Goal: Task Accomplishment & Management: Complete application form

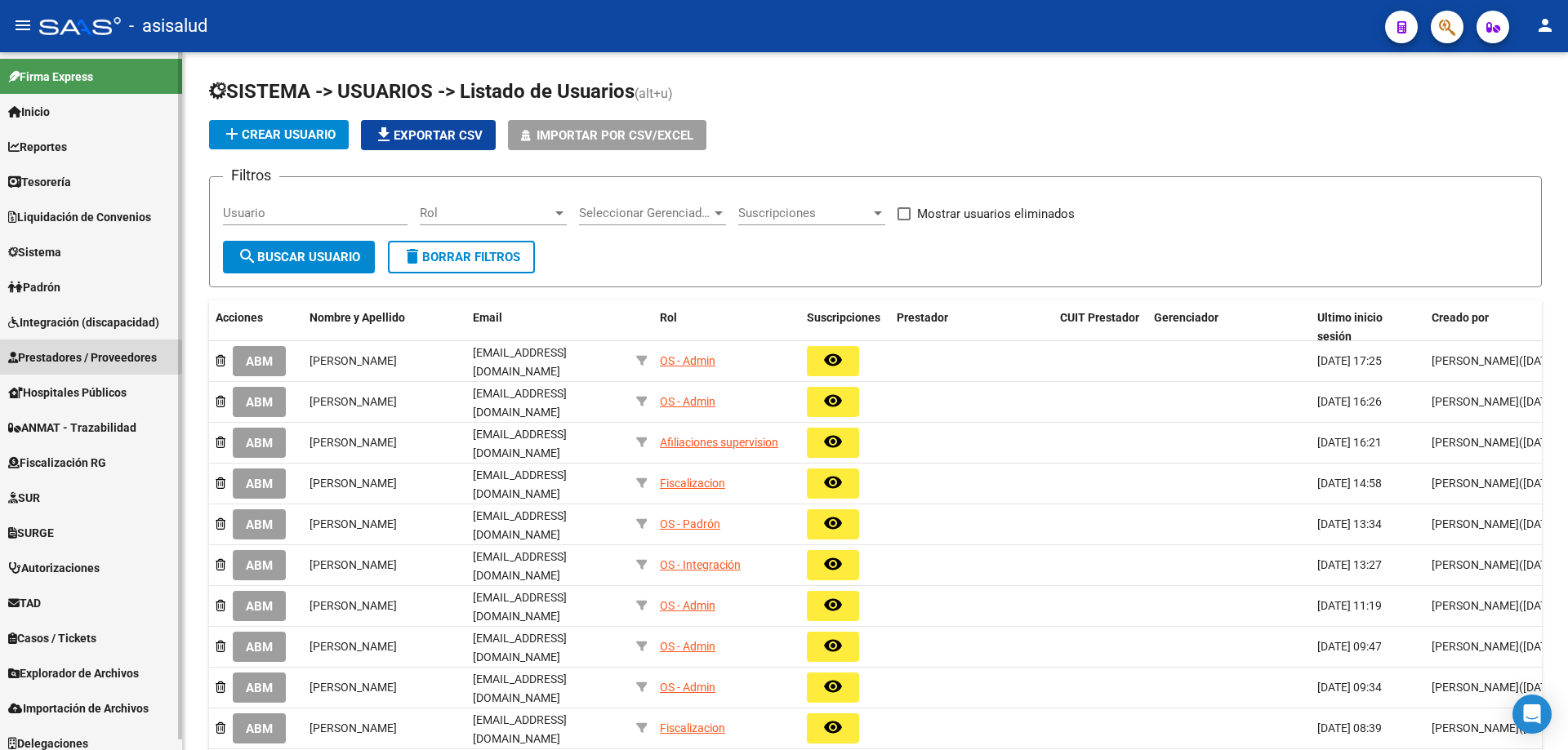
click at [85, 360] on span "Prestadores / Proveedores" at bounding box center [82, 358] width 148 height 18
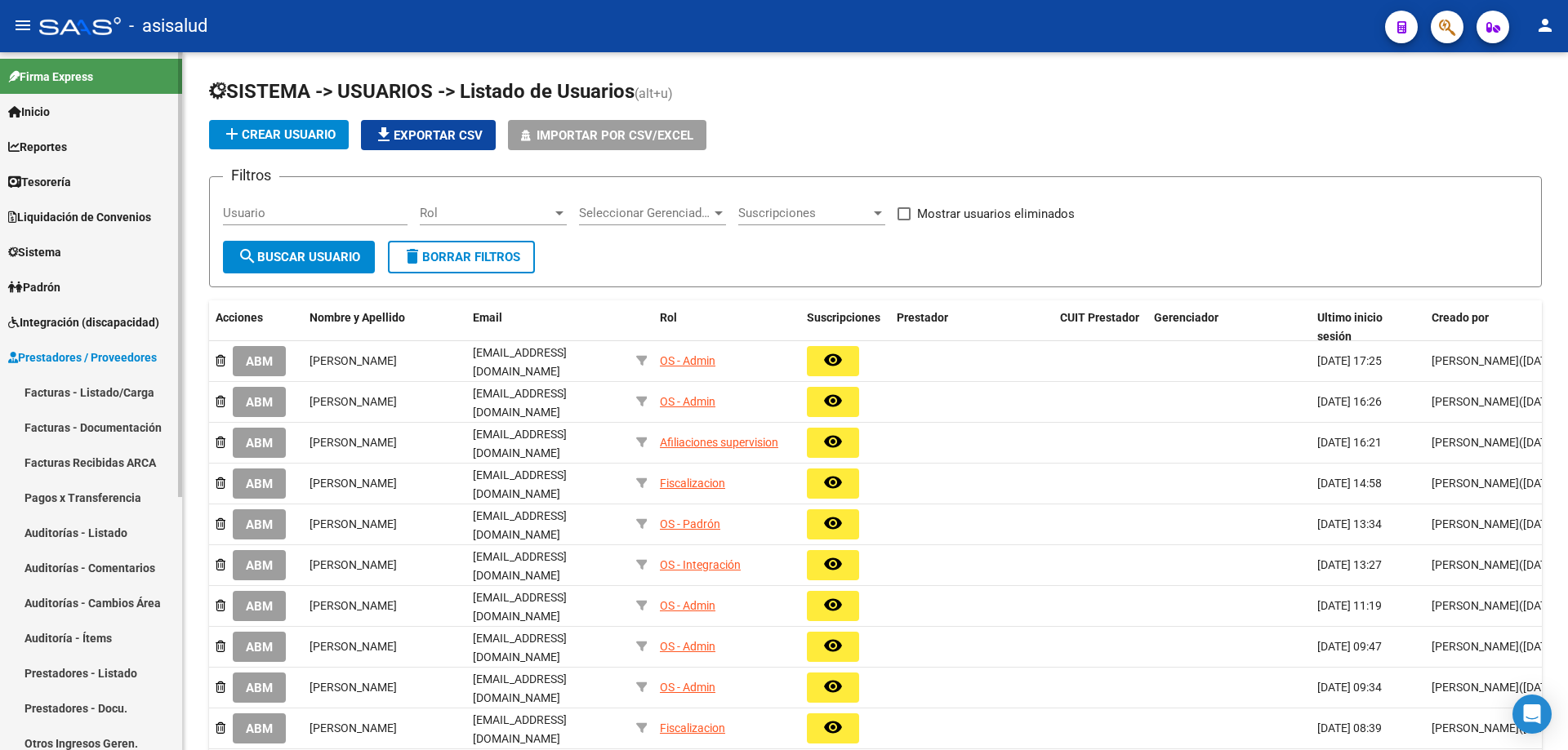
click at [86, 670] on link "Prestadores - Listado" at bounding box center [91, 673] width 182 height 35
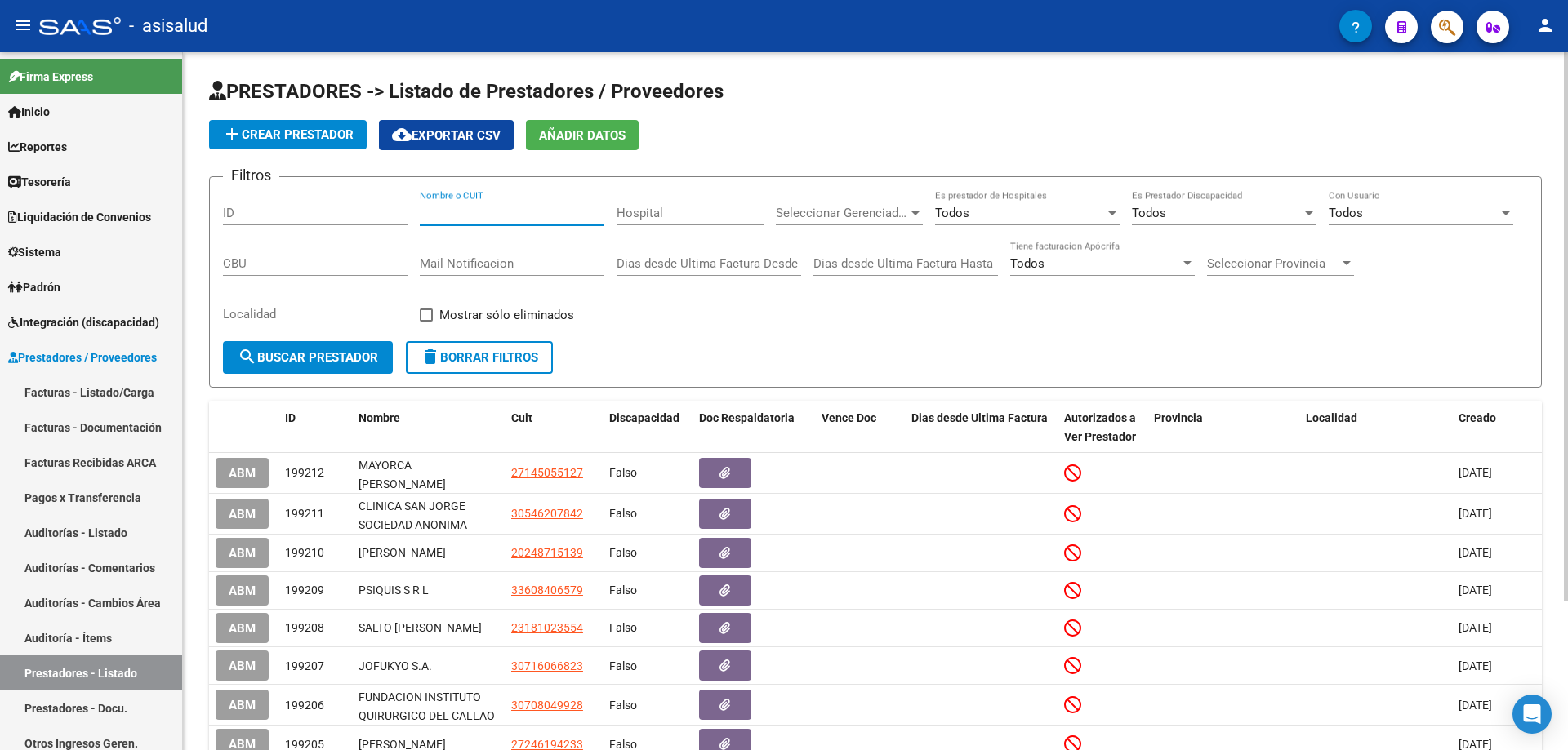
click at [466, 209] on input "Nombre o CUIT" at bounding box center [511, 213] width 184 height 15
paste input "30714525286"
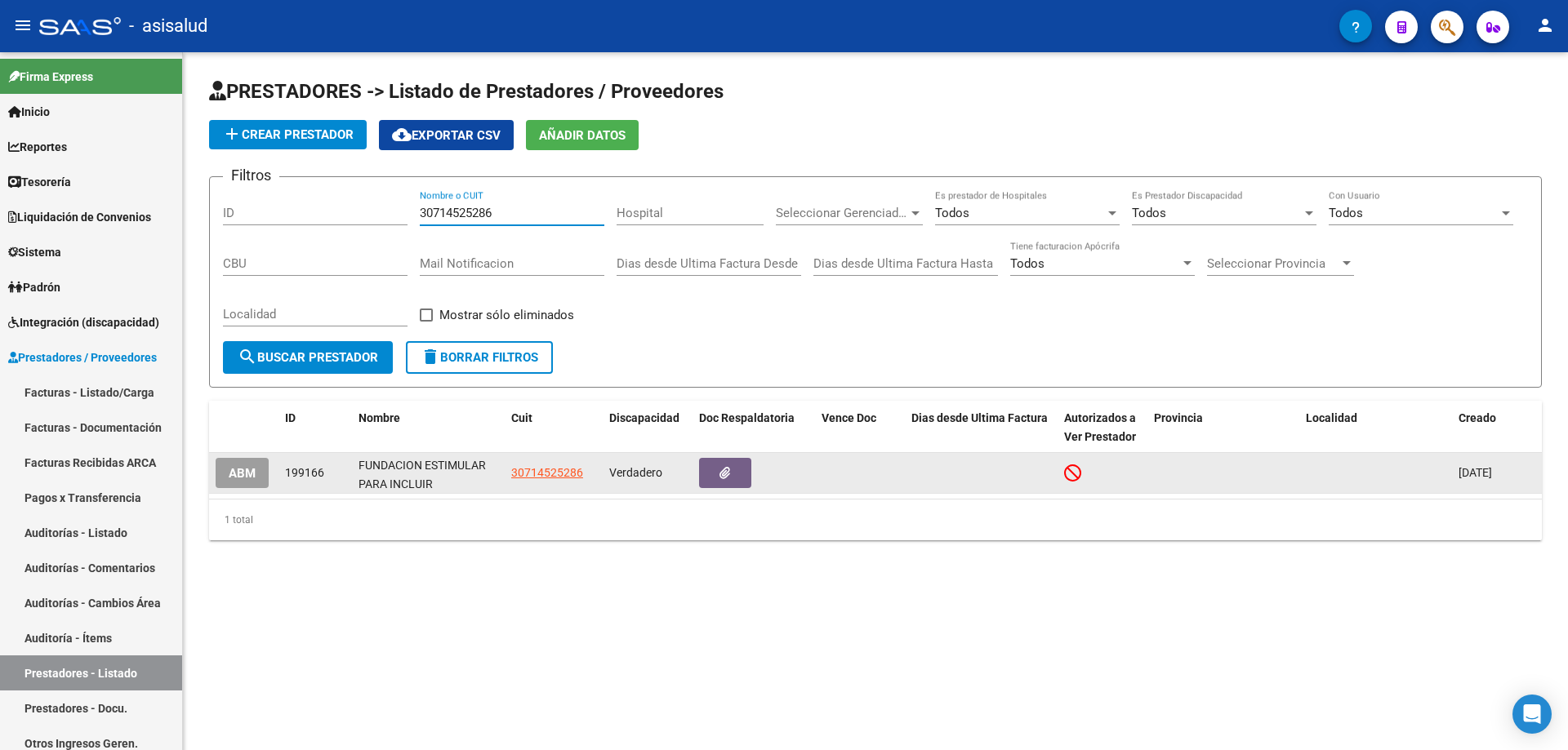
type input "30714525286"
drag, startPoint x: 360, startPoint y: 463, endPoint x: 438, endPoint y: 480, distance: 79.8
click at [438, 480] on div "FUNDACION ESTIMULAR PARA INCLUIR" at bounding box center [428, 472] width 139 height 34
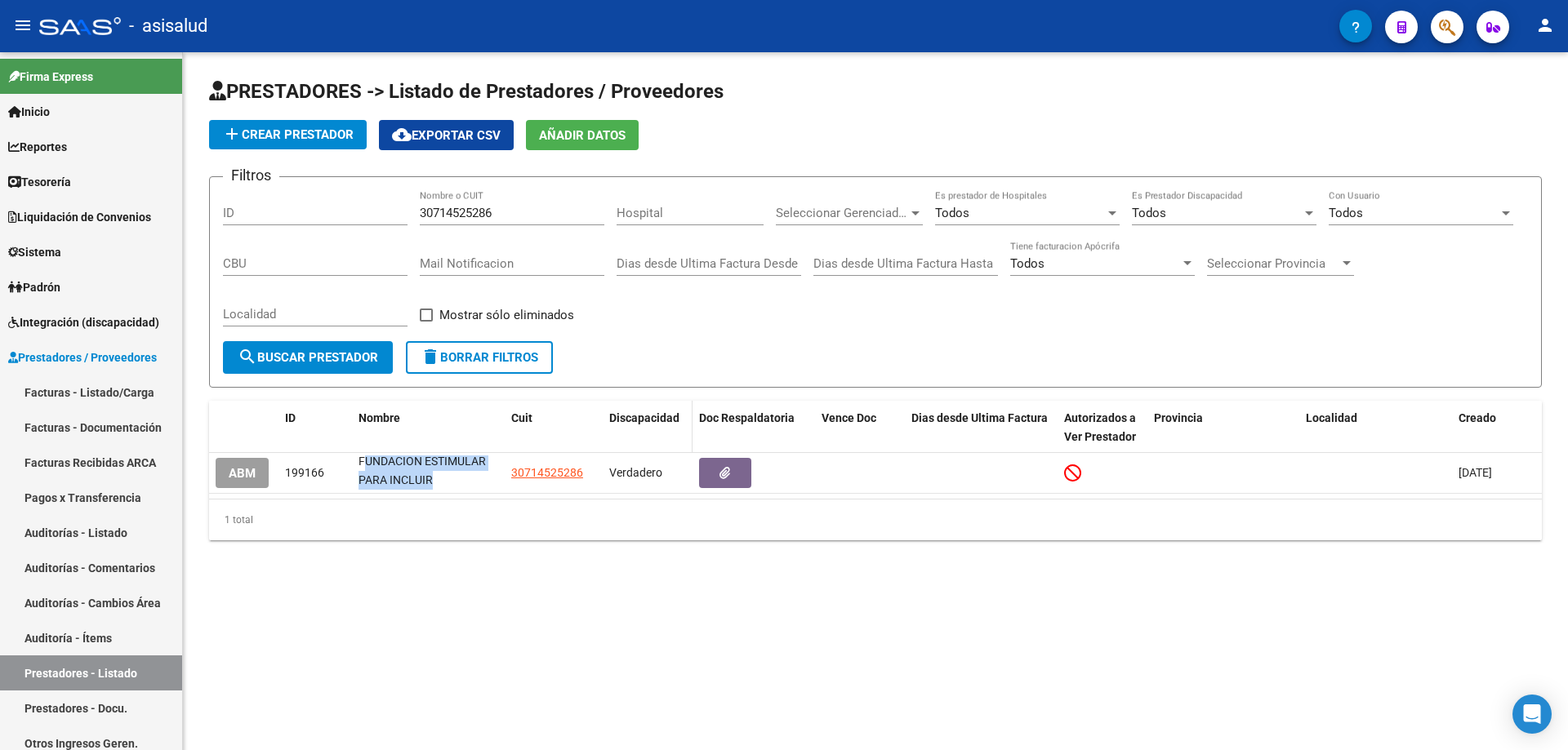
copy div "FUNDACION ESTIMULAR PARA INCLUIR"
click at [61, 250] on span "Sistema" at bounding box center [34, 252] width 53 height 18
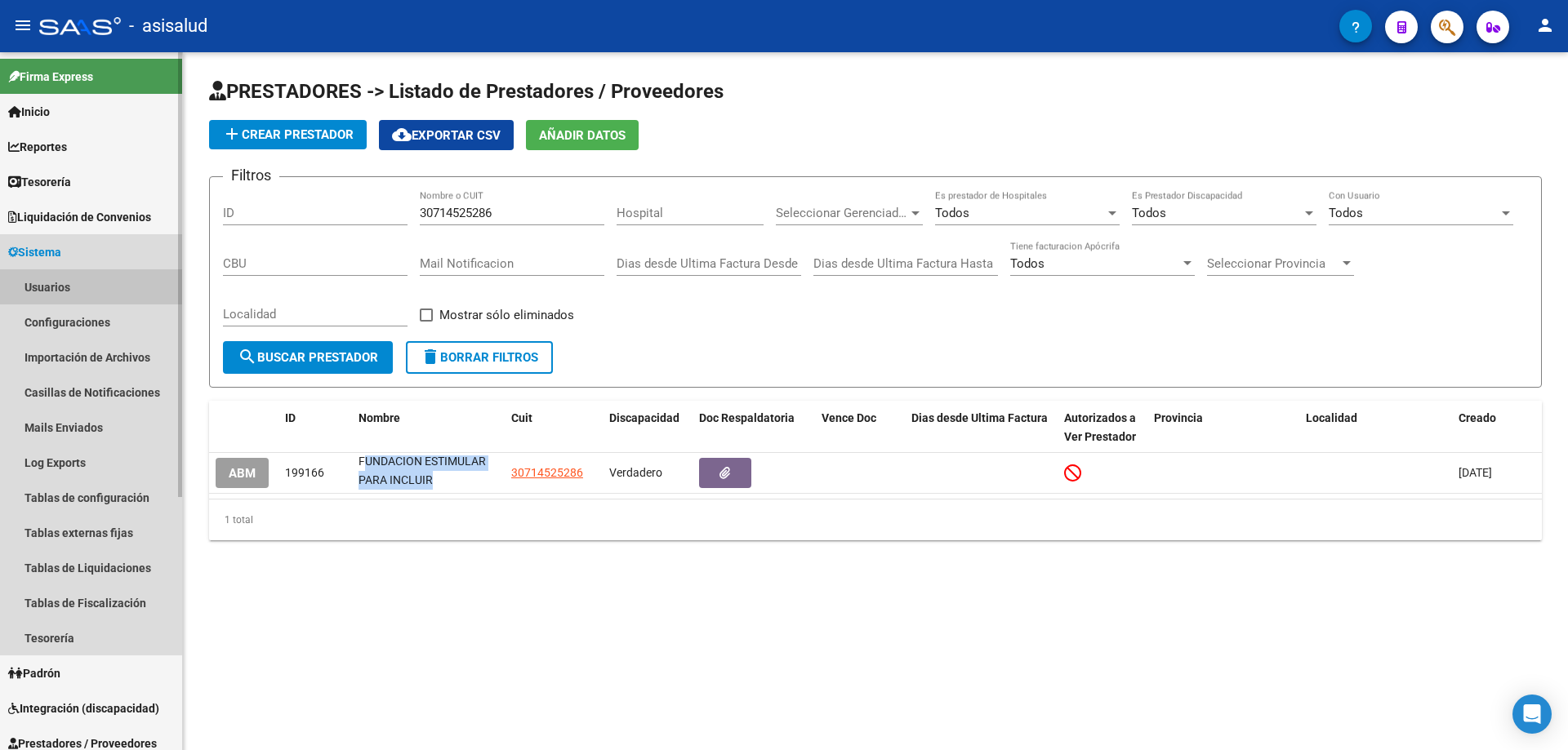
click at [68, 287] on link "Usuarios" at bounding box center [91, 287] width 182 height 35
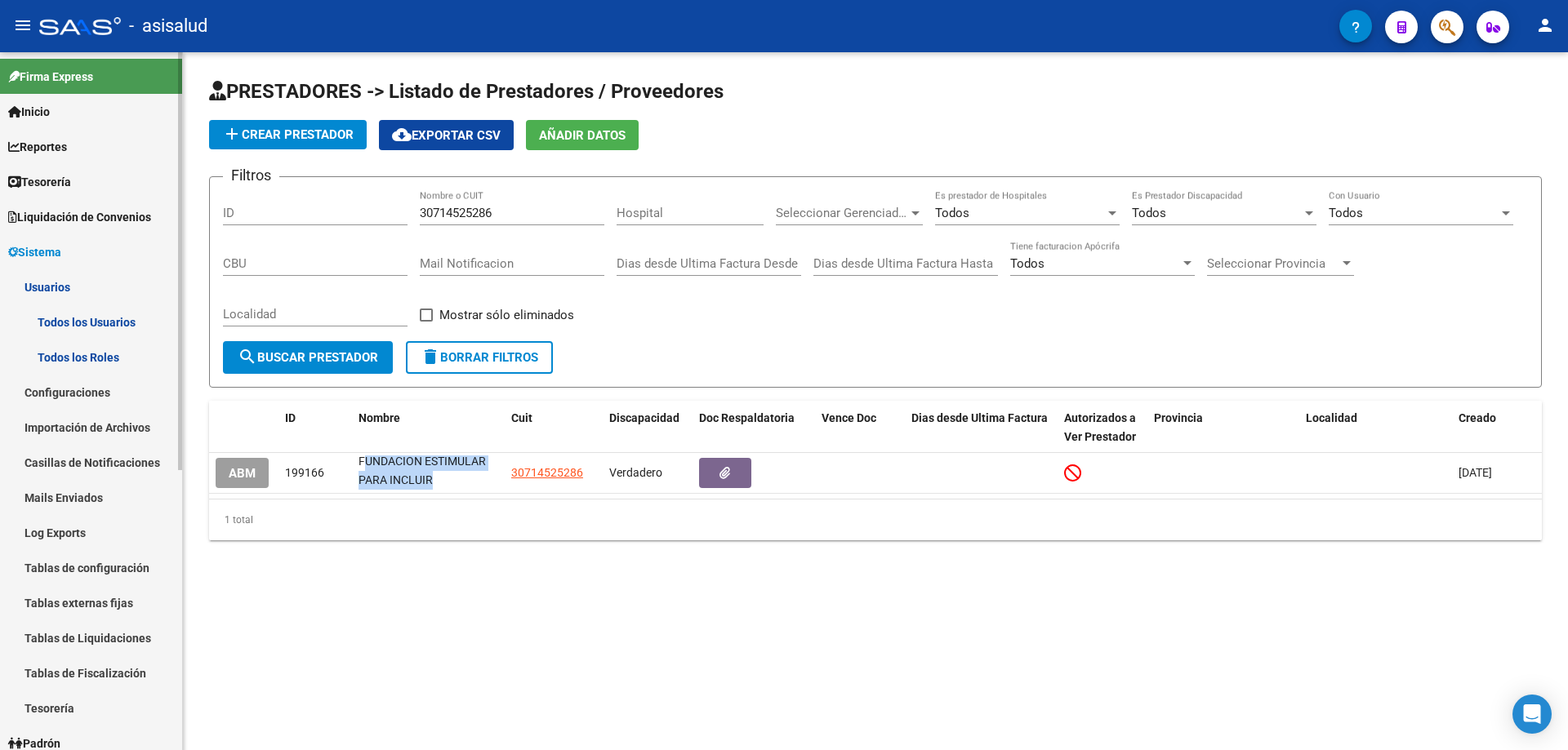
click at [108, 319] on link "Todos los Usuarios" at bounding box center [91, 322] width 182 height 35
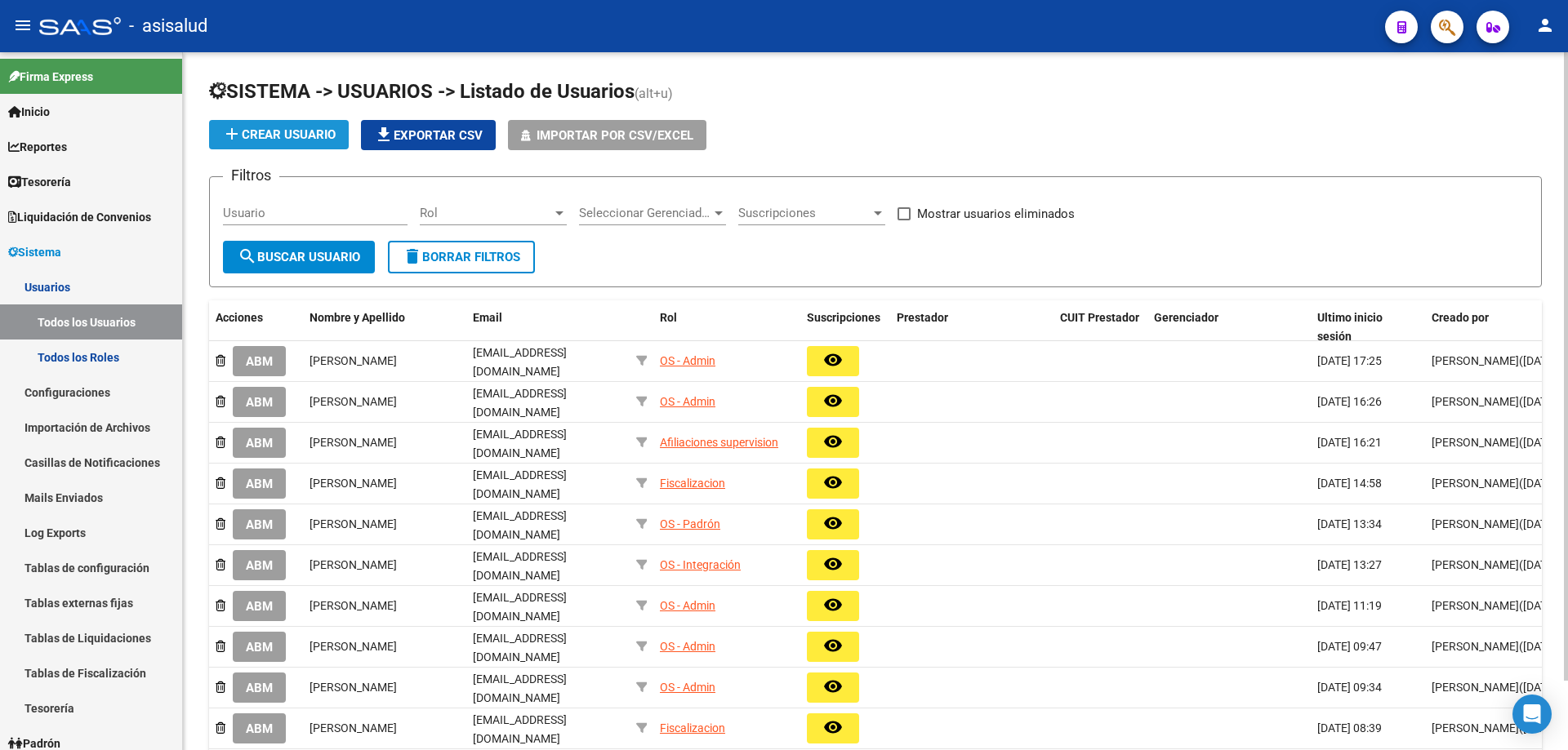
click at [313, 133] on span "add Crear Usuario" at bounding box center [279, 135] width 114 height 15
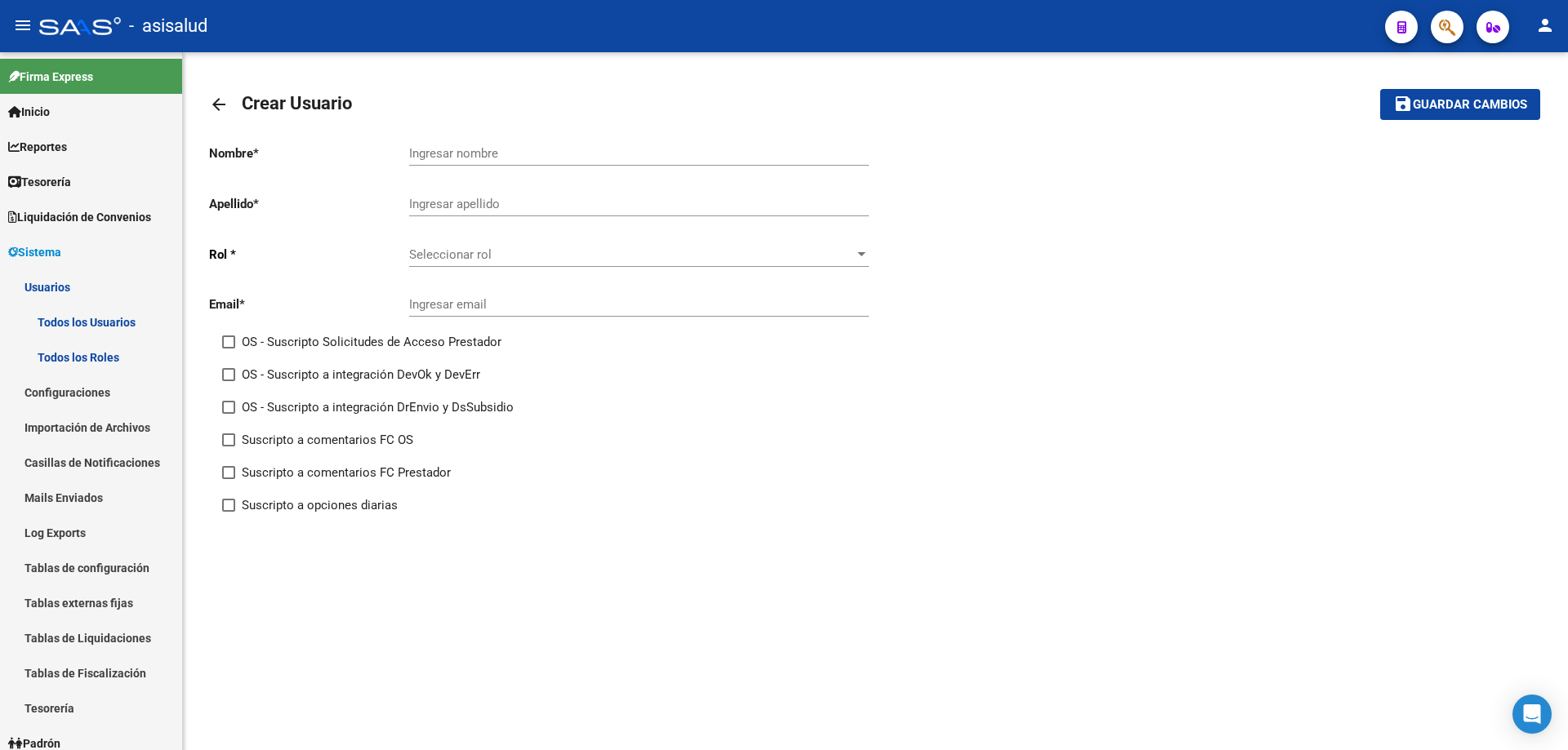
click at [496, 148] on input "Ingresar nombre" at bounding box center [638, 153] width 460 height 15
paste input "FUNDACION ESTIMULAR PARA INCLUIR"
type input "FUNDACION ESTIMULAR PARA INCLUIR"
type input "."
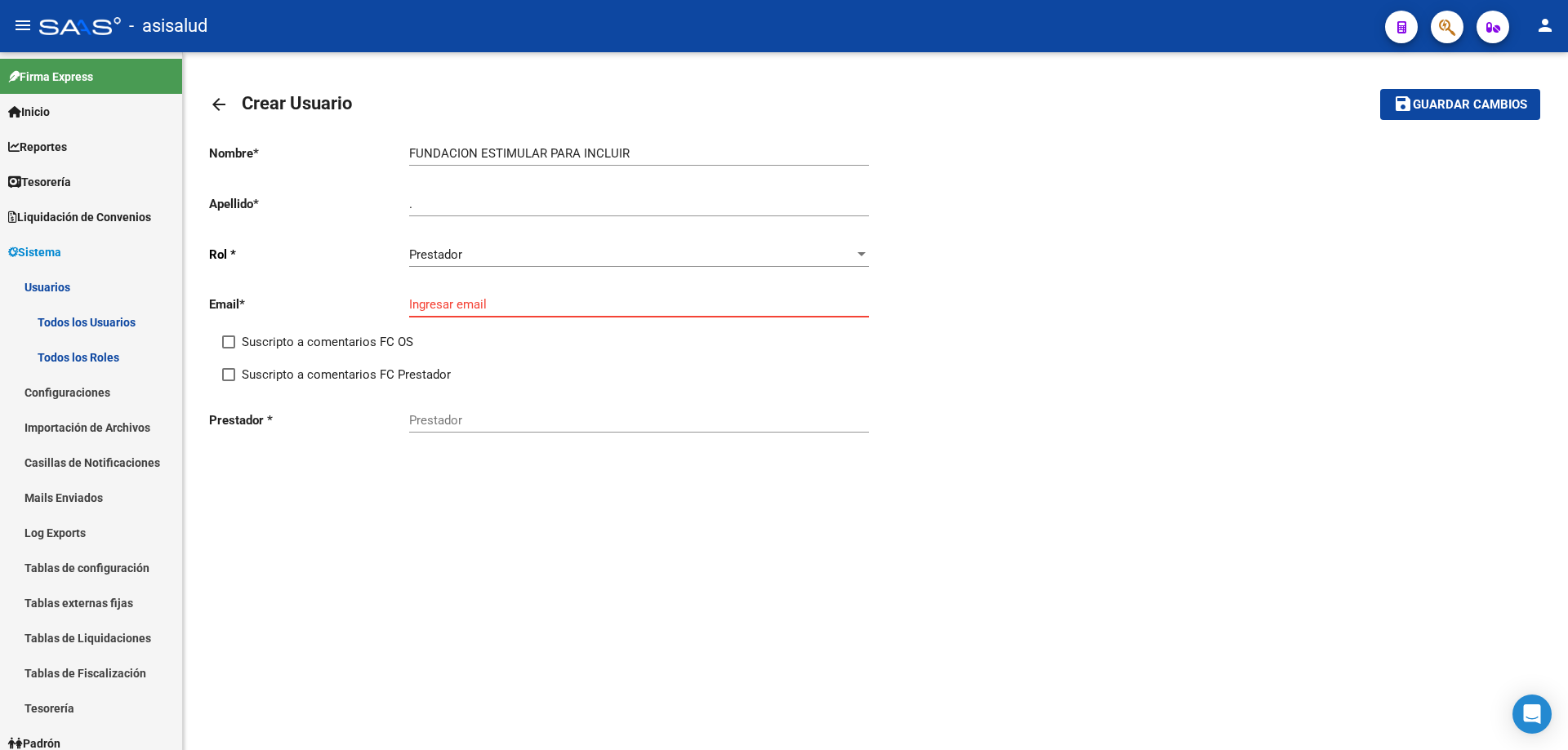
paste input "[EMAIL_ADDRESS][DOMAIN_NAME]"
type input "[EMAIL_ADDRESS][DOMAIN_NAME]"
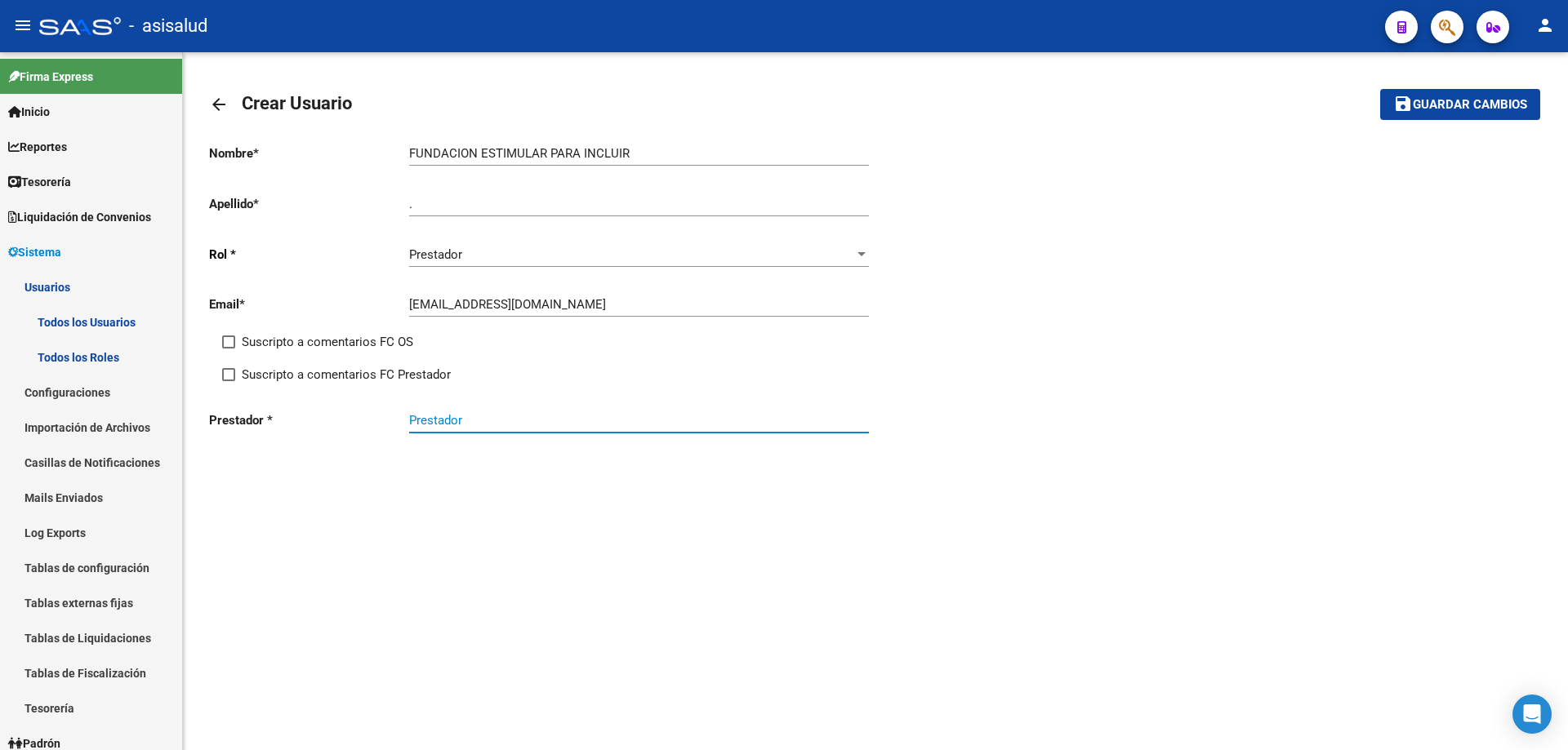
click at [546, 418] on input "Prestador" at bounding box center [638, 420] width 460 height 15
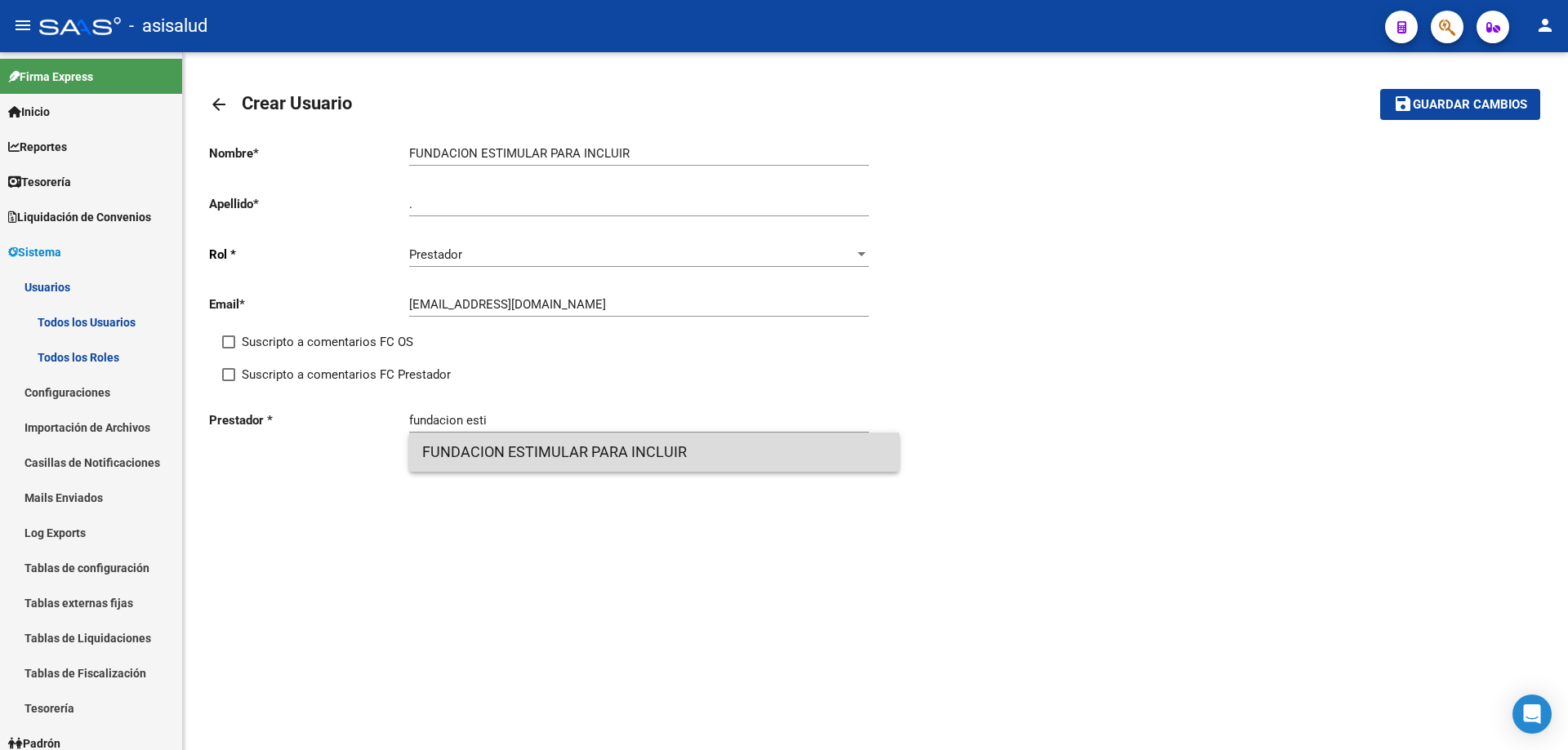
click at [653, 448] on span "FUNDACION ESTIMULAR PARA INCLUIR" at bounding box center [654, 452] width 464 height 39
type input "FUNDACION ESTIMULAR PARA INCLUIR"
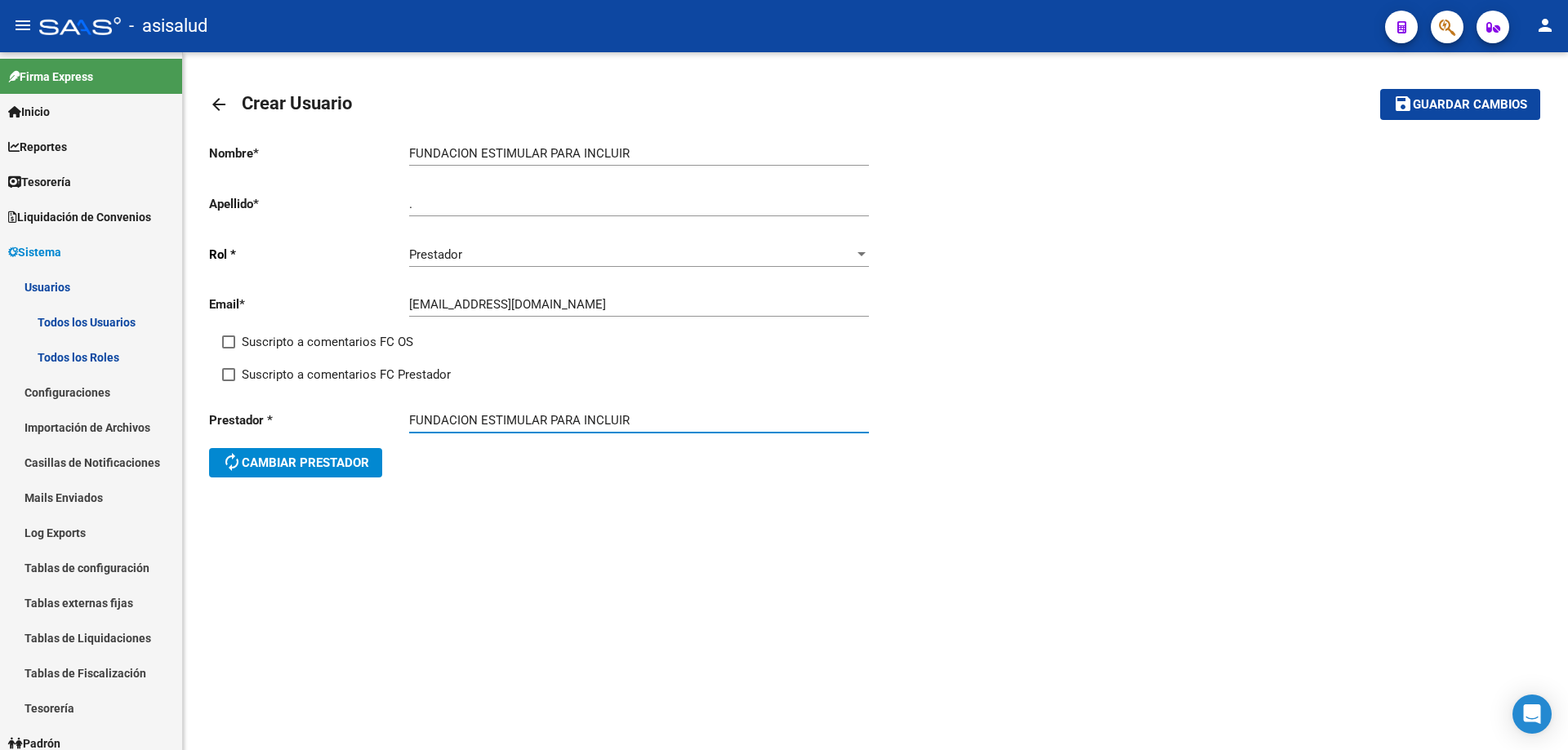
click at [1411, 106] on mat-icon "save" at bounding box center [1403, 104] width 20 height 20
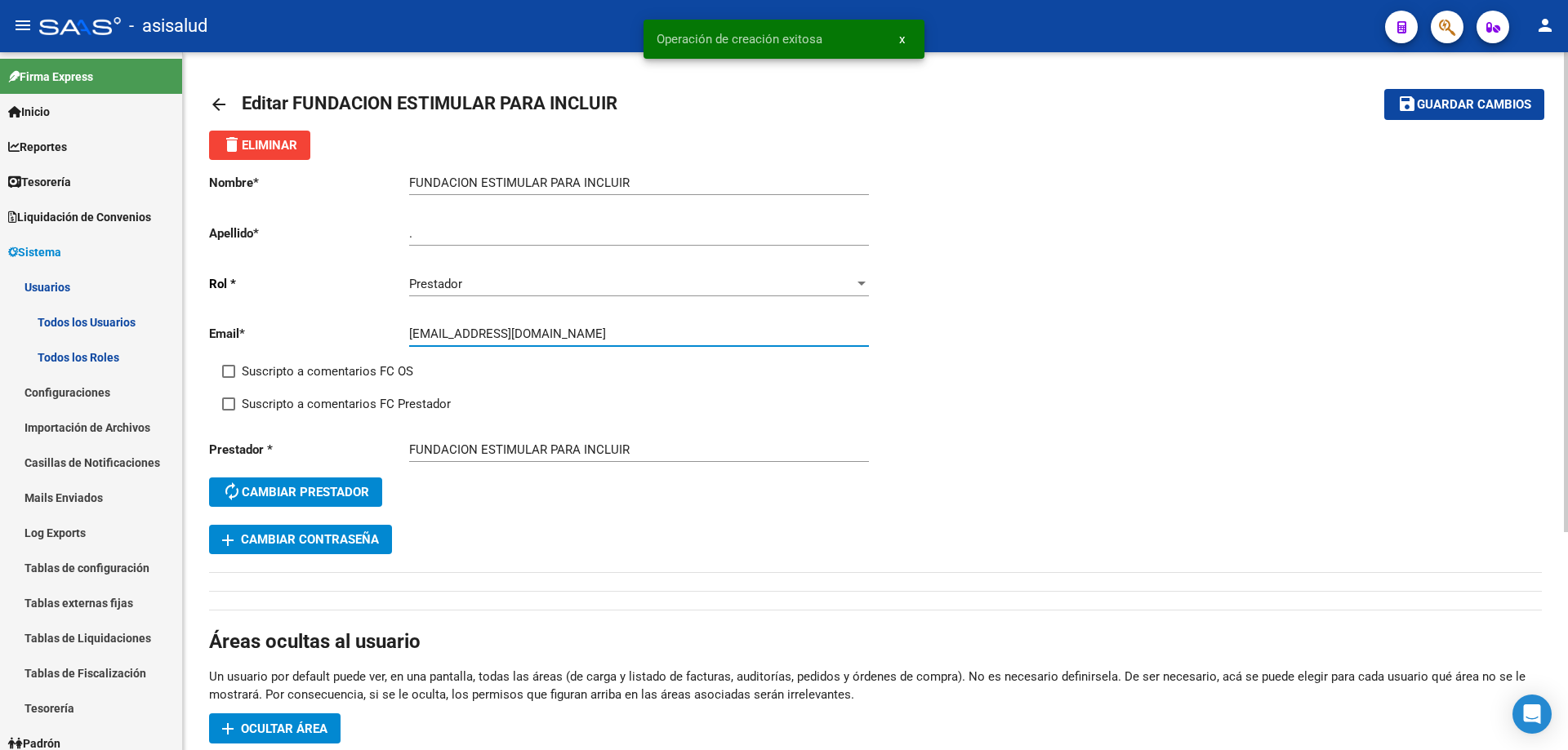
drag, startPoint x: 411, startPoint y: 332, endPoint x: 461, endPoint y: 337, distance: 50.2
click at [461, 337] on input "[EMAIL_ADDRESS][DOMAIN_NAME]" at bounding box center [638, 334] width 460 height 15
click at [356, 534] on span "add Cambiar Contraseña" at bounding box center [300, 540] width 156 height 15
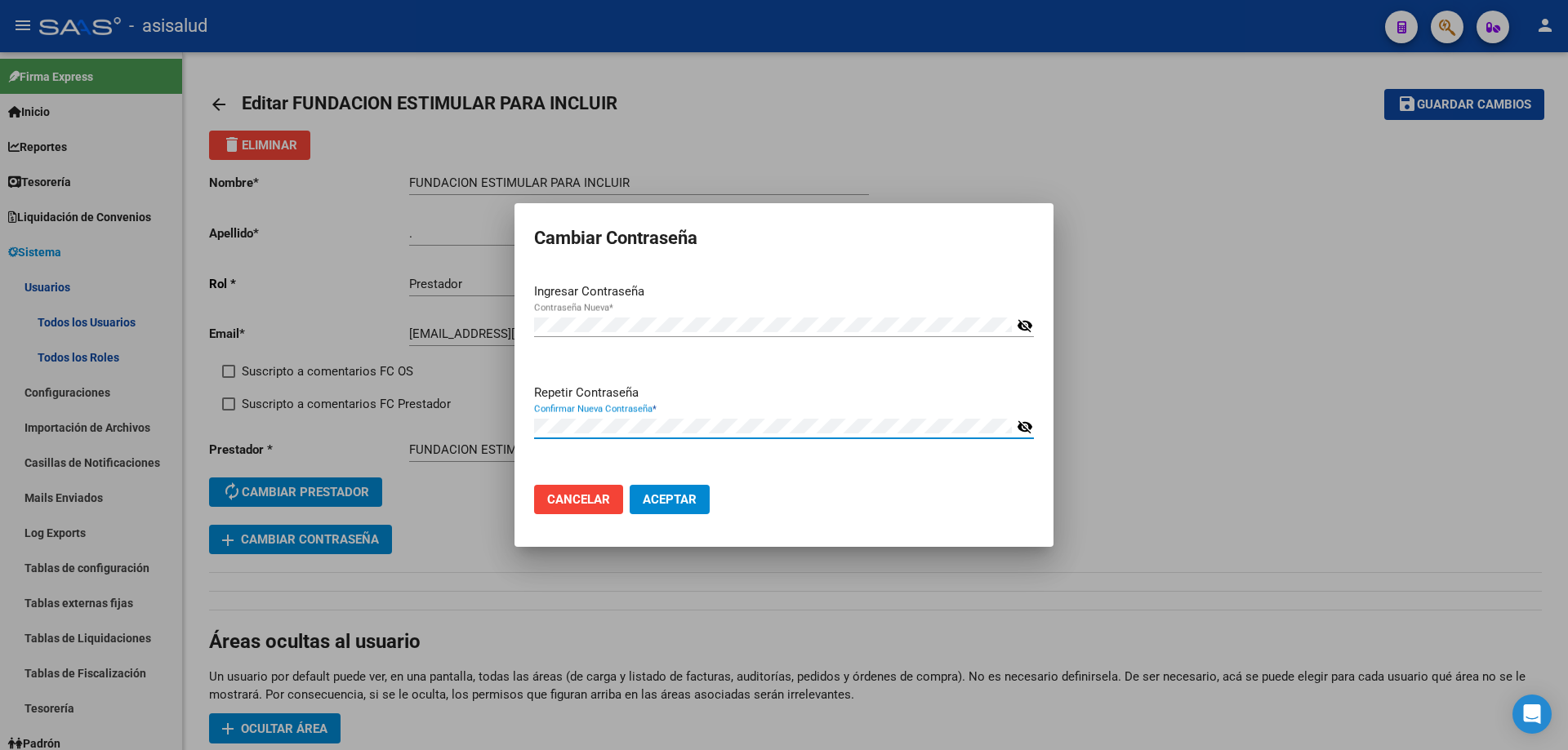
click at [630, 485] on button "Aceptar" at bounding box center [670, 499] width 80 height 29
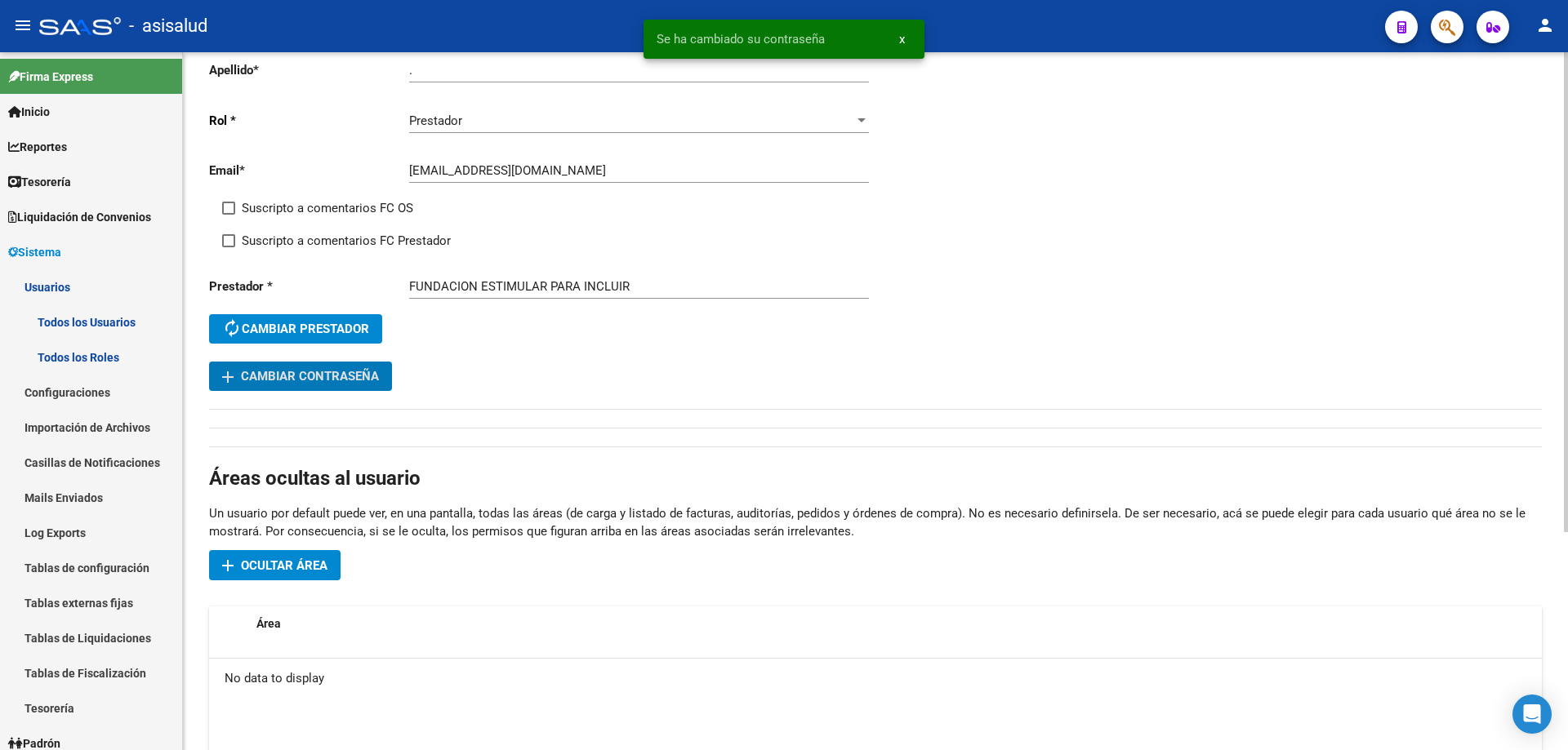
scroll to position [245, 0]
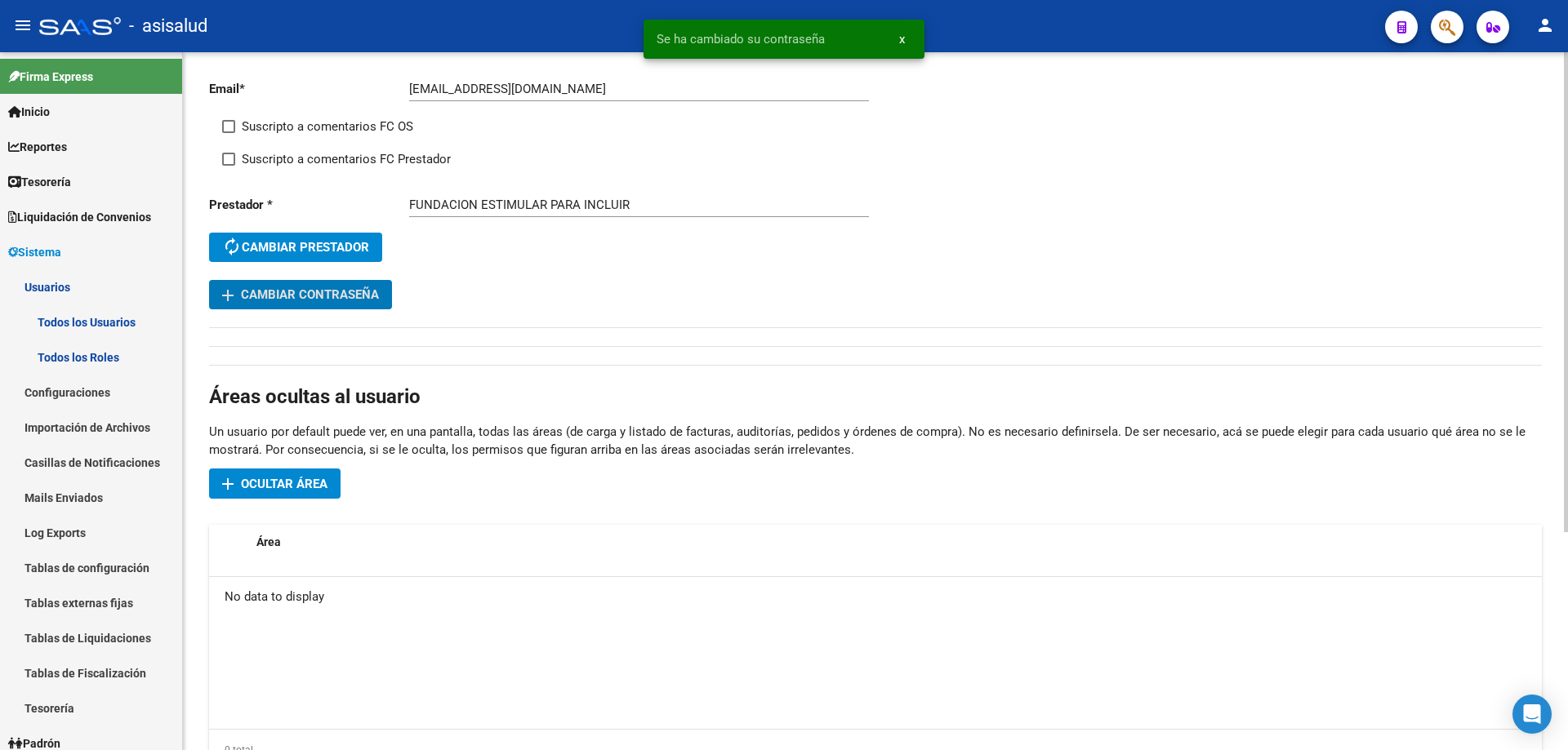
click at [315, 489] on span "Ocultar área" at bounding box center [284, 484] width 87 height 15
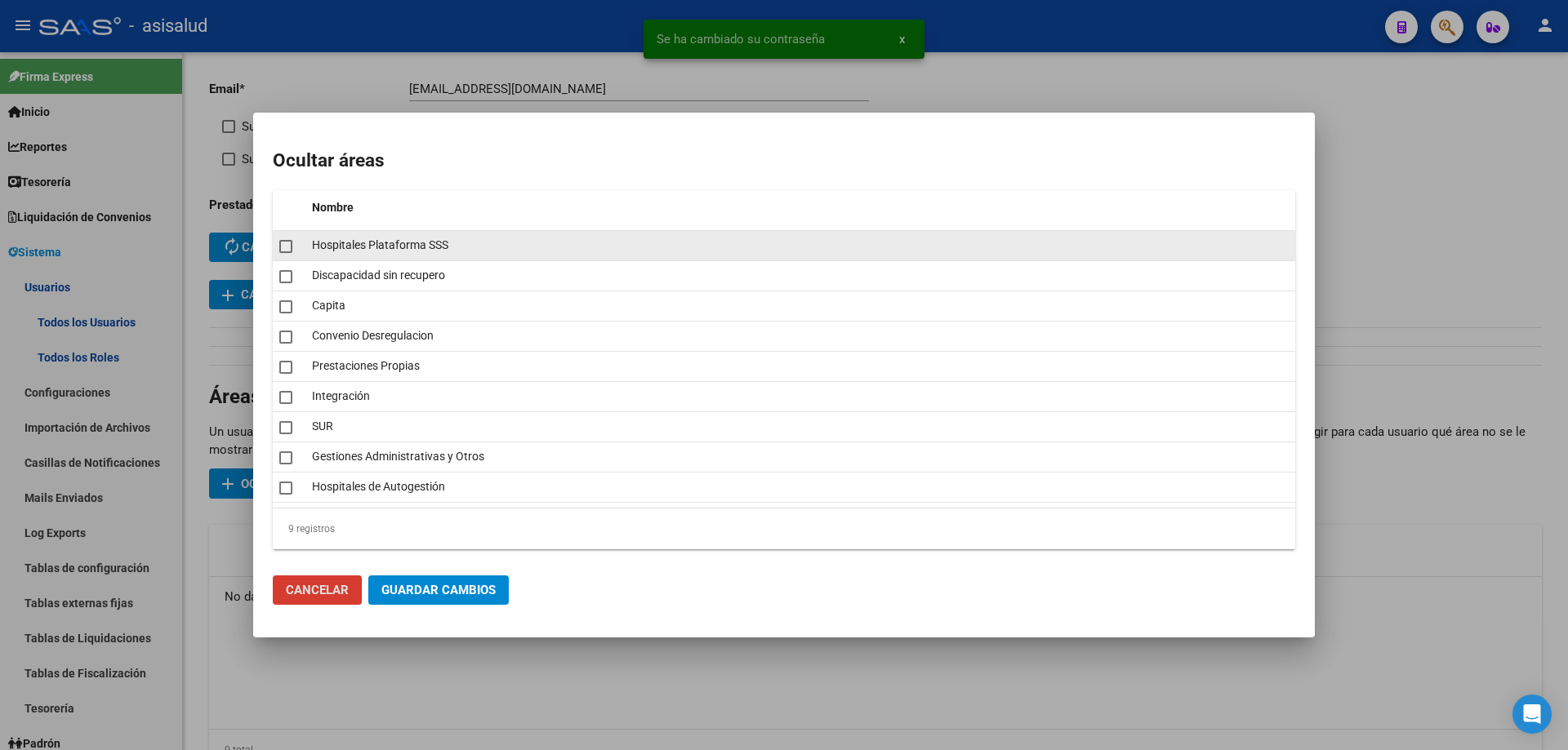
drag, startPoint x: 283, startPoint y: 251, endPoint x: 283, endPoint y: 274, distance: 23.0
click at [283, 255] on mat-checkbox at bounding box center [286, 246] width 13 height 23
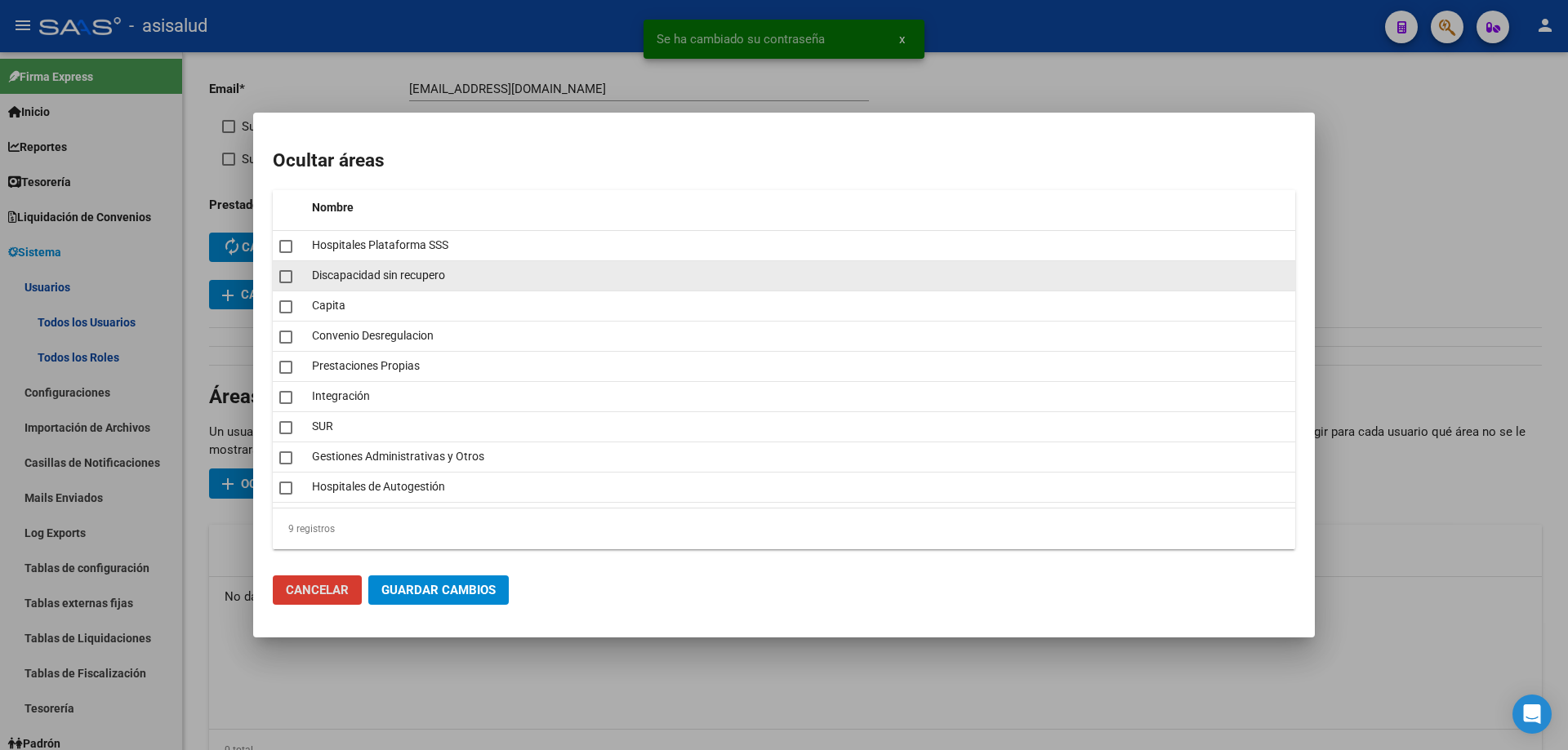
checkbox input "true"
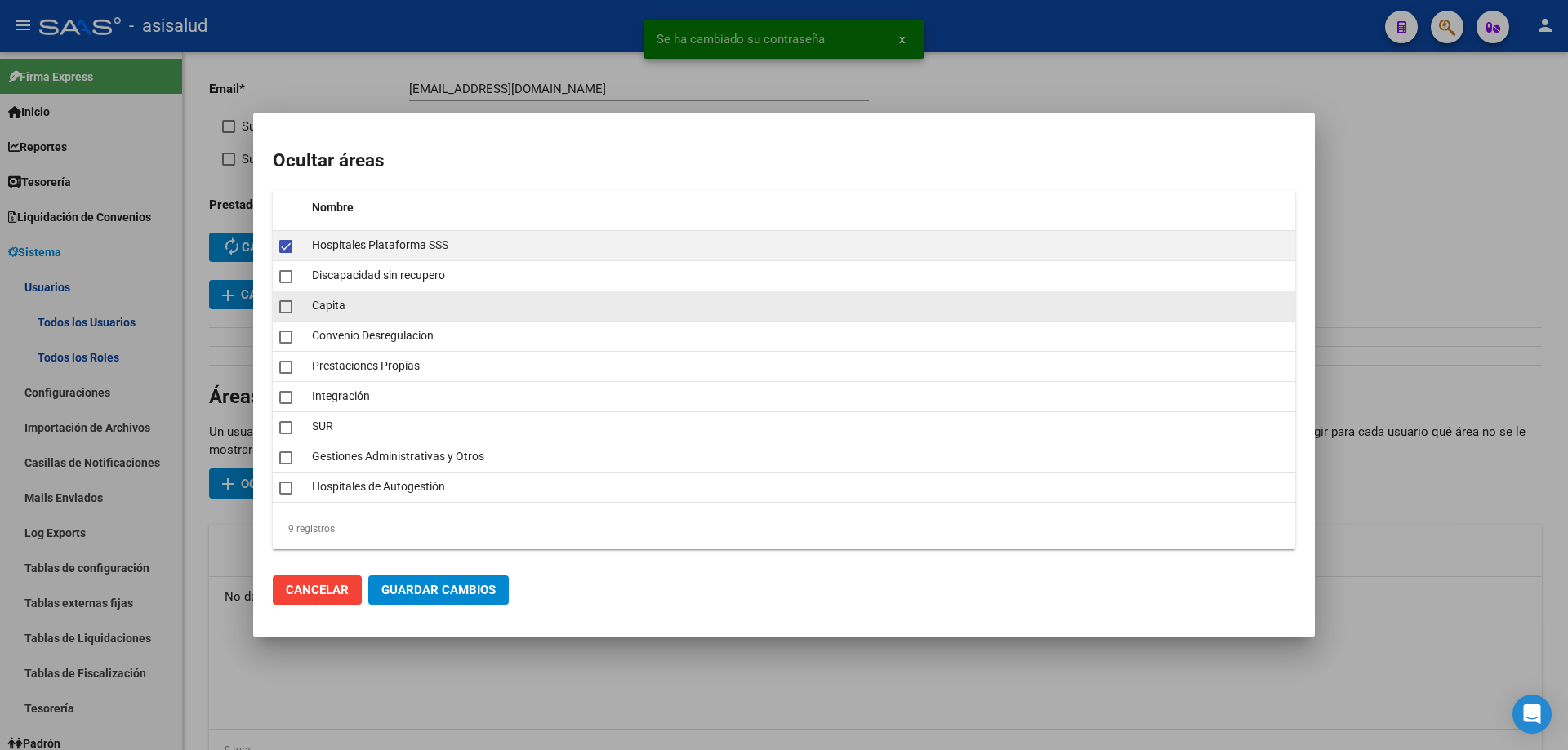
drag, startPoint x: 283, startPoint y: 274, endPoint x: 283, endPoint y: 294, distance: 20.0
click at [283, 277] on span at bounding box center [286, 277] width 13 height 13
checkbox input "true"
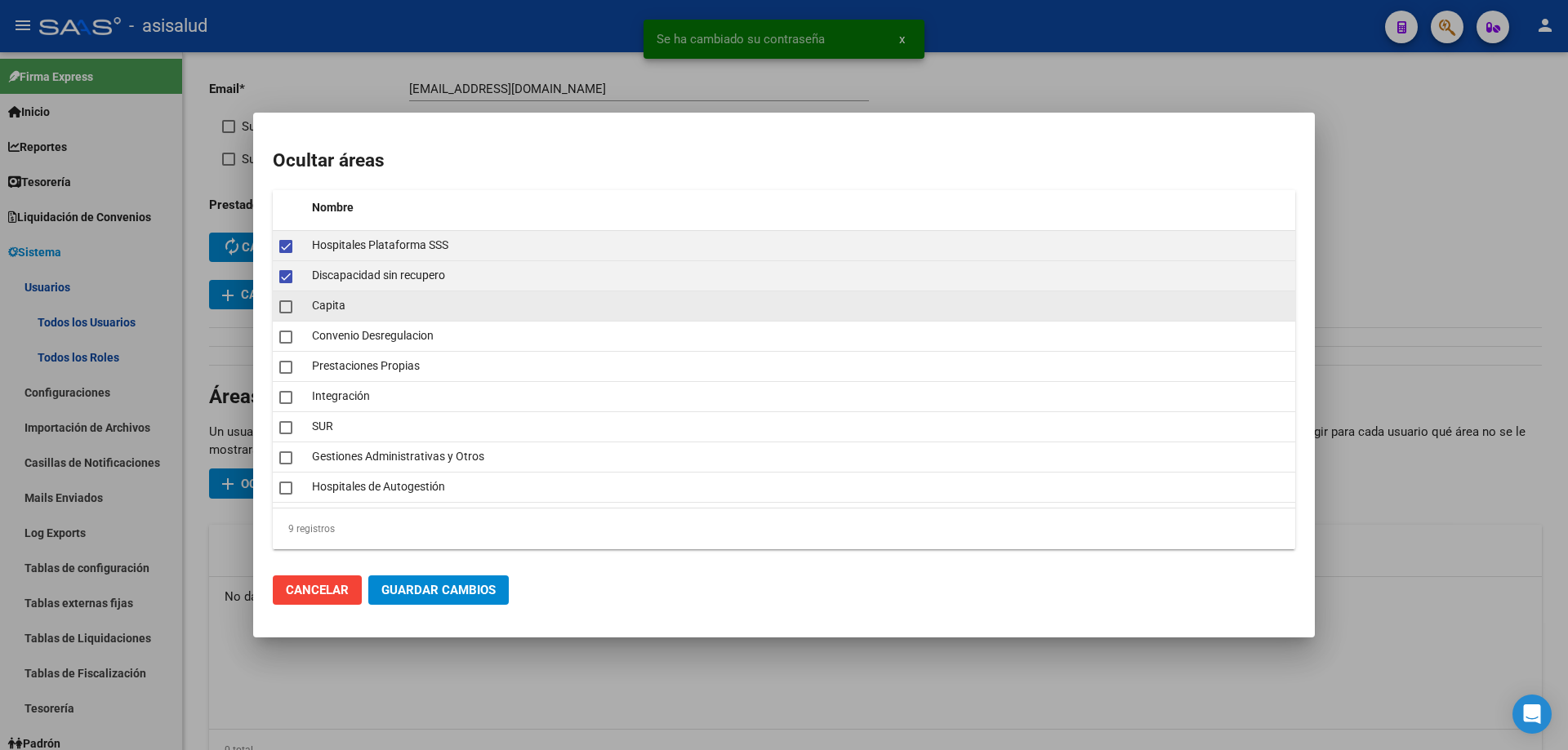
click at [283, 313] on span at bounding box center [286, 307] width 13 height 13
checkbox input "true"
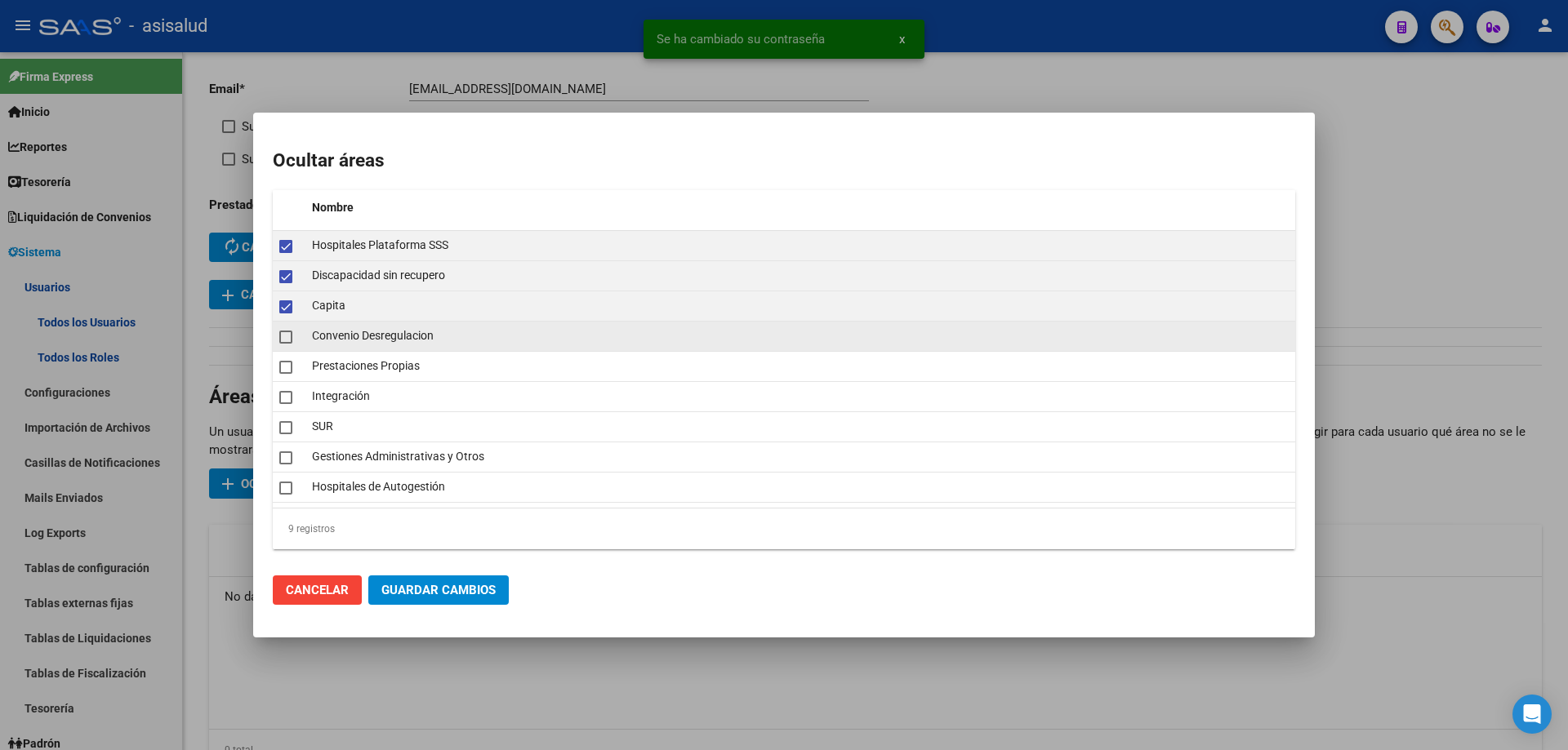
drag, startPoint x: 283, startPoint y: 333, endPoint x: 283, endPoint y: 342, distance: 9.0
click at [283, 340] on span at bounding box center [286, 337] width 13 height 13
checkbox input "true"
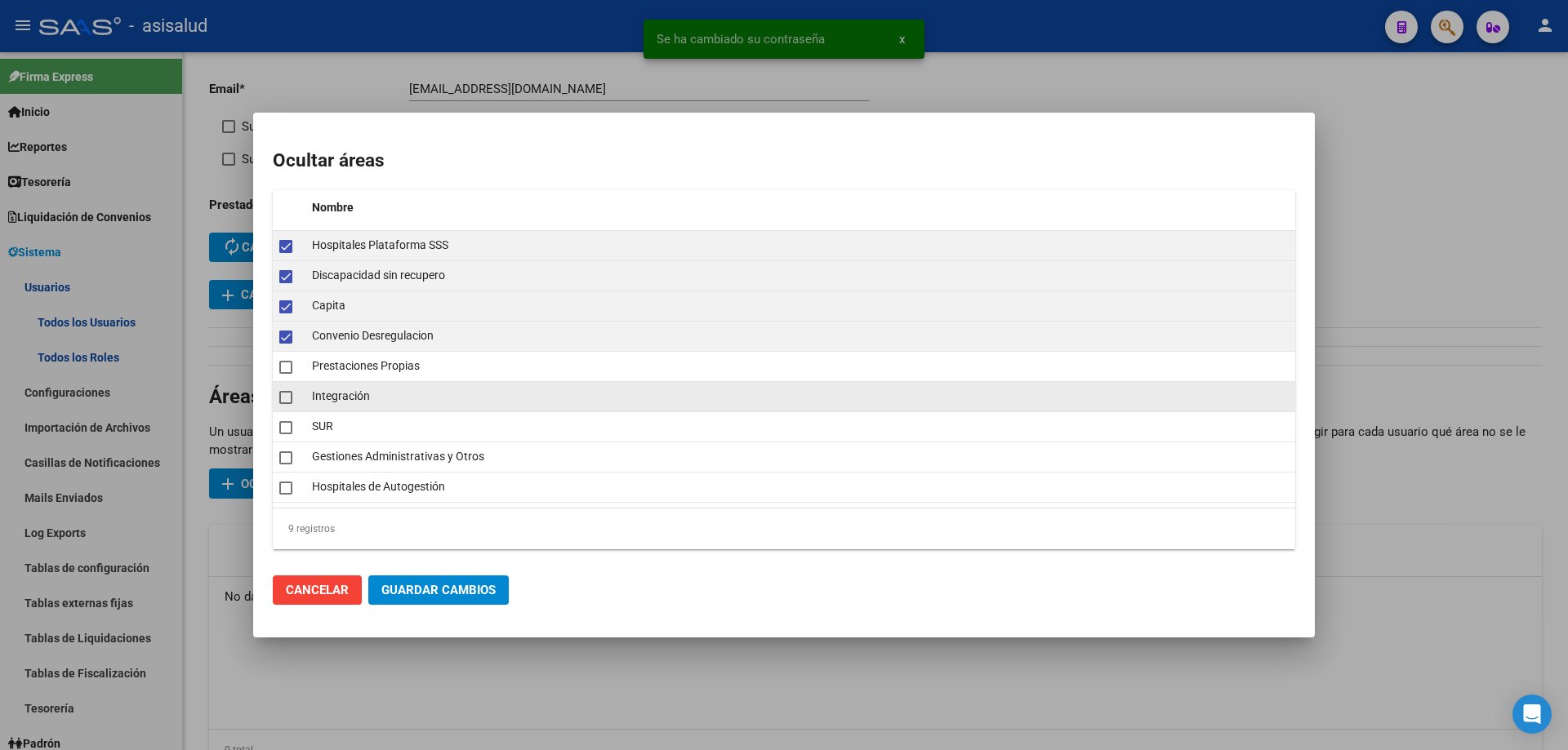
drag, startPoint x: 286, startPoint y: 366, endPoint x: 289, endPoint y: 390, distance: 24.2
click at [288, 371] on span at bounding box center [286, 368] width 13 height 13
checkbox input "true"
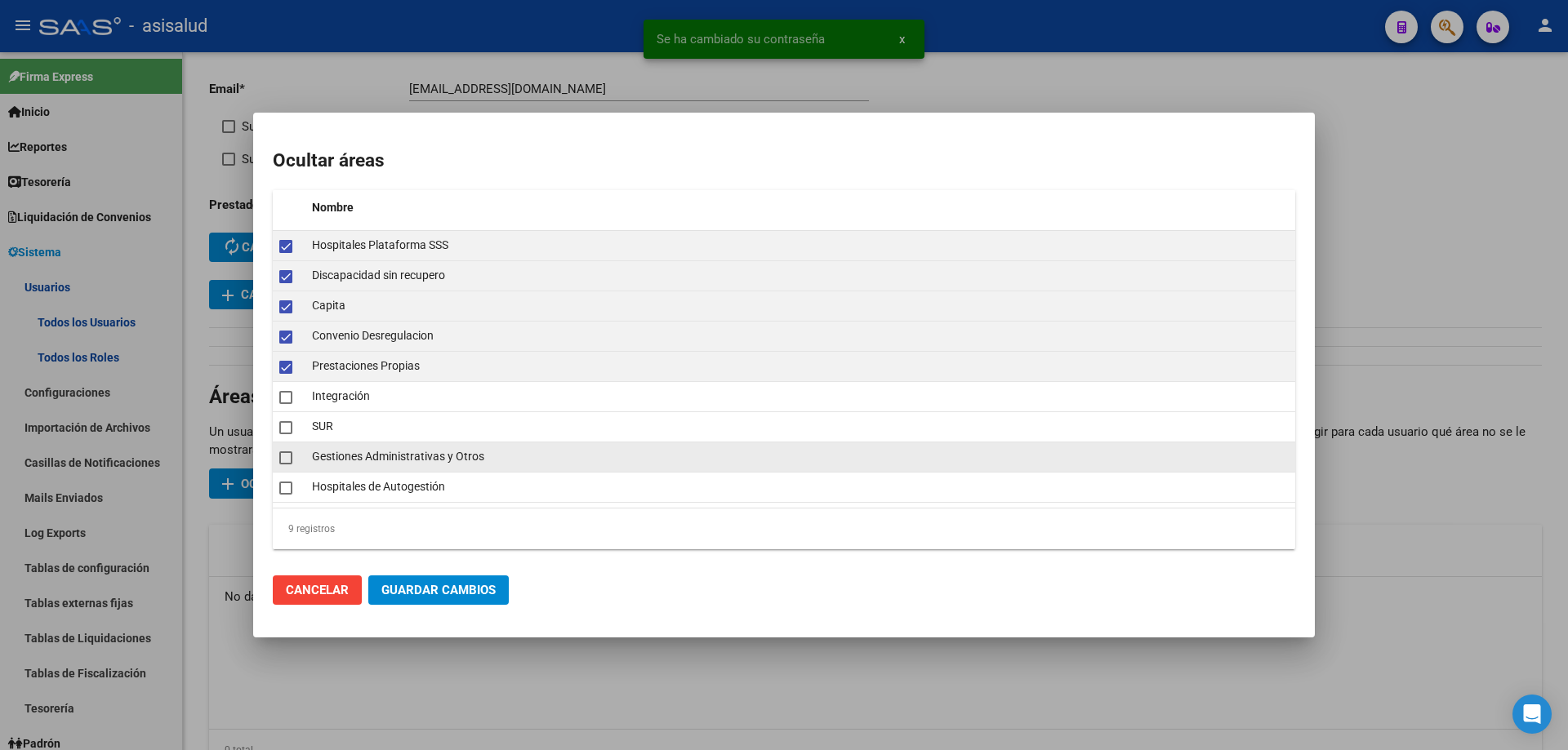
drag, startPoint x: 287, startPoint y: 422, endPoint x: 287, endPoint y: 448, distance: 26.0
click at [287, 427] on span at bounding box center [286, 427] width 13 height 13
checkbox input "true"
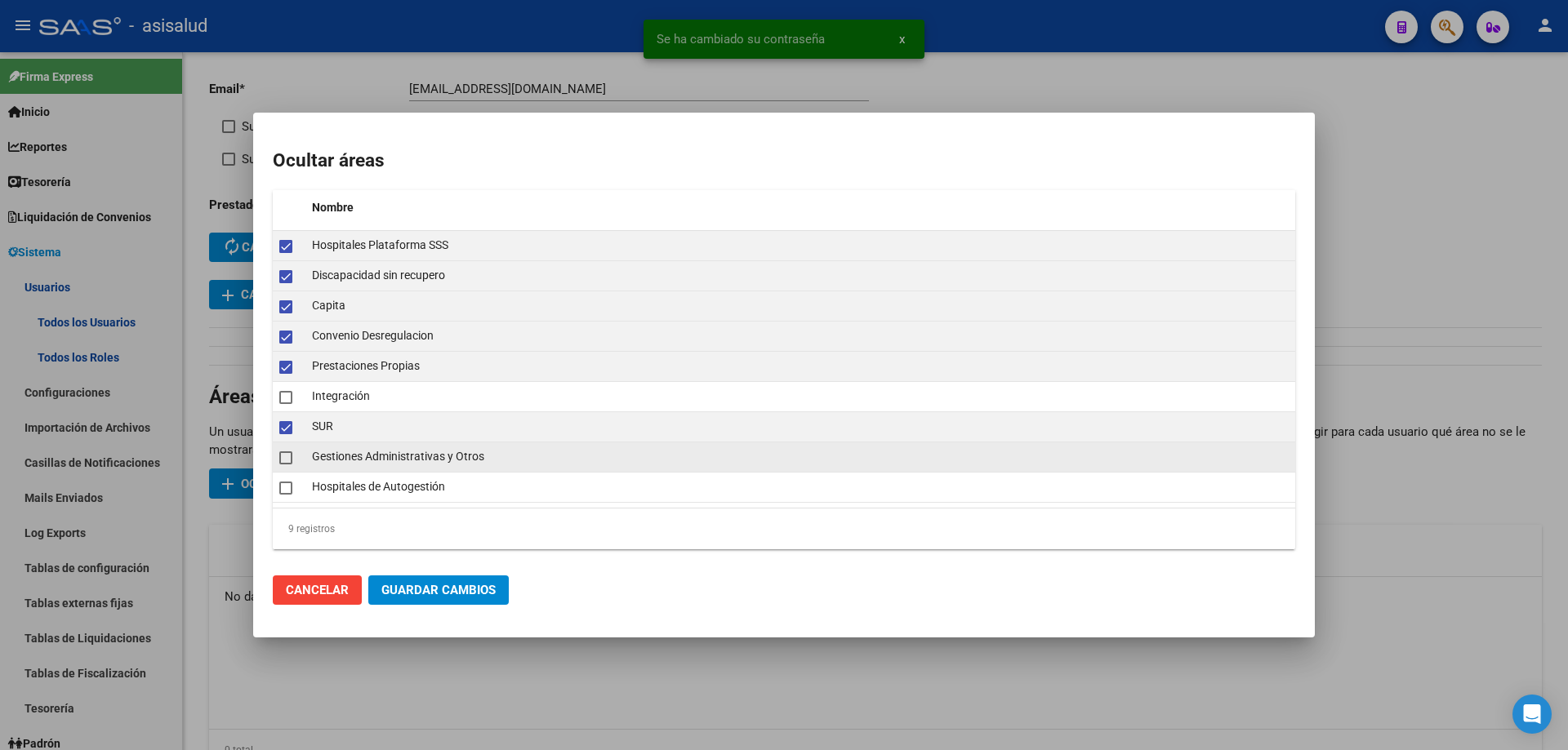
drag, startPoint x: 287, startPoint y: 450, endPoint x: 286, endPoint y: 465, distance: 15.0
click at [287, 455] on mat-checkbox at bounding box center [286, 457] width 13 height 23
checkbox input "true"
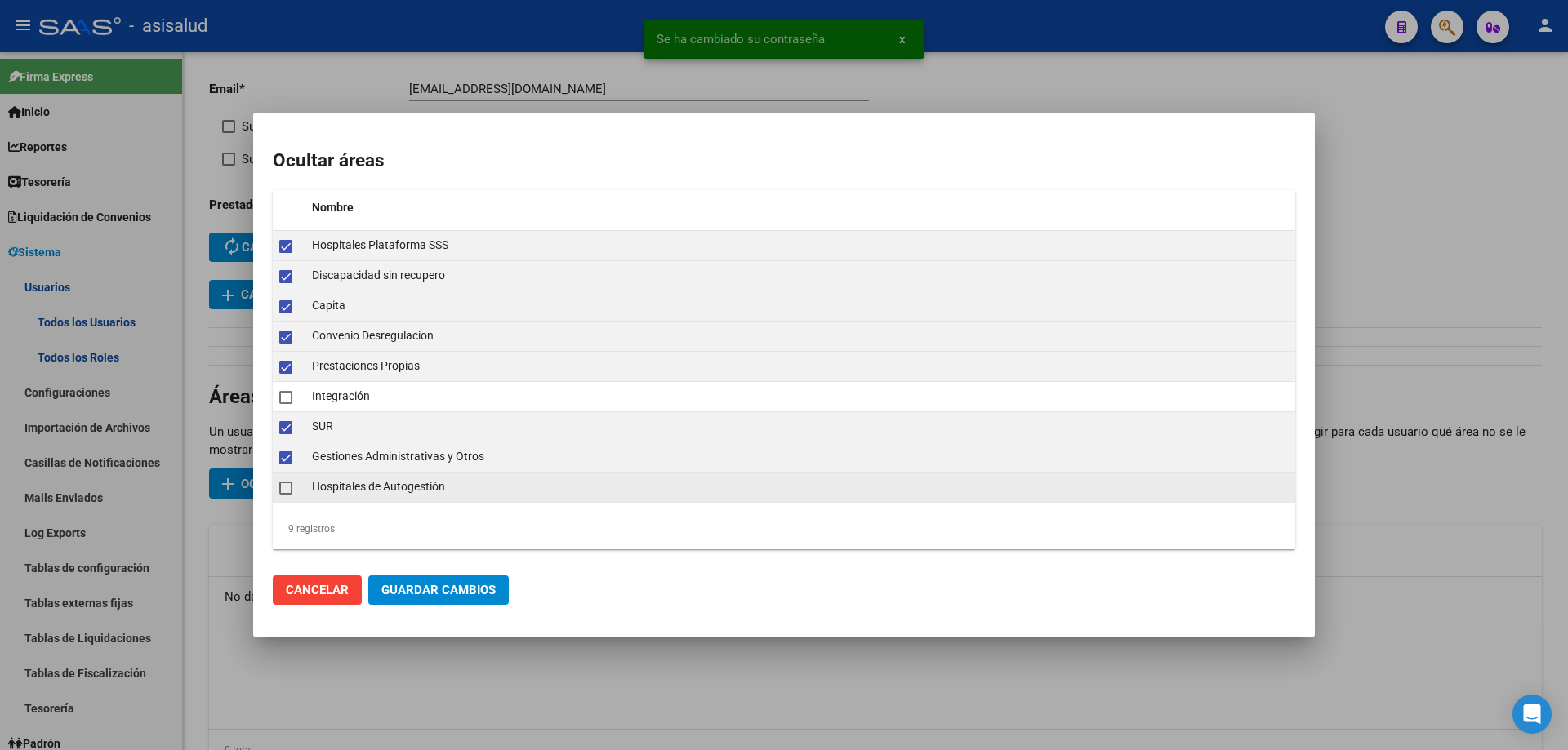
click at [283, 488] on span at bounding box center [286, 488] width 13 height 13
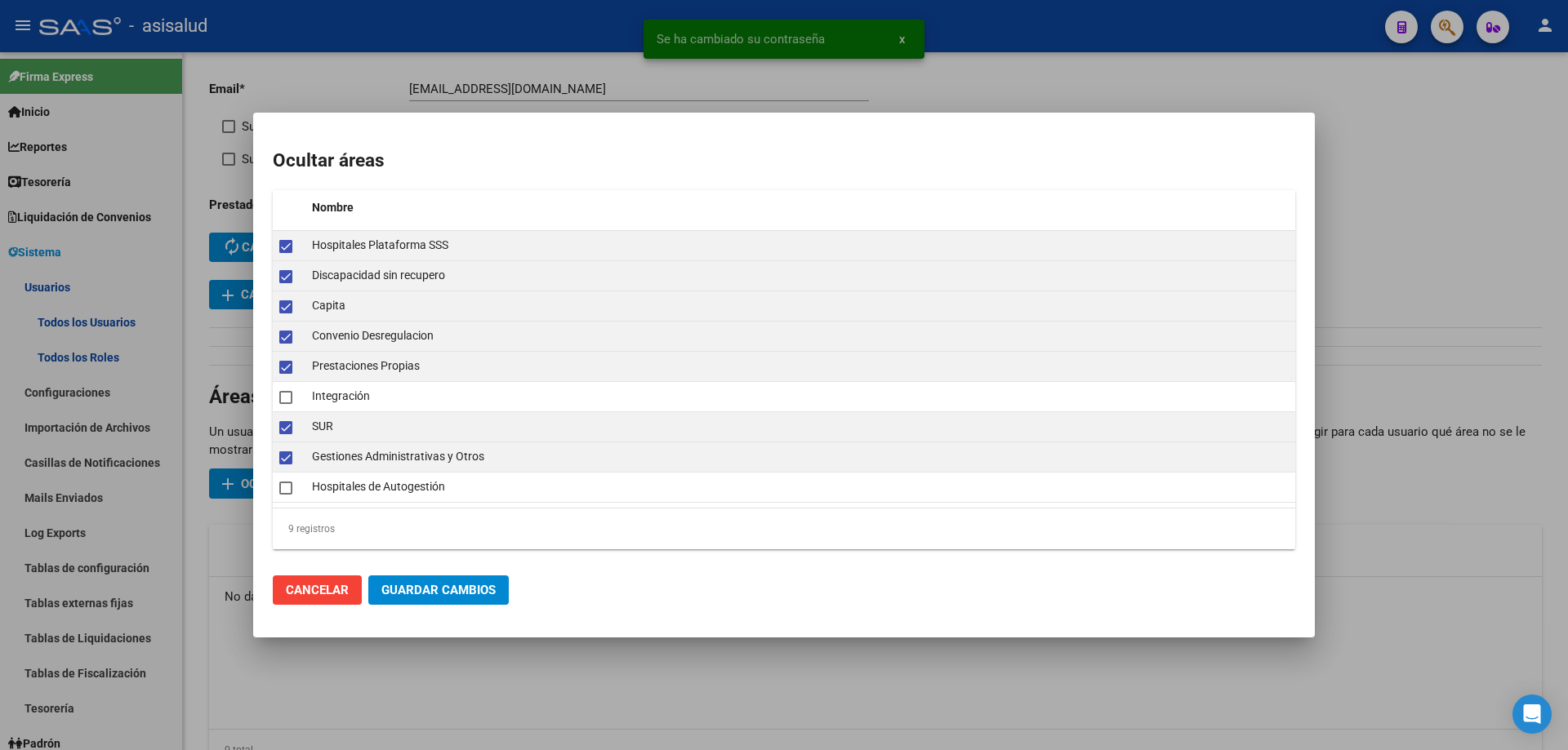
checkbox input "true"
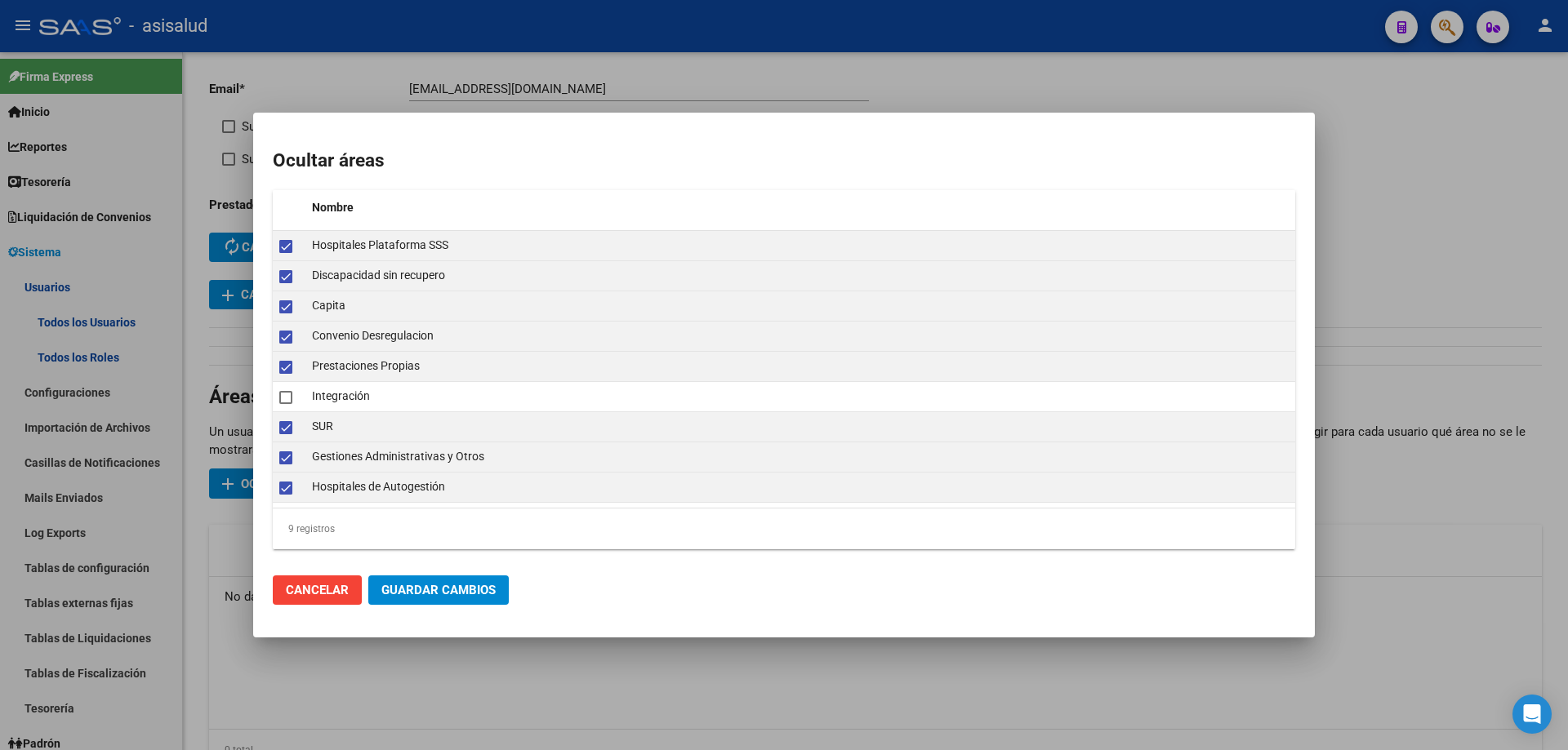
click at [413, 590] on span "Guardar Cambios" at bounding box center [439, 590] width 115 height 15
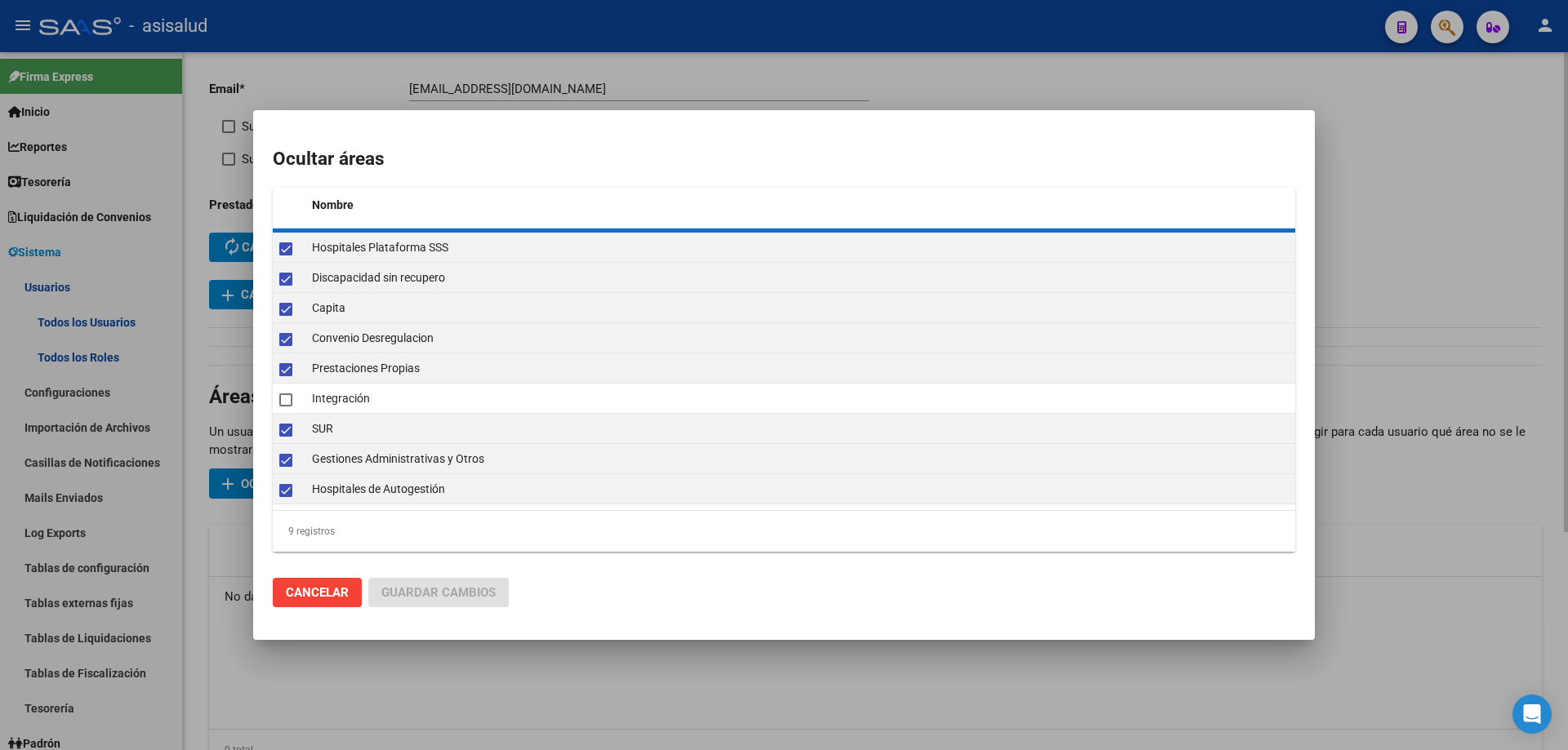
checkbox input "false"
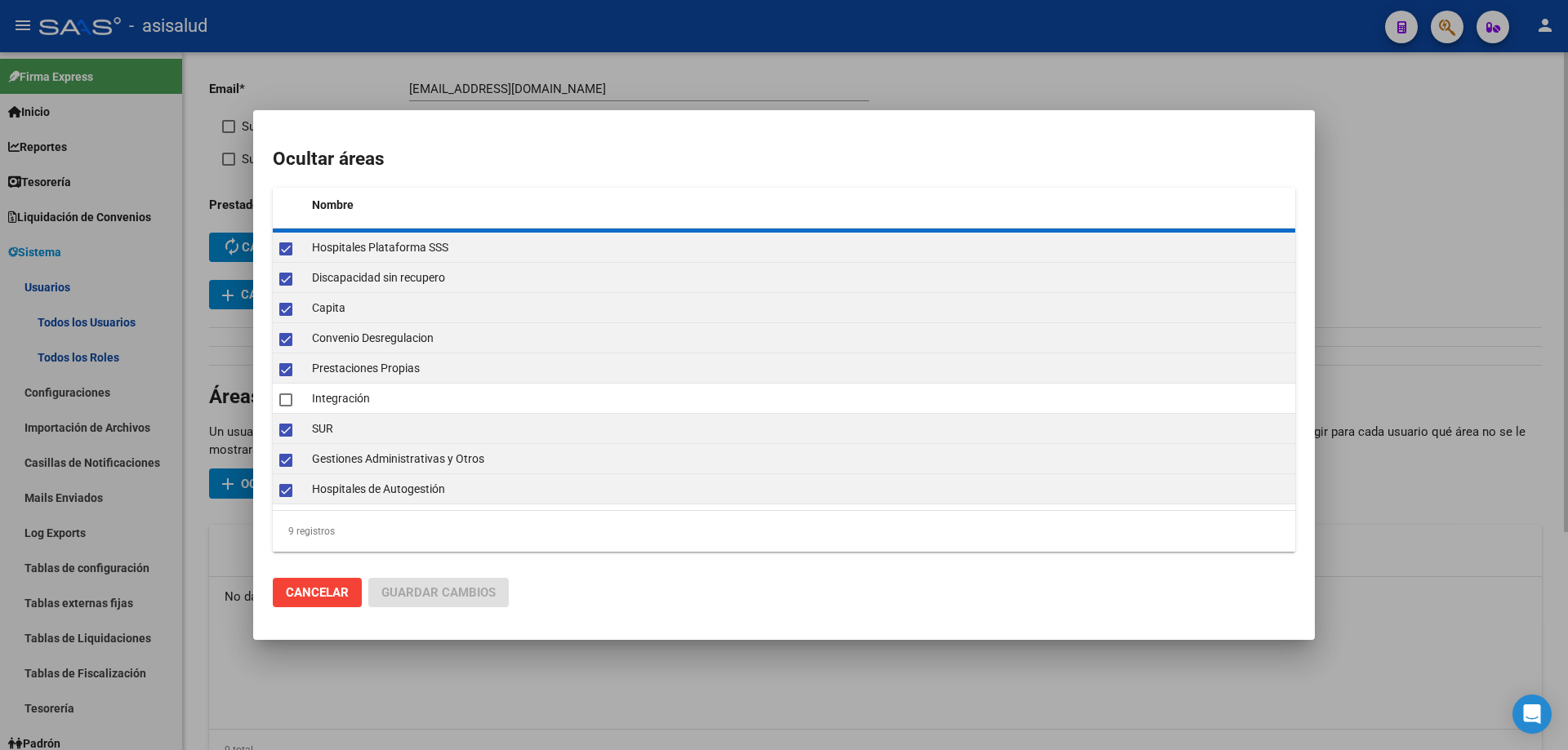
checkbox input "false"
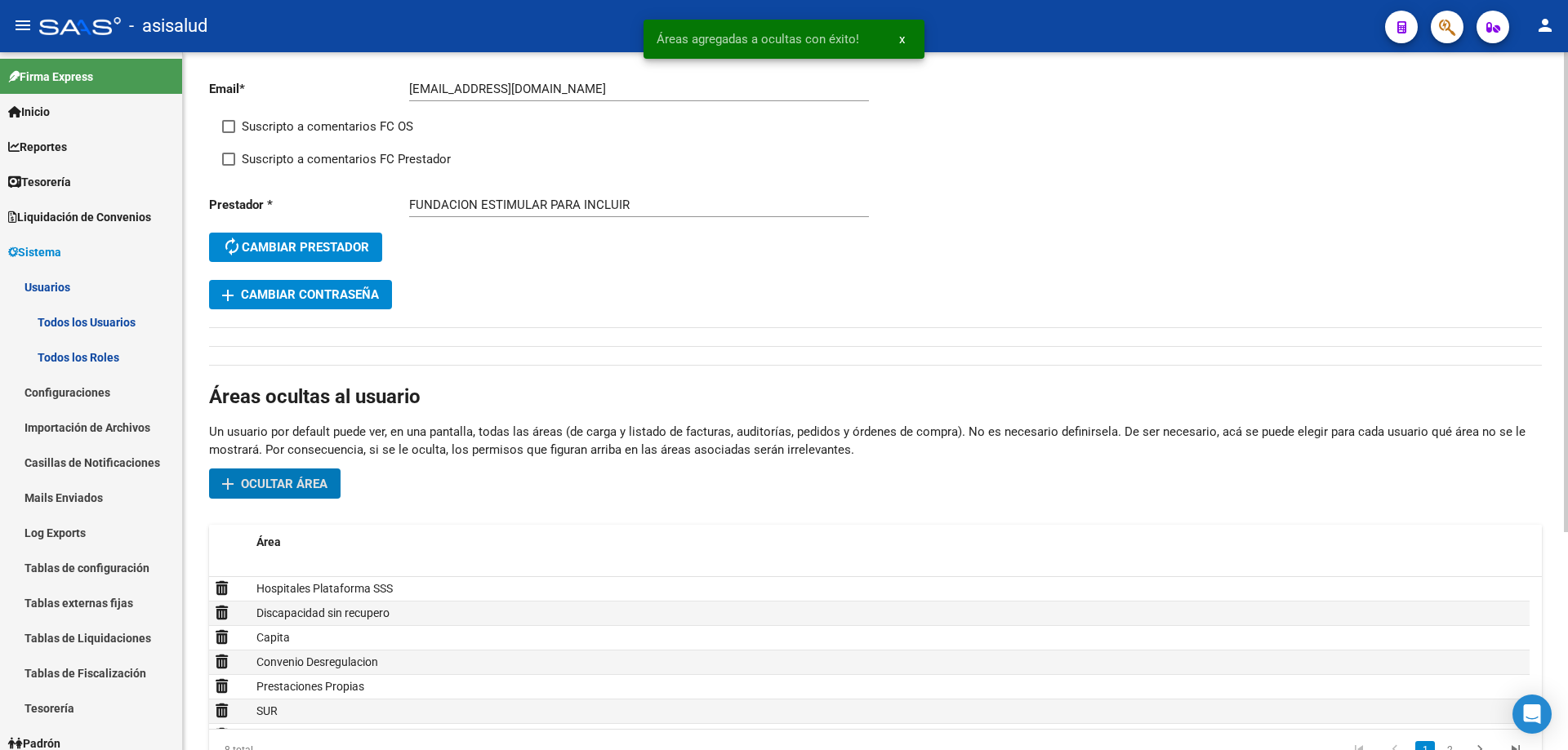
scroll to position [0, 0]
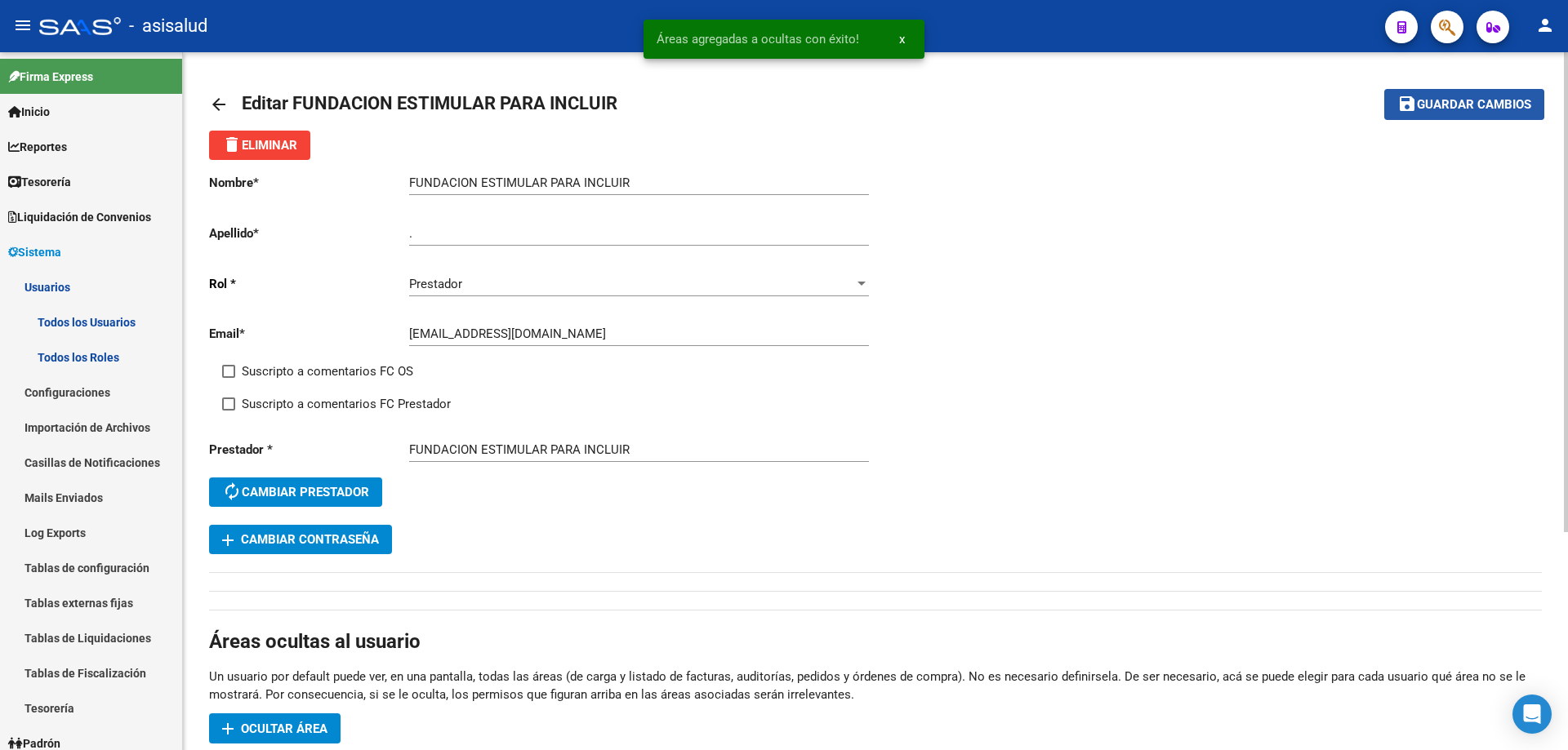
click at [1435, 104] on span "Guardar cambios" at bounding box center [1475, 106] width 115 height 15
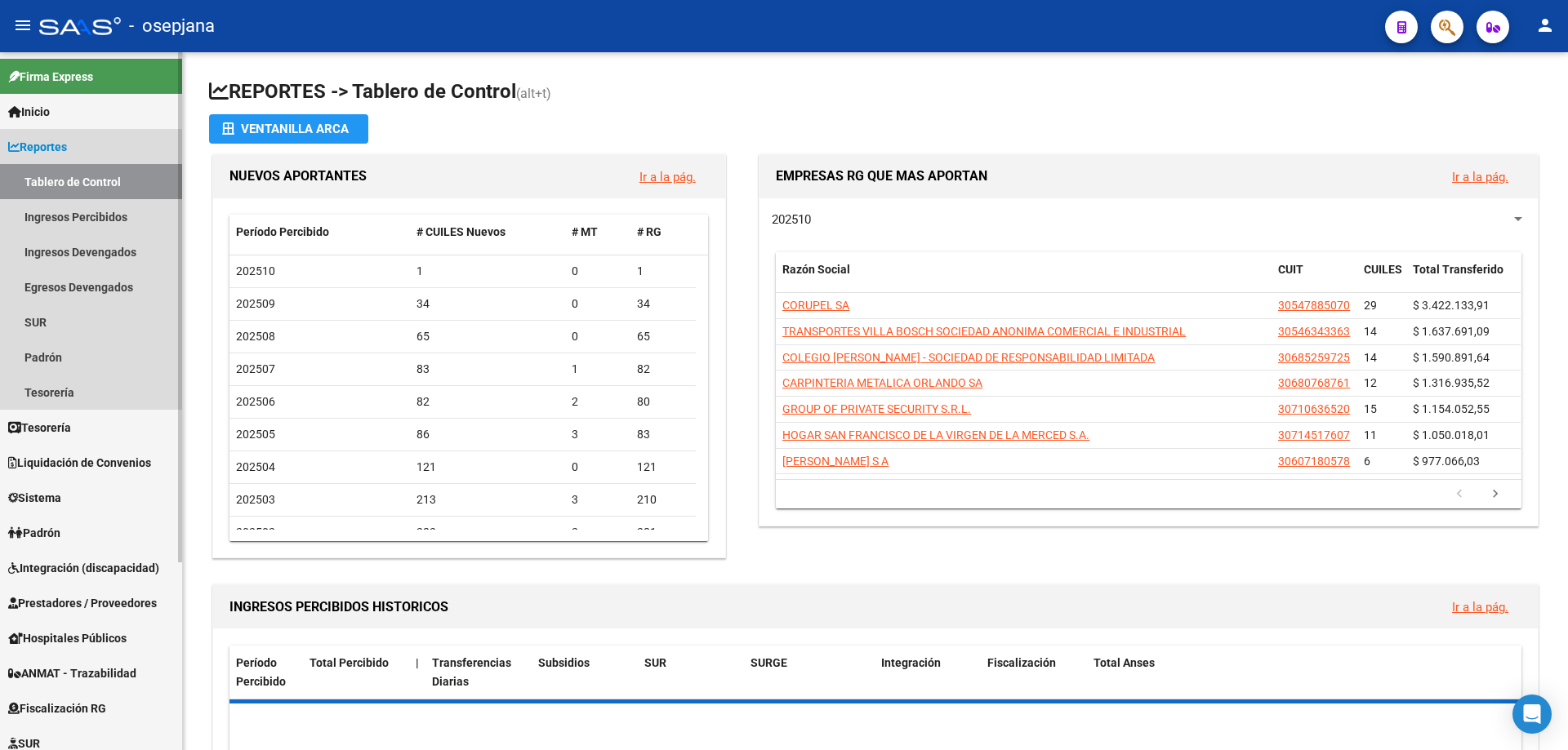
click at [66, 153] on span "Reportes" at bounding box center [38, 147] width 59 height 18
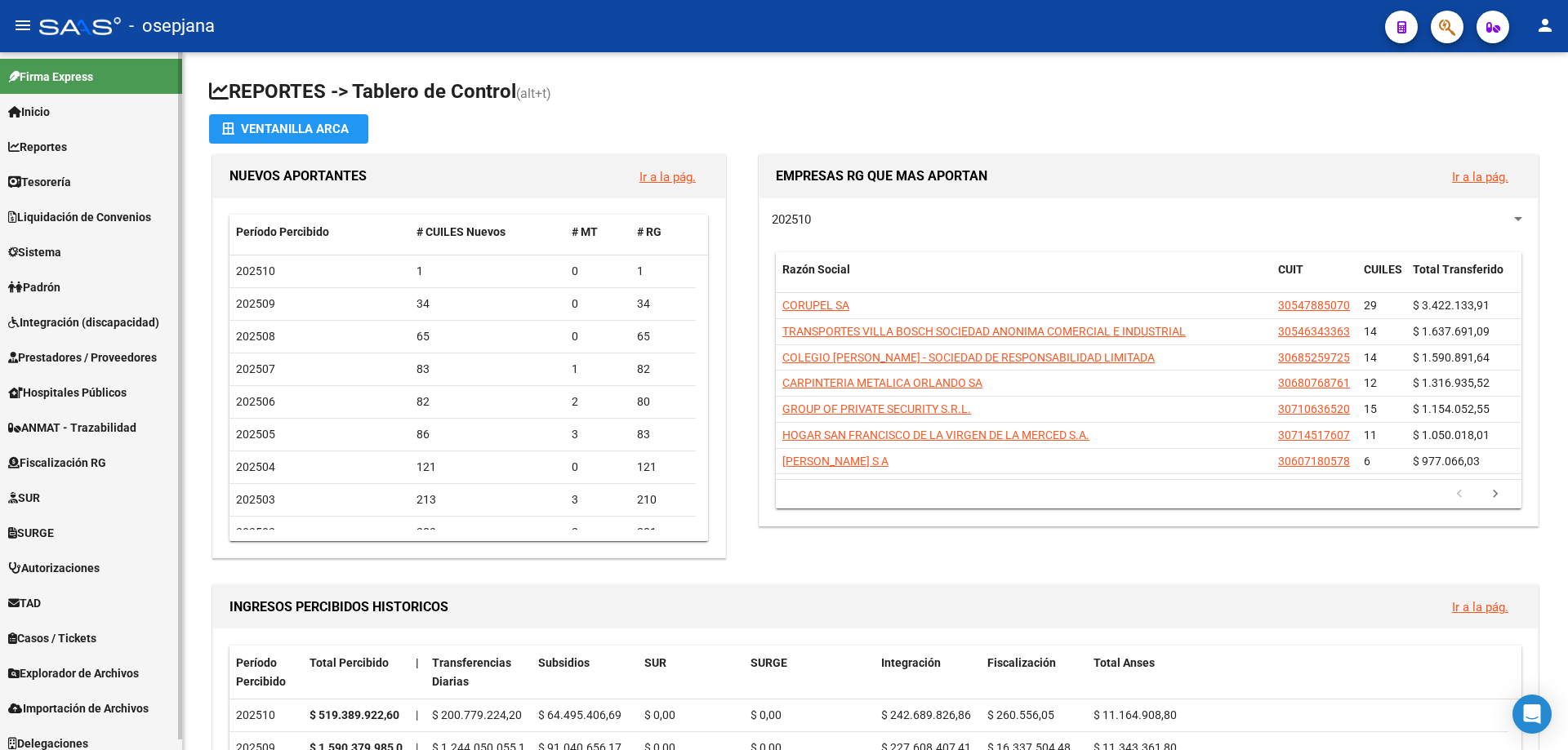
click at [97, 361] on span "Prestadores / Proveedores" at bounding box center [82, 358] width 148 height 18
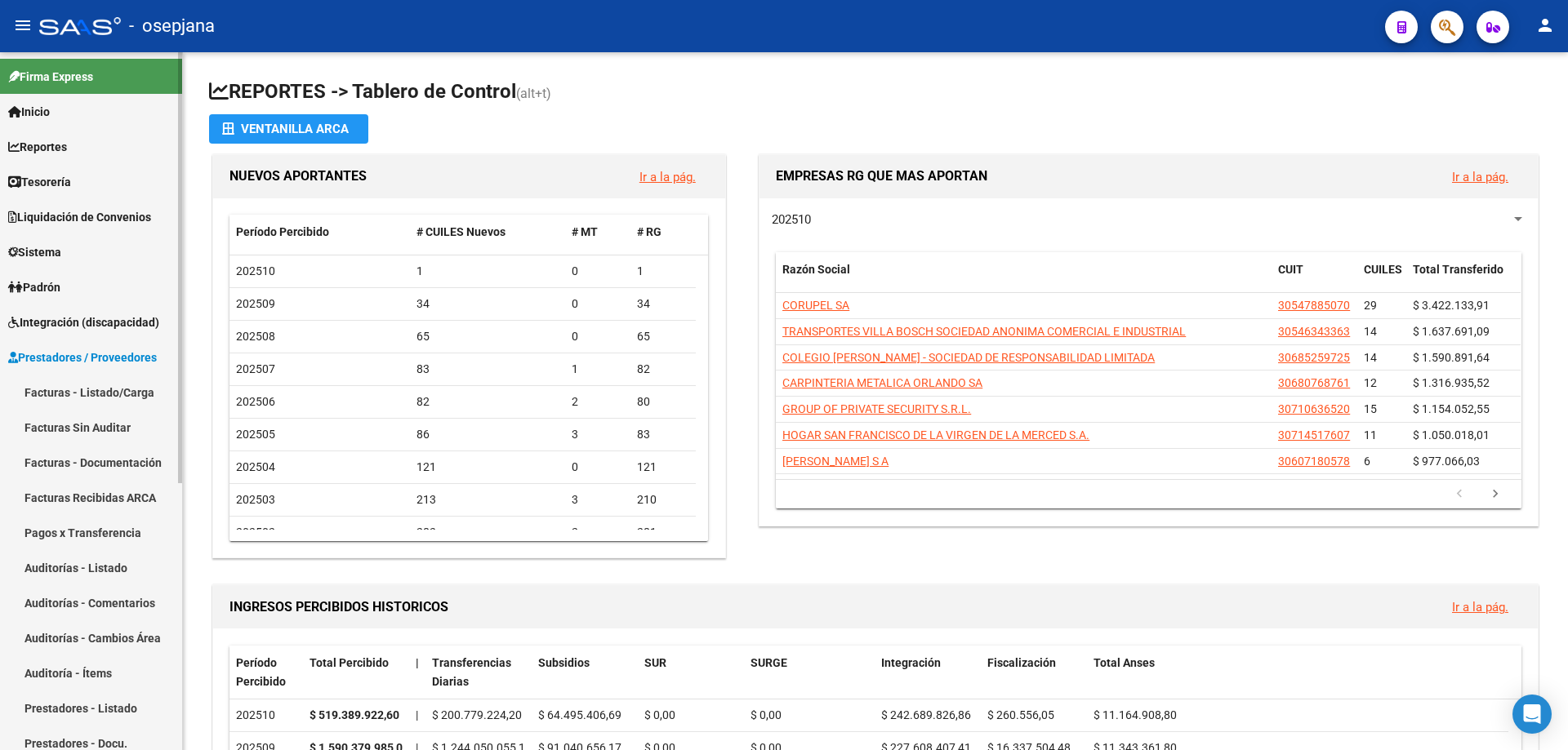
click at [95, 698] on link "Prestadores - Listado" at bounding box center [91, 707] width 182 height 35
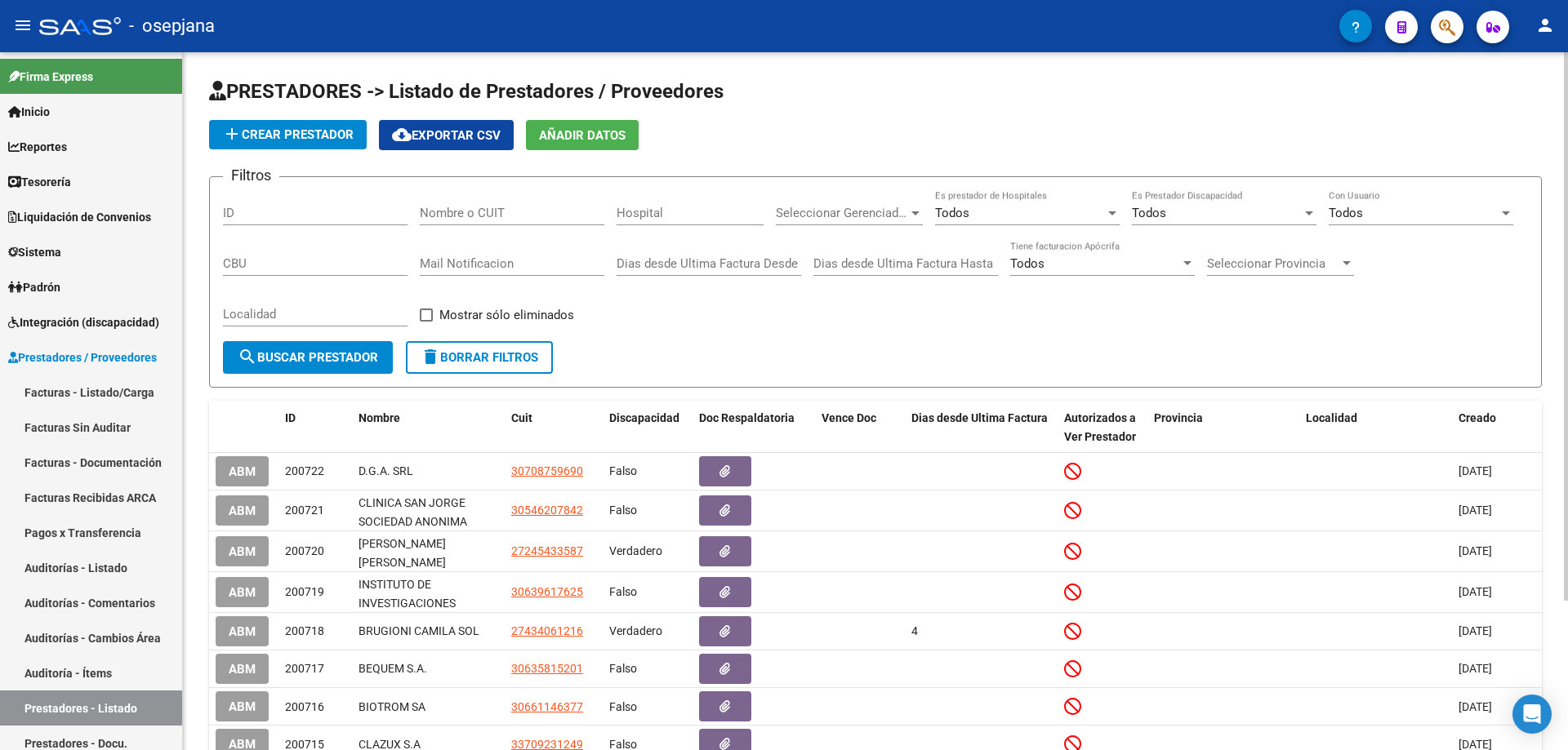
click at [465, 210] on input "Nombre o CUIT" at bounding box center [511, 213] width 184 height 15
paste input "27146820145"
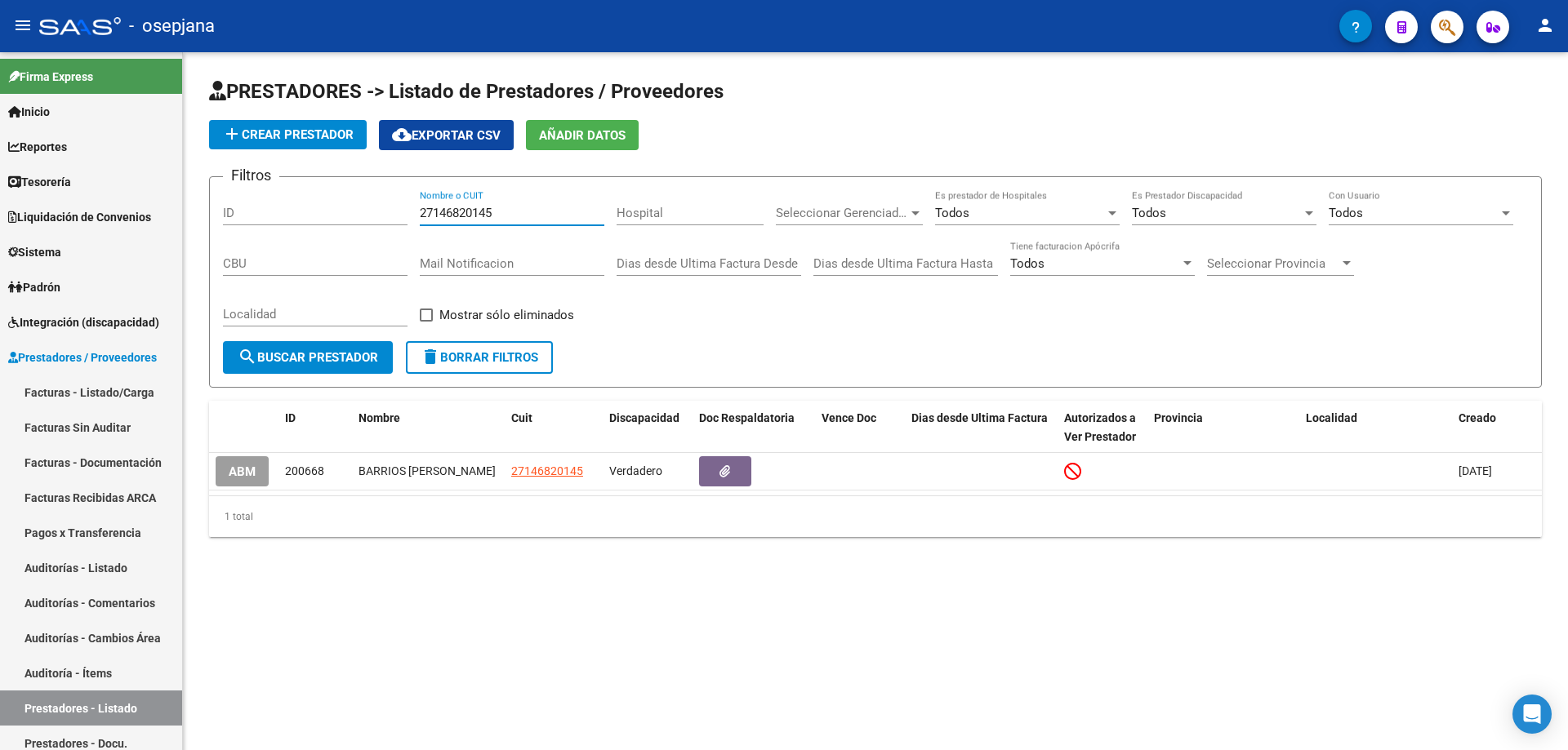
type input "27146820145"
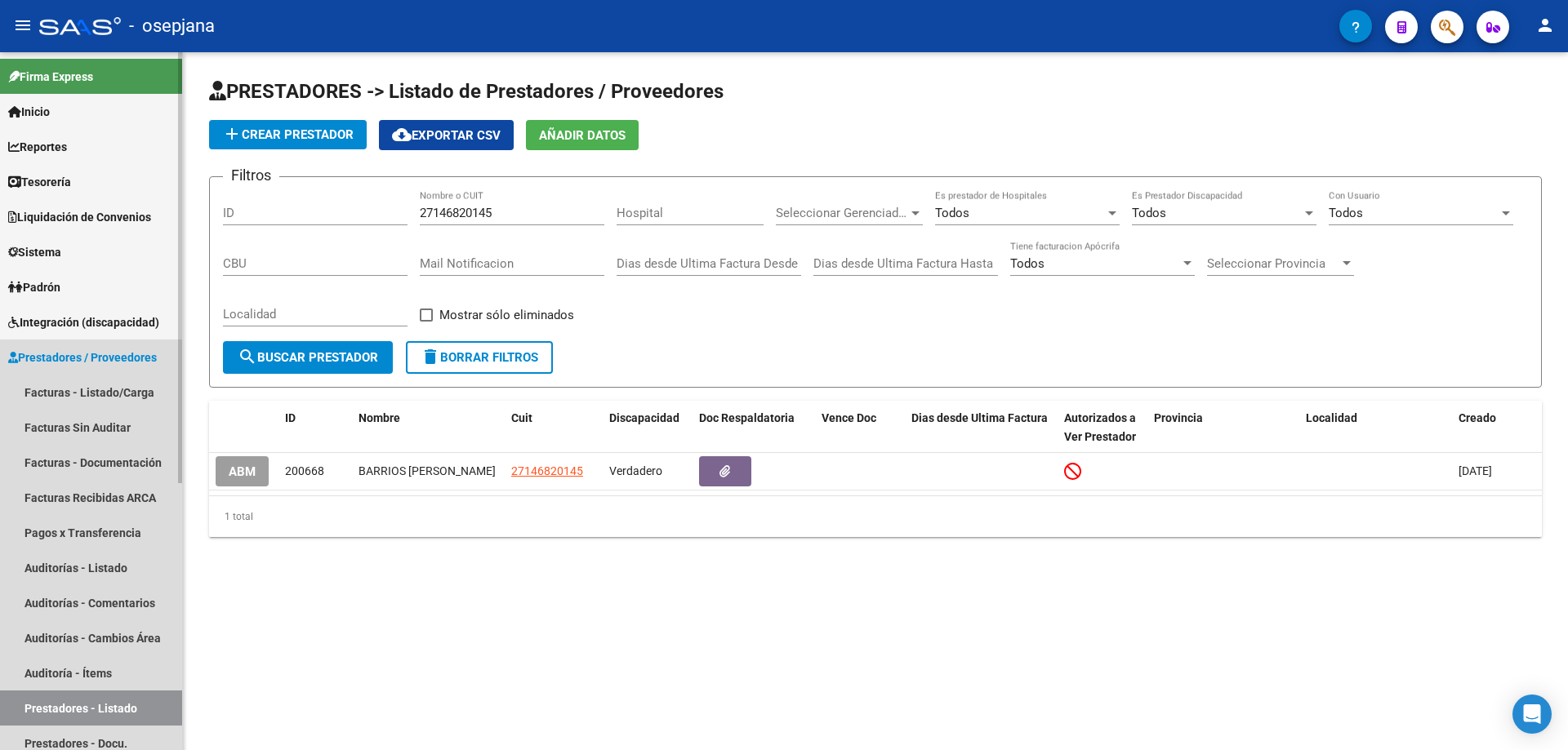
click at [66, 356] on span "Prestadores / Proveedores" at bounding box center [82, 358] width 148 height 18
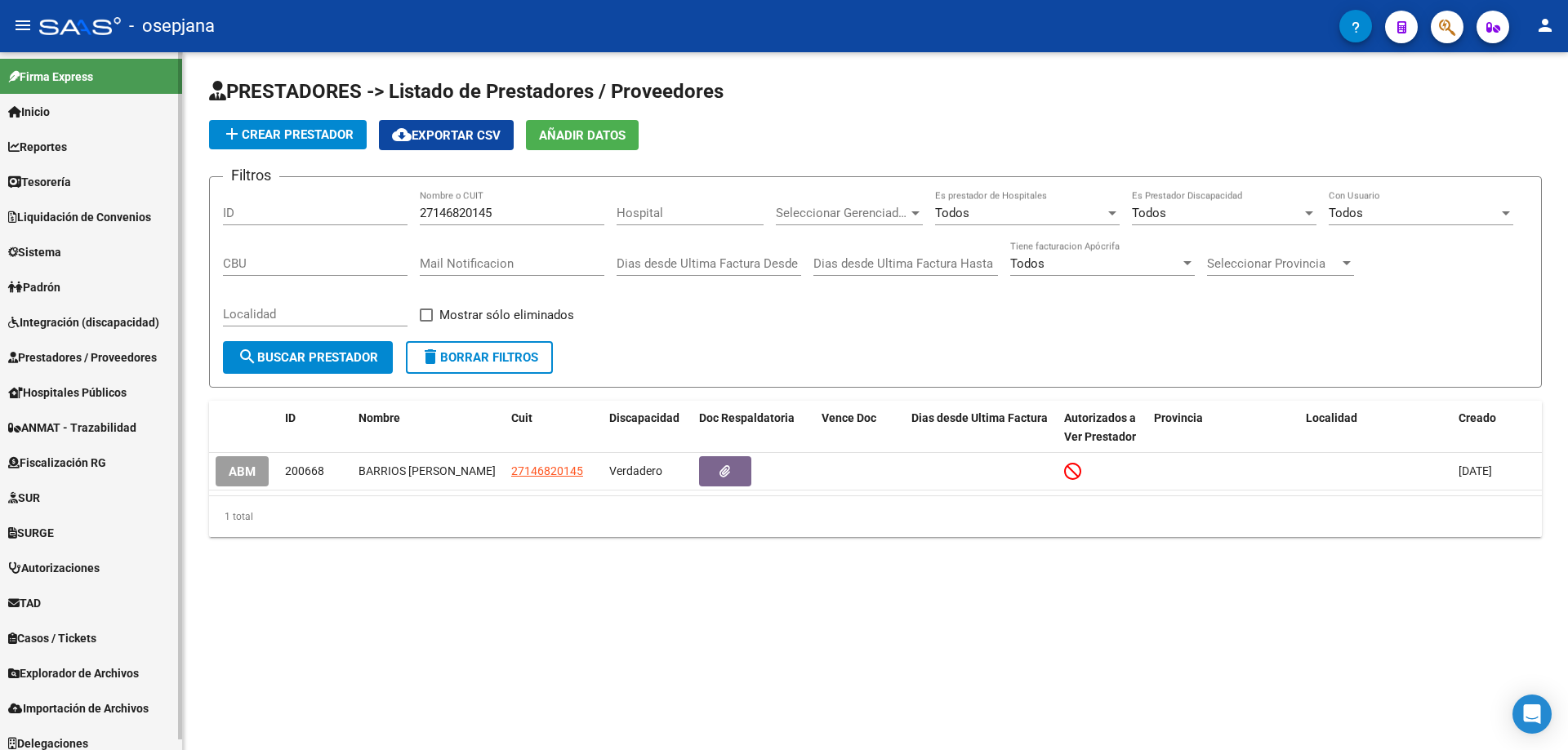
click at [61, 249] on span "Sistema" at bounding box center [34, 252] width 53 height 18
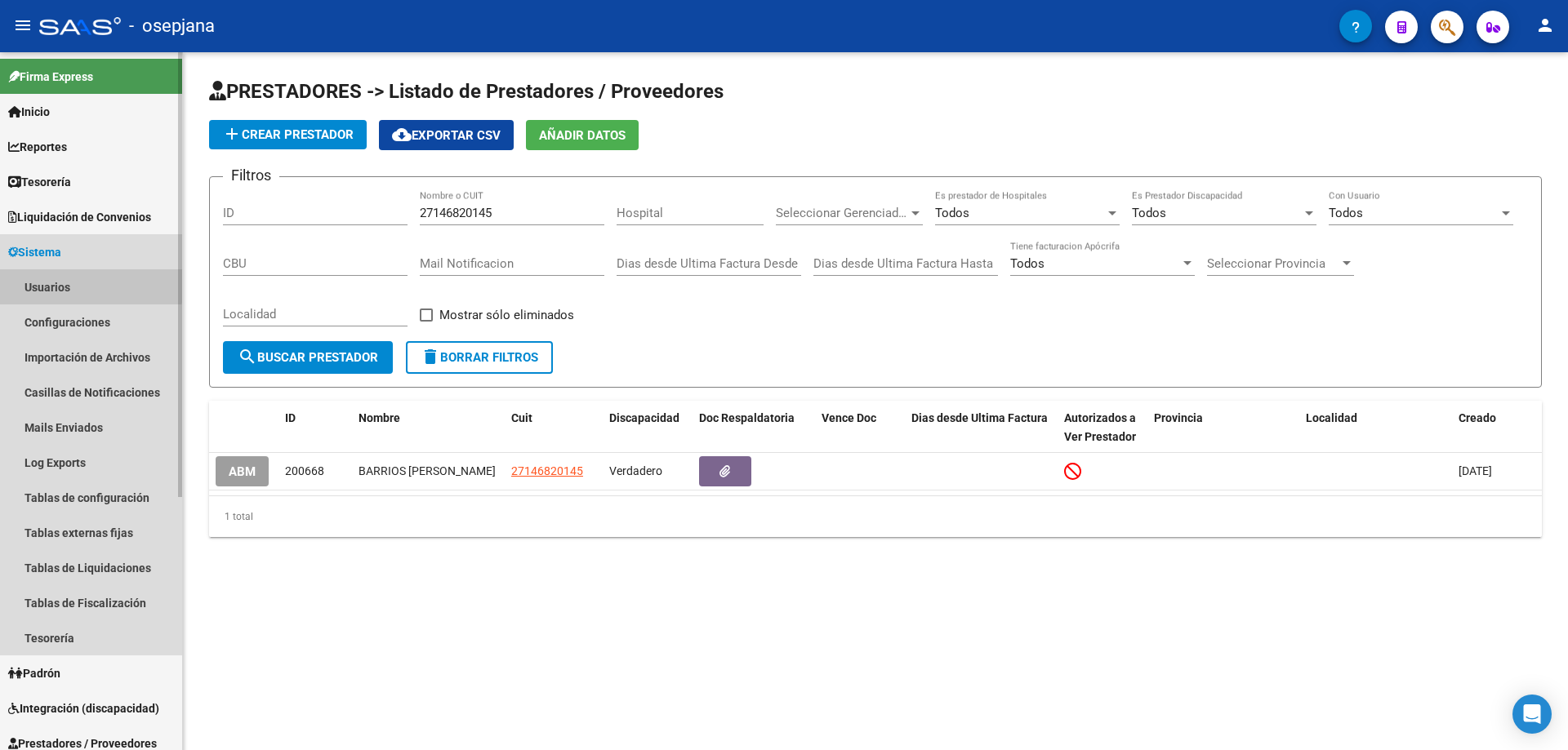
click at [68, 283] on link "Usuarios" at bounding box center [91, 287] width 182 height 35
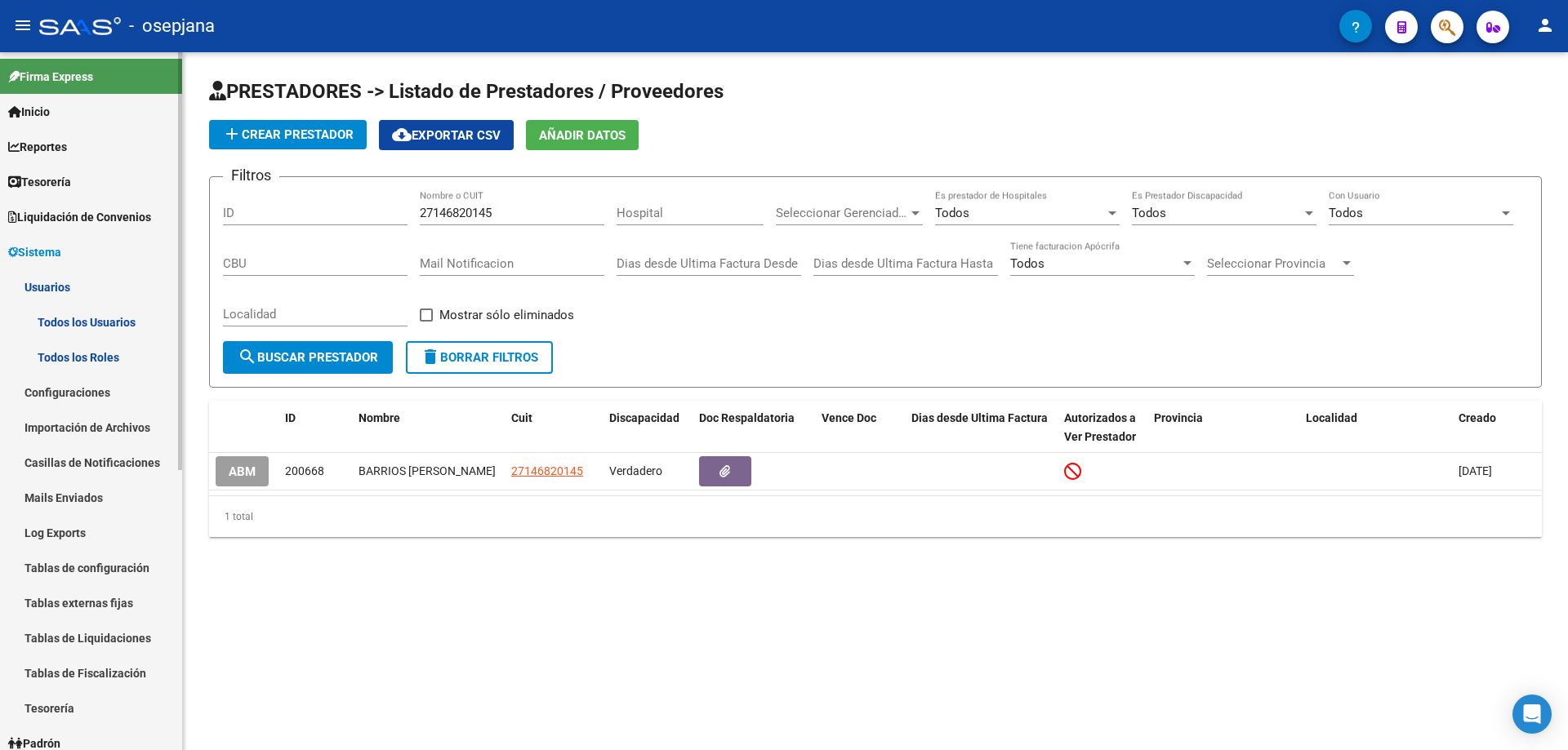
click at [75, 315] on link "Todos los Usuarios" at bounding box center [91, 322] width 182 height 35
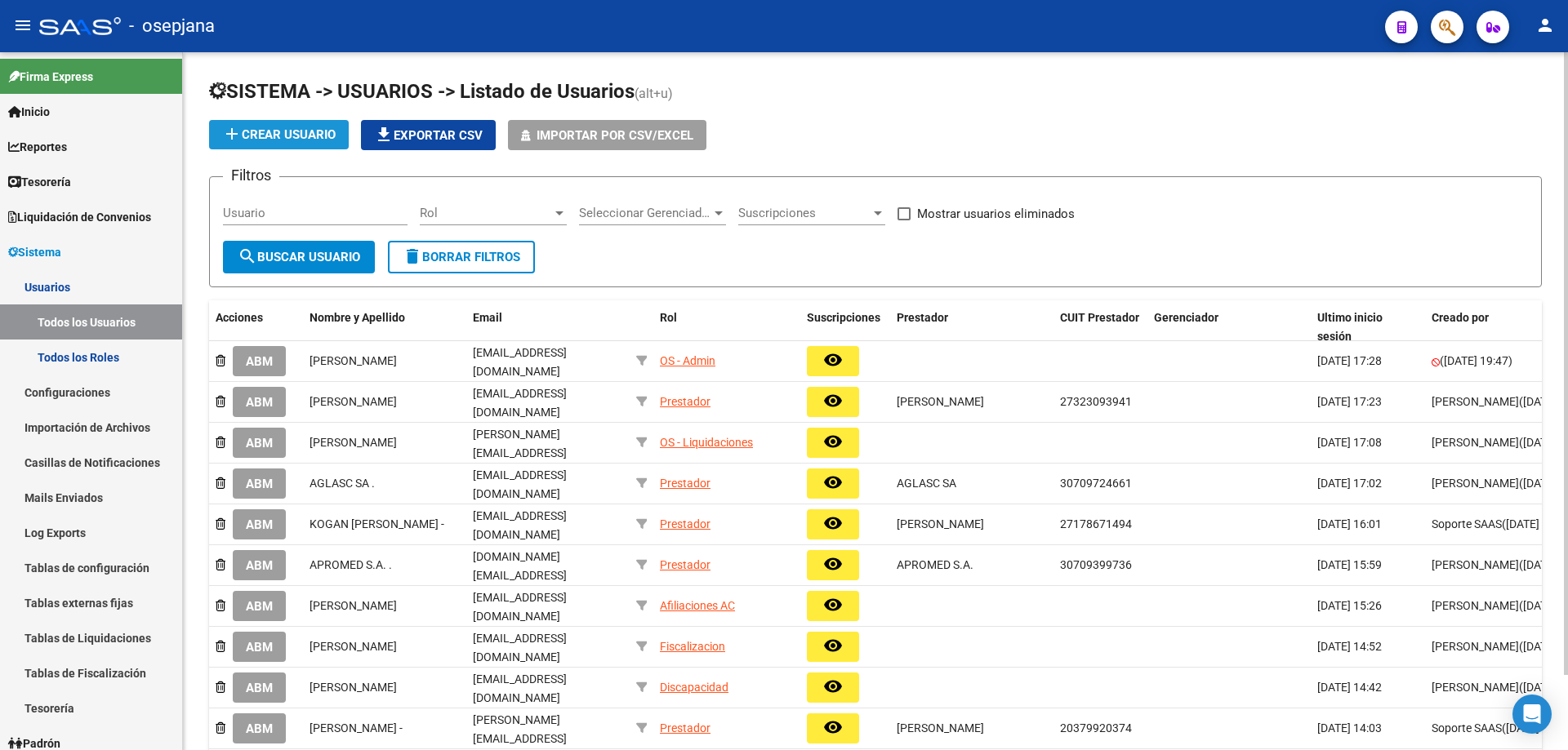
click at [278, 131] on span "add Crear Usuario" at bounding box center [279, 135] width 114 height 15
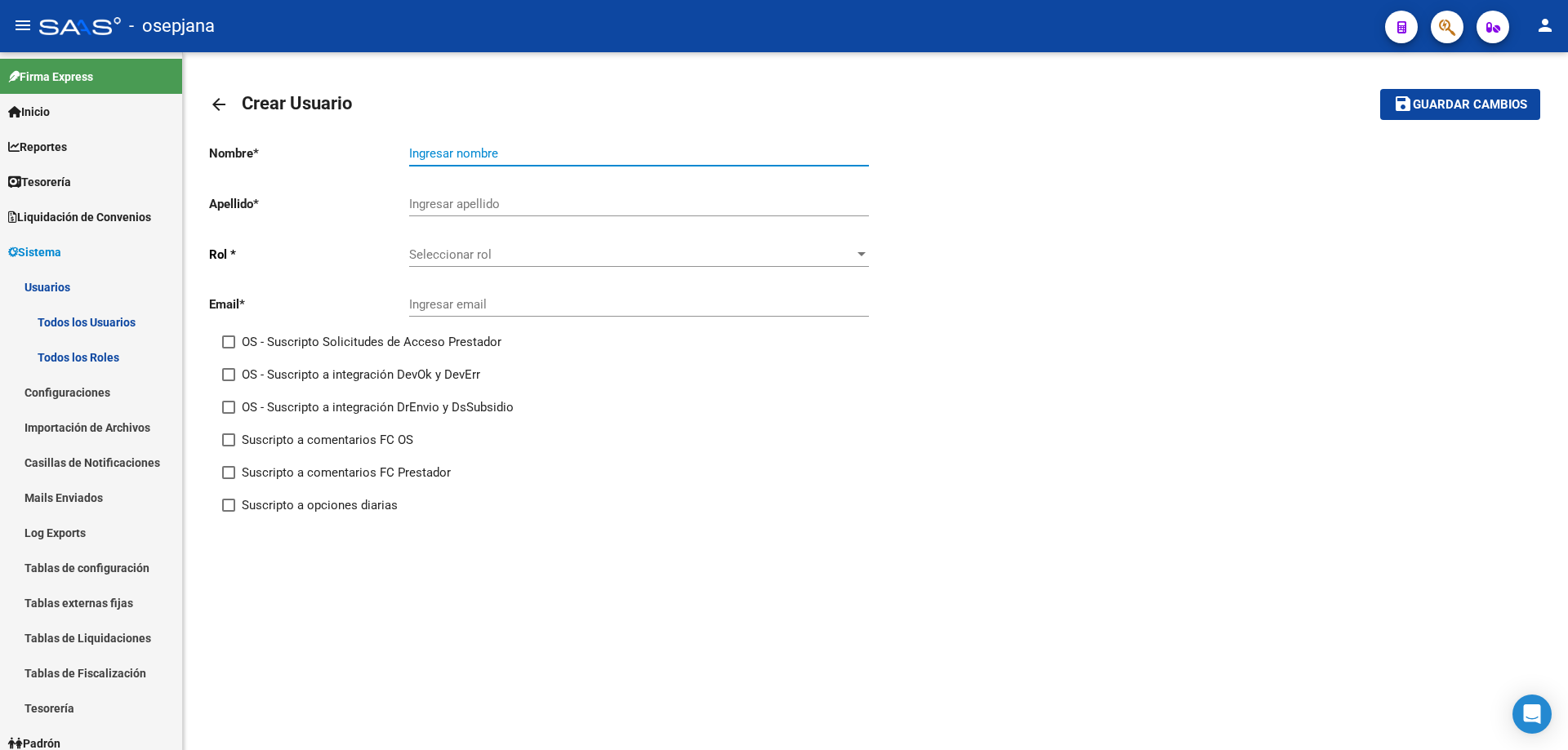
drag, startPoint x: 428, startPoint y: 151, endPoint x: 485, endPoint y: 165, distance: 58.7
click at [429, 151] on input "Ingresar nombre" at bounding box center [638, 153] width 460 height 15
type input "MARIA TERESA"
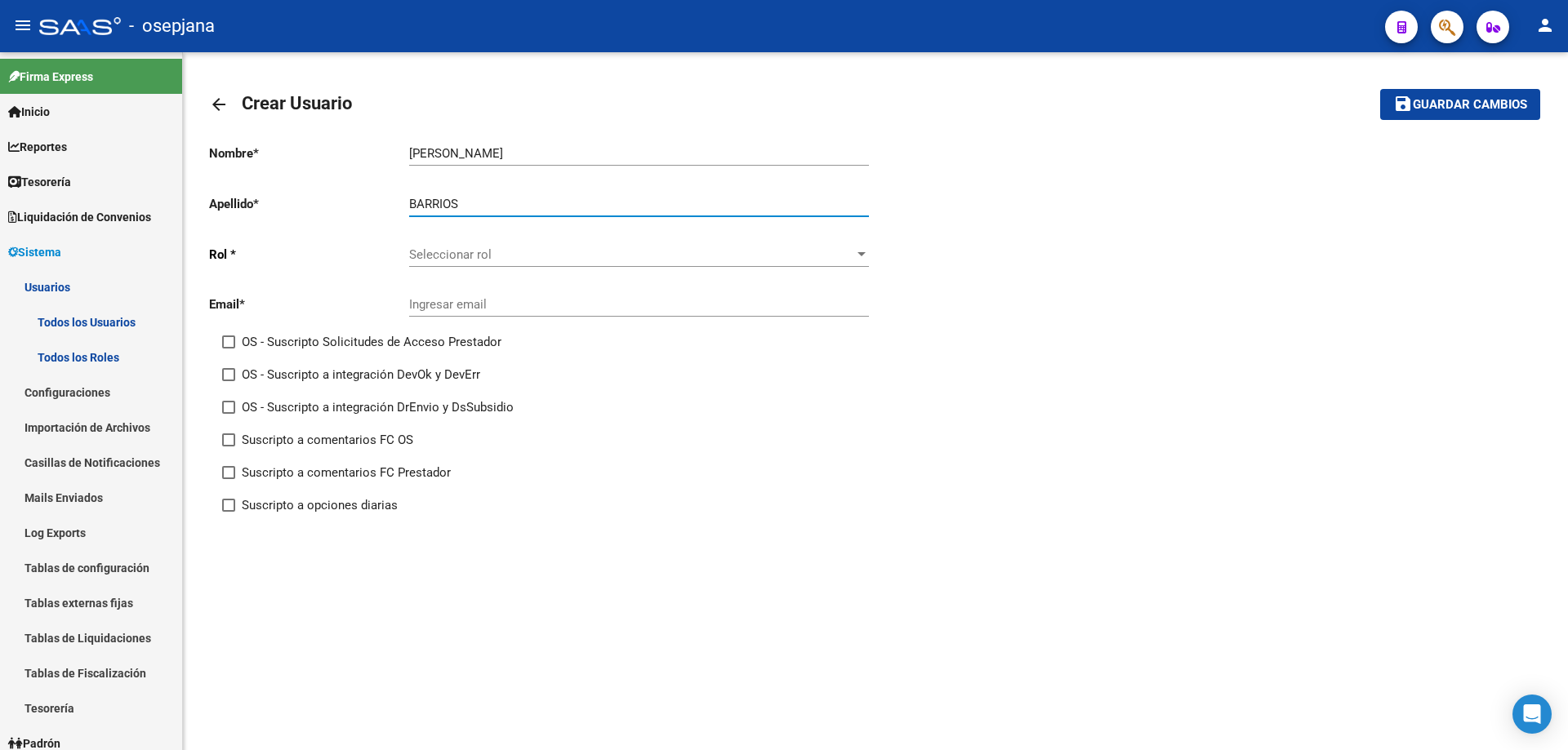
type input "BARRIOS"
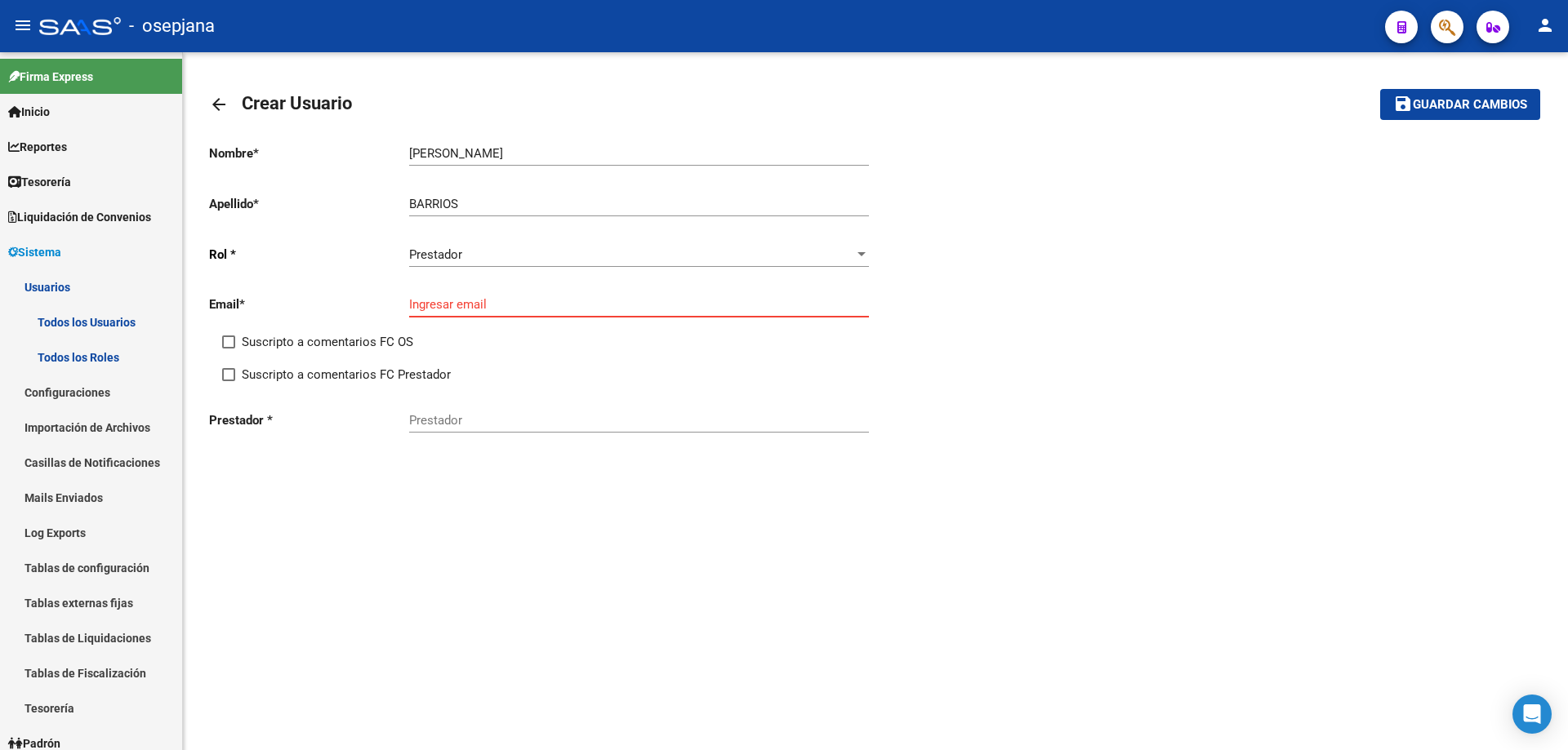
paste input "delbuentransporte@gmail.com"
type input "delbuentransporte@gmail.com"
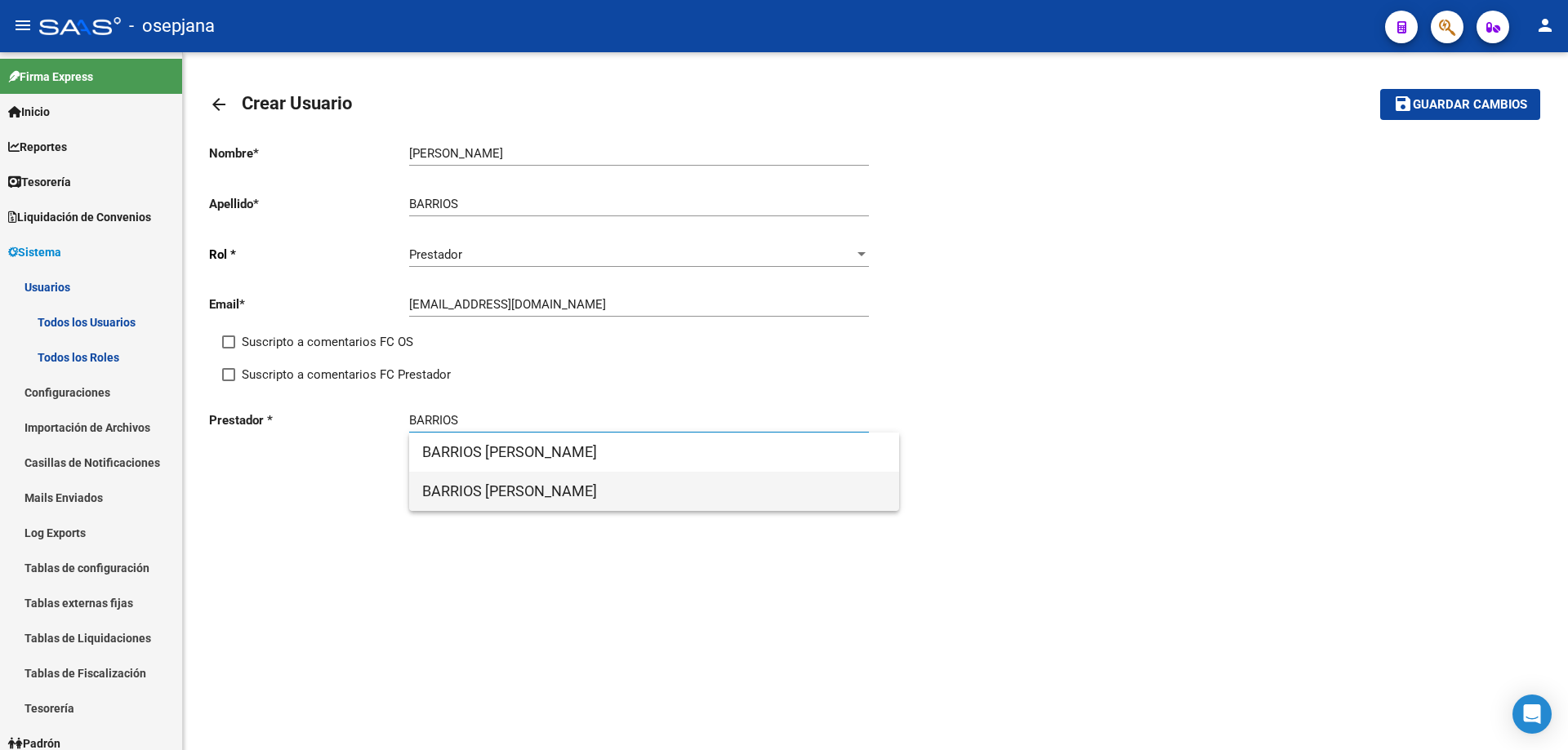
click at [533, 492] on span "BARRIOS MARIA TERESA" at bounding box center [654, 491] width 464 height 39
type input "BARRIOS MARIA TERESA"
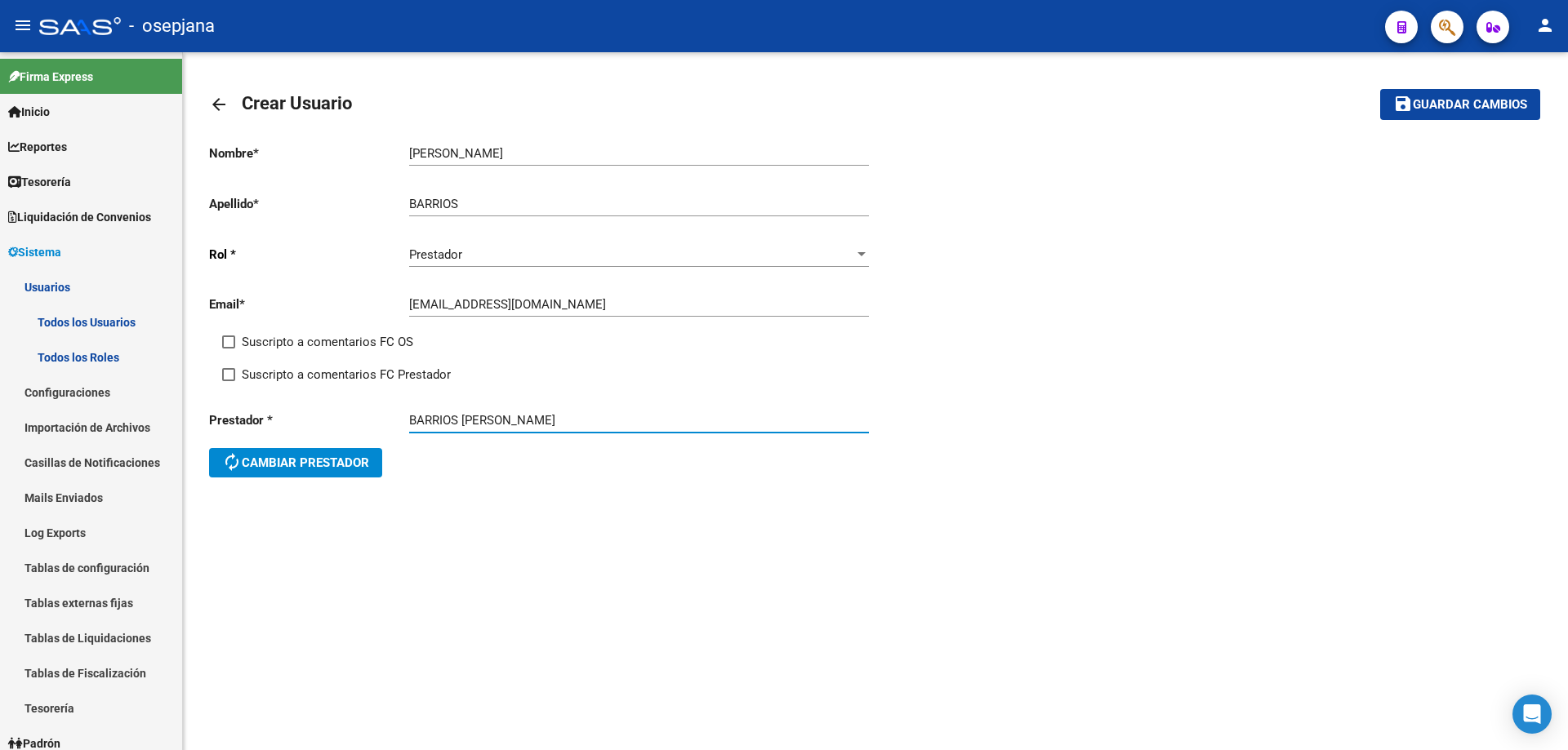
click at [1462, 104] on span "Guardar cambios" at bounding box center [1471, 106] width 115 height 15
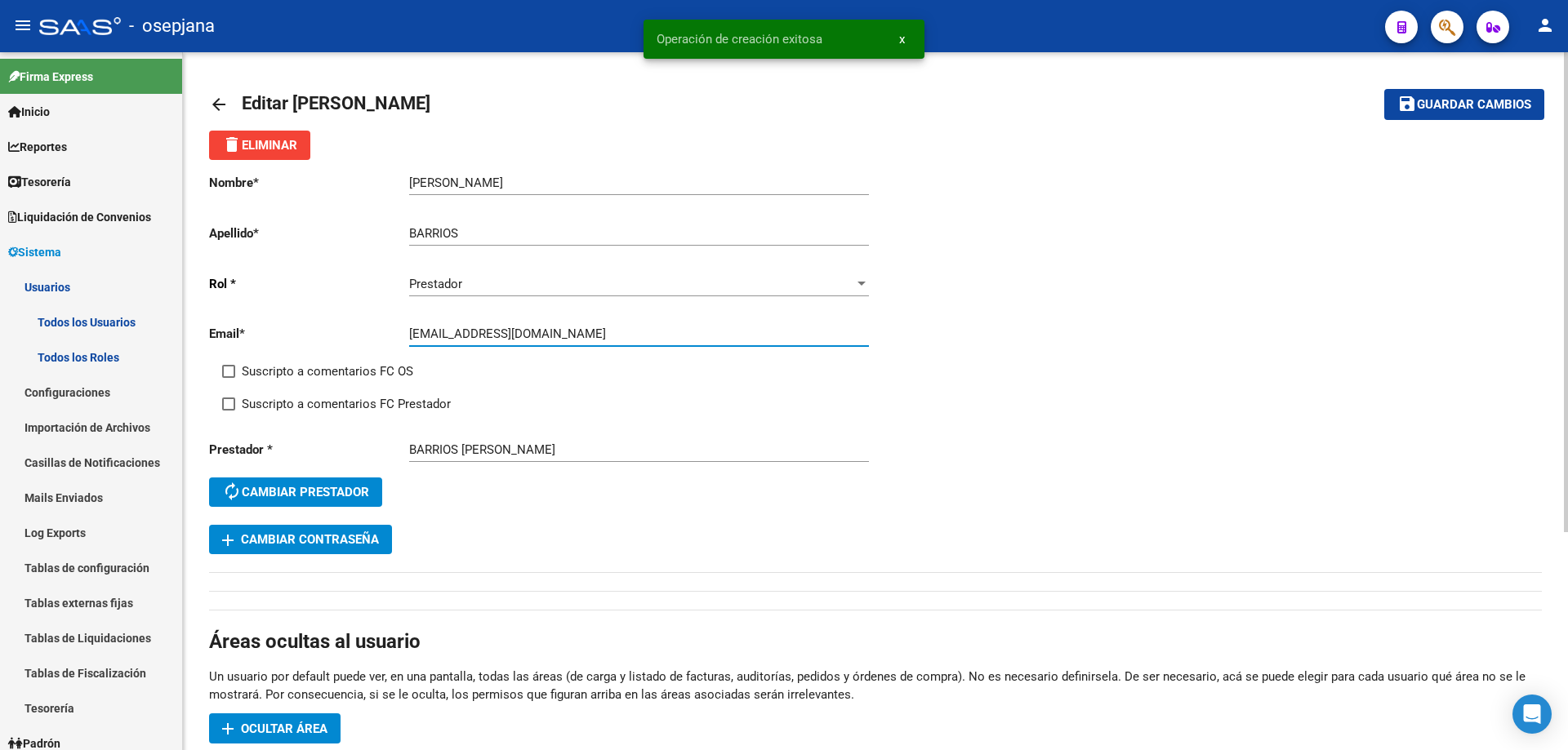
drag, startPoint x: 411, startPoint y: 335, endPoint x: 509, endPoint y: 332, distance: 98.0
click at [509, 332] on input "delbuentransporte@gmail.com" at bounding box center [638, 334] width 460 height 15
click at [381, 540] on button "add Cambiar Contraseña" at bounding box center [300, 540] width 183 height 29
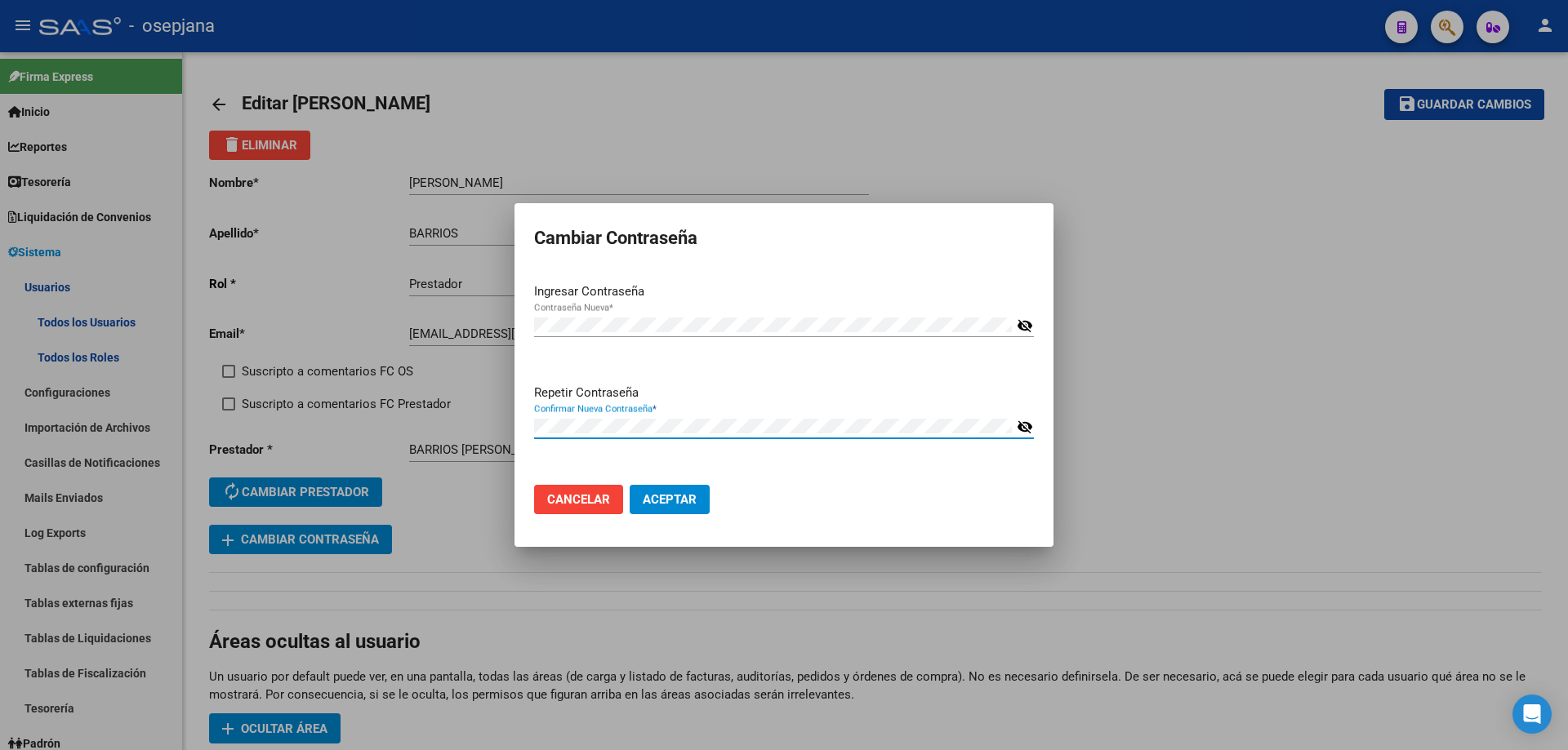
click at [630, 485] on button "Aceptar" at bounding box center [670, 499] width 80 height 29
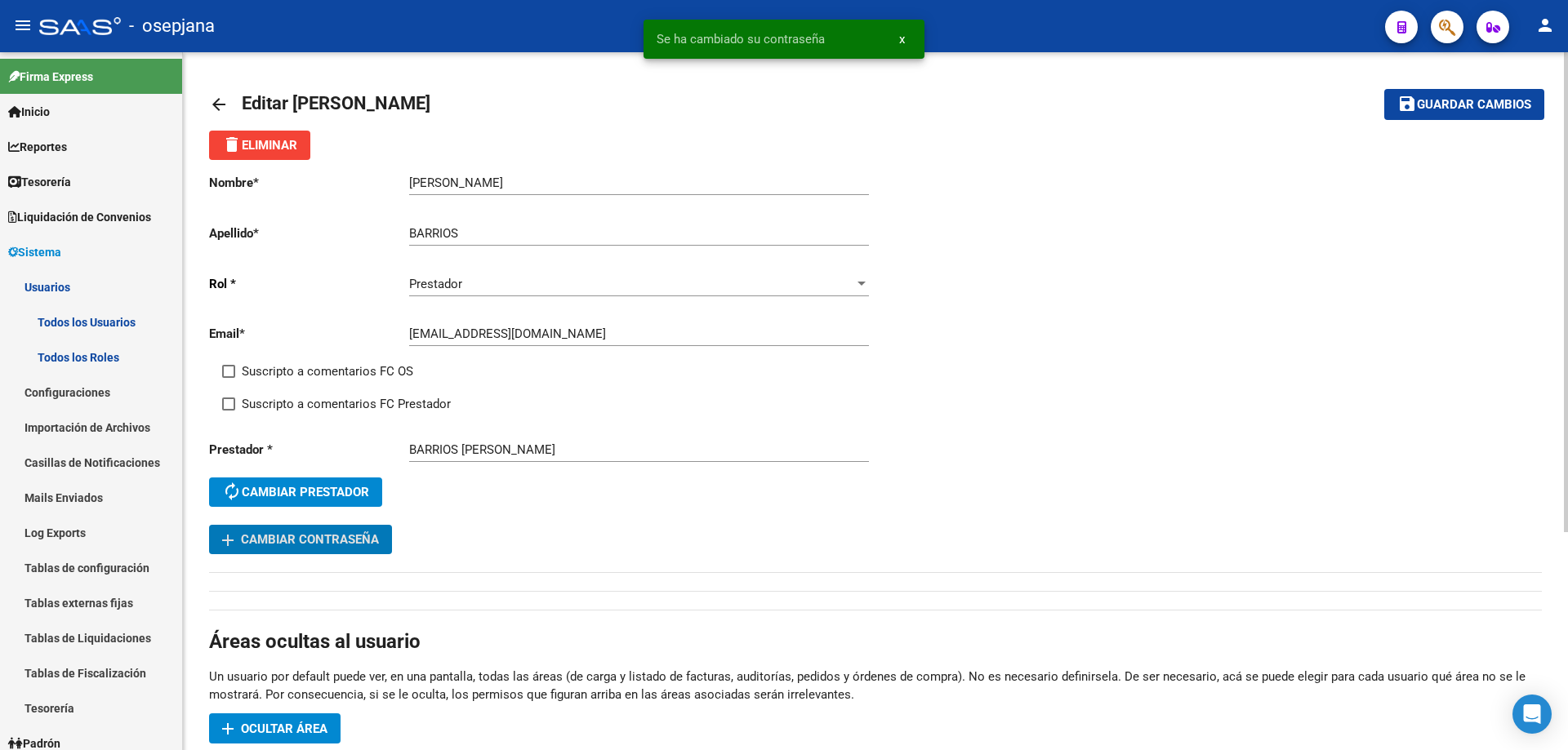
click at [278, 729] on span "Ocultar área" at bounding box center [284, 729] width 87 height 15
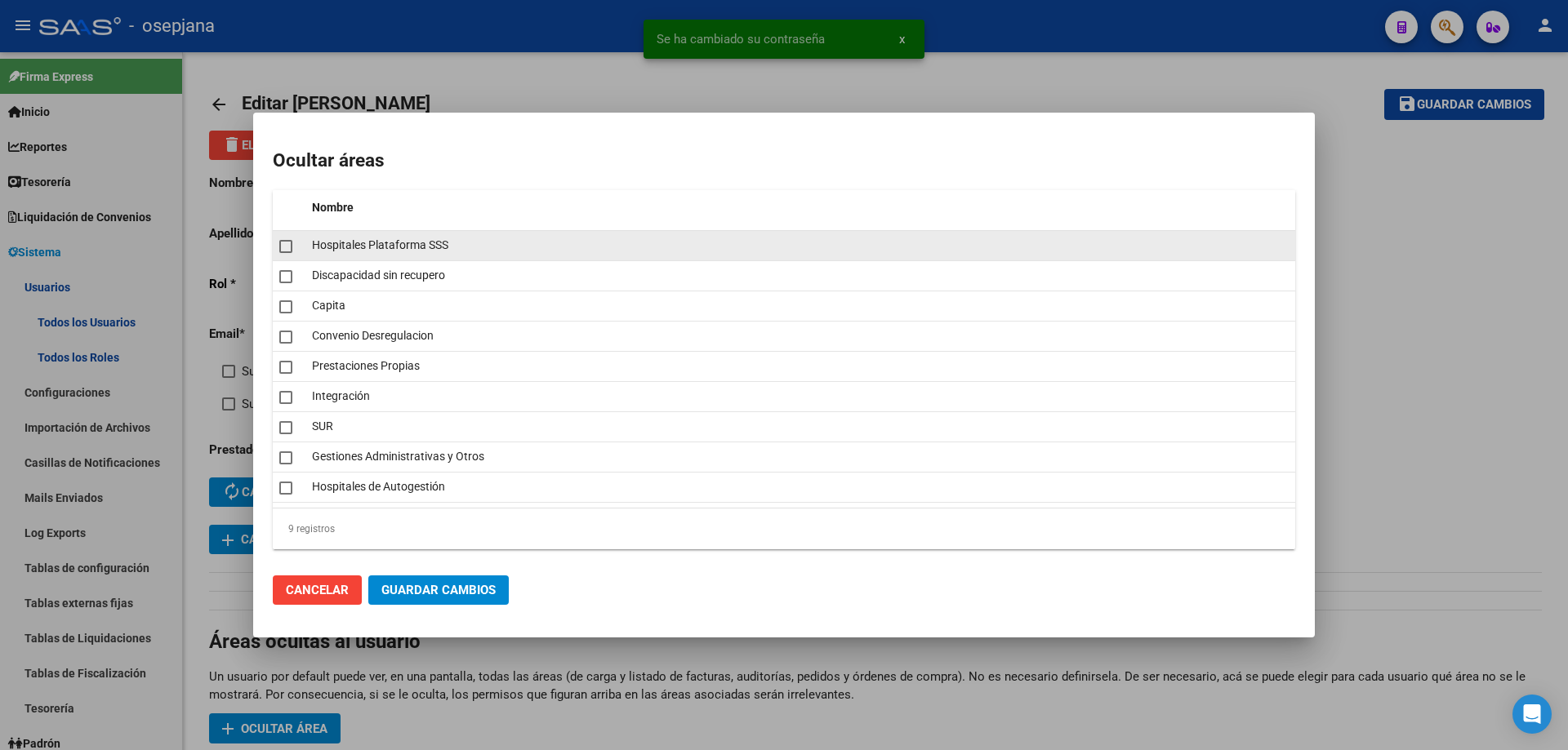
click at [283, 249] on span at bounding box center [286, 246] width 13 height 13
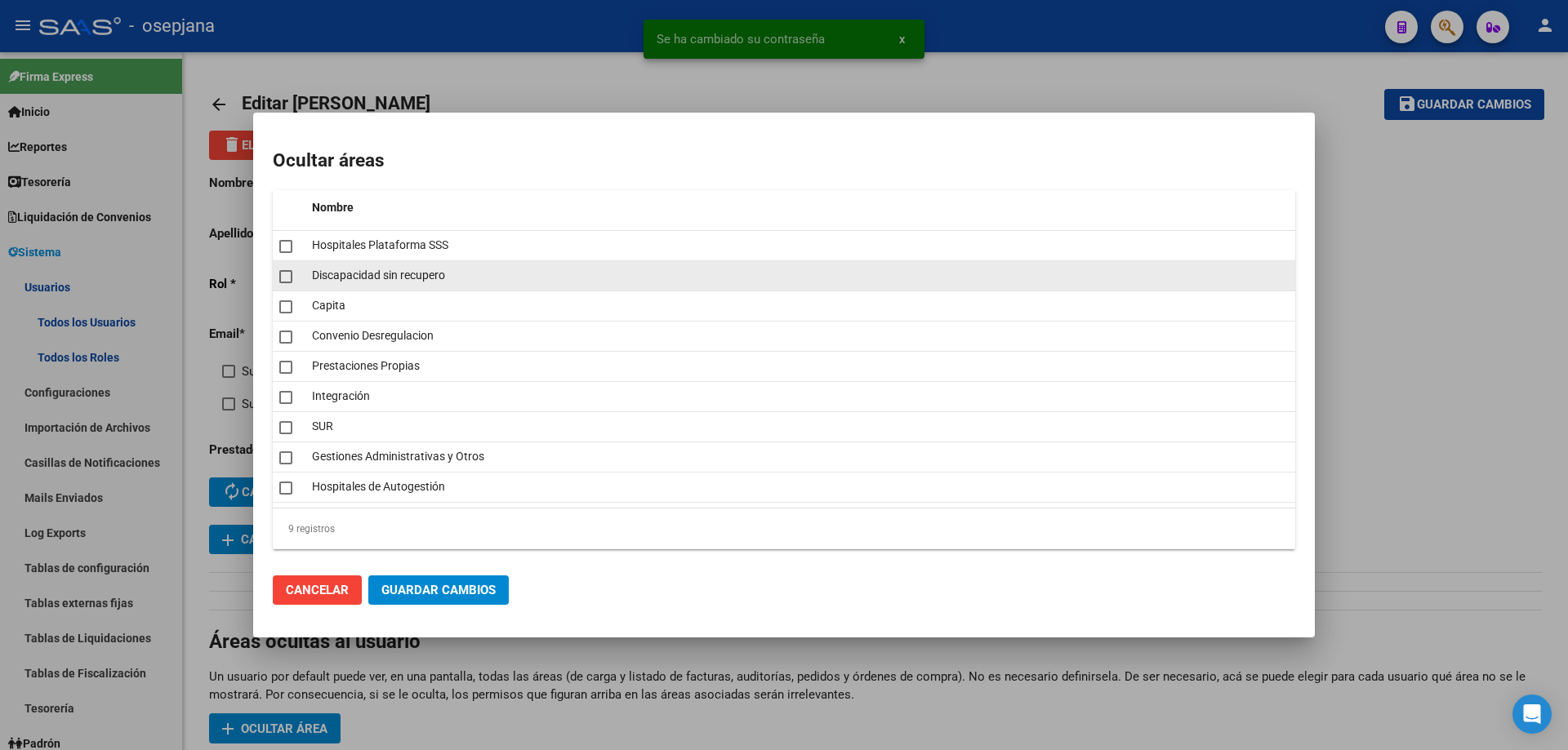
checkbox input "true"
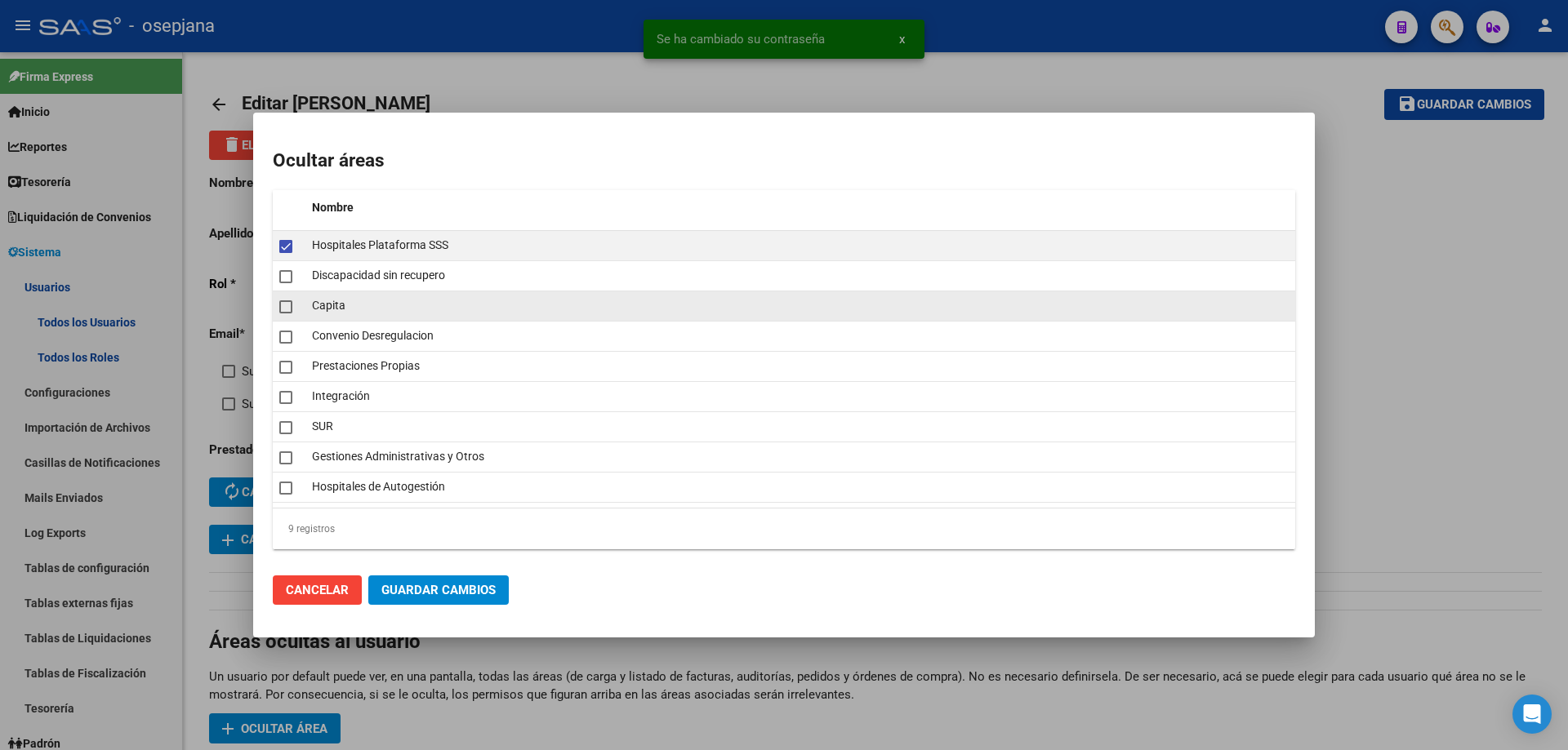
drag, startPoint x: 283, startPoint y: 272, endPoint x: 287, endPoint y: 300, distance: 28.3
click at [283, 280] on span at bounding box center [286, 277] width 13 height 13
checkbox input "true"
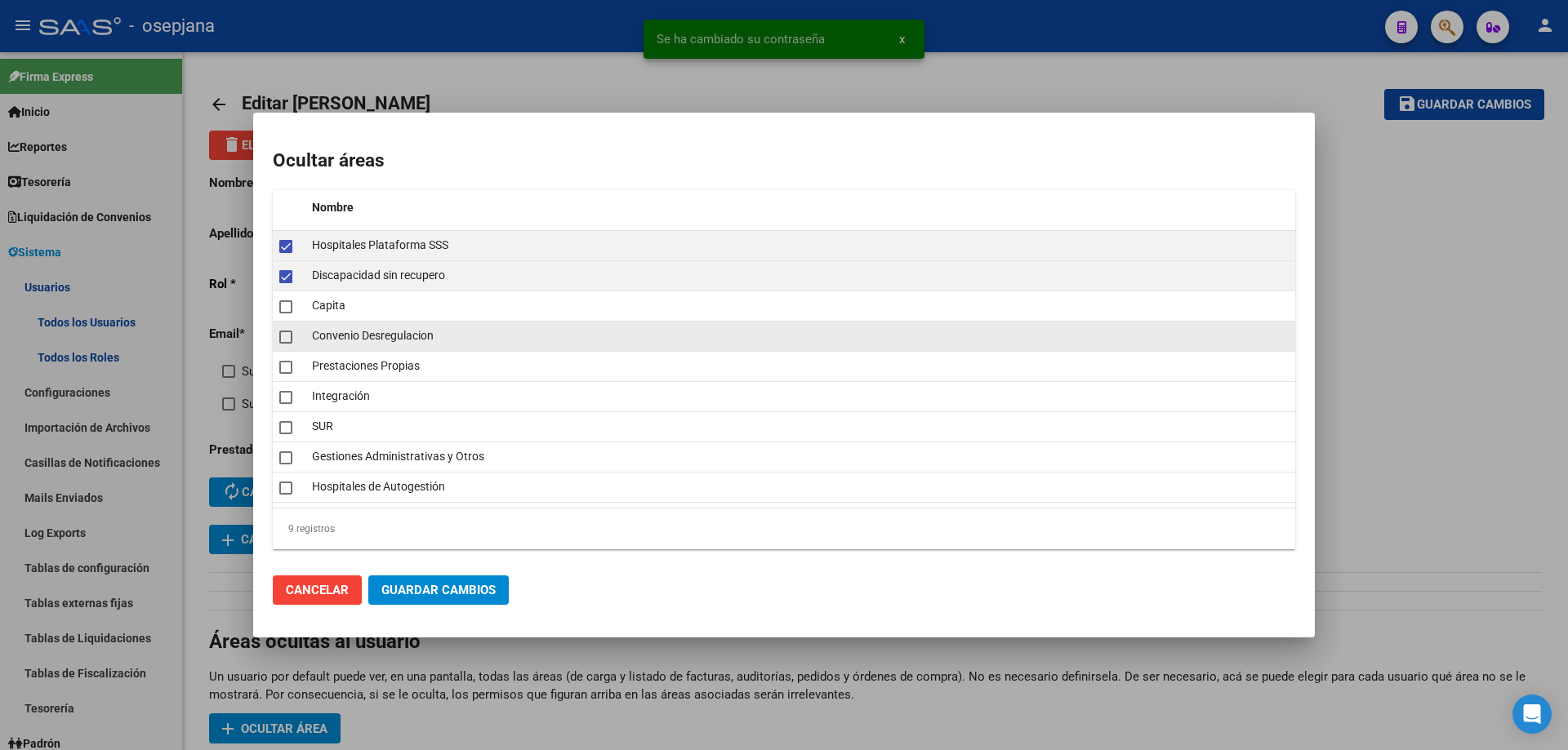
drag, startPoint x: 287, startPoint y: 304, endPoint x: 290, endPoint y: 327, distance: 23.2
click at [288, 310] on span at bounding box center [286, 307] width 13 height 13
checkbox input "true"
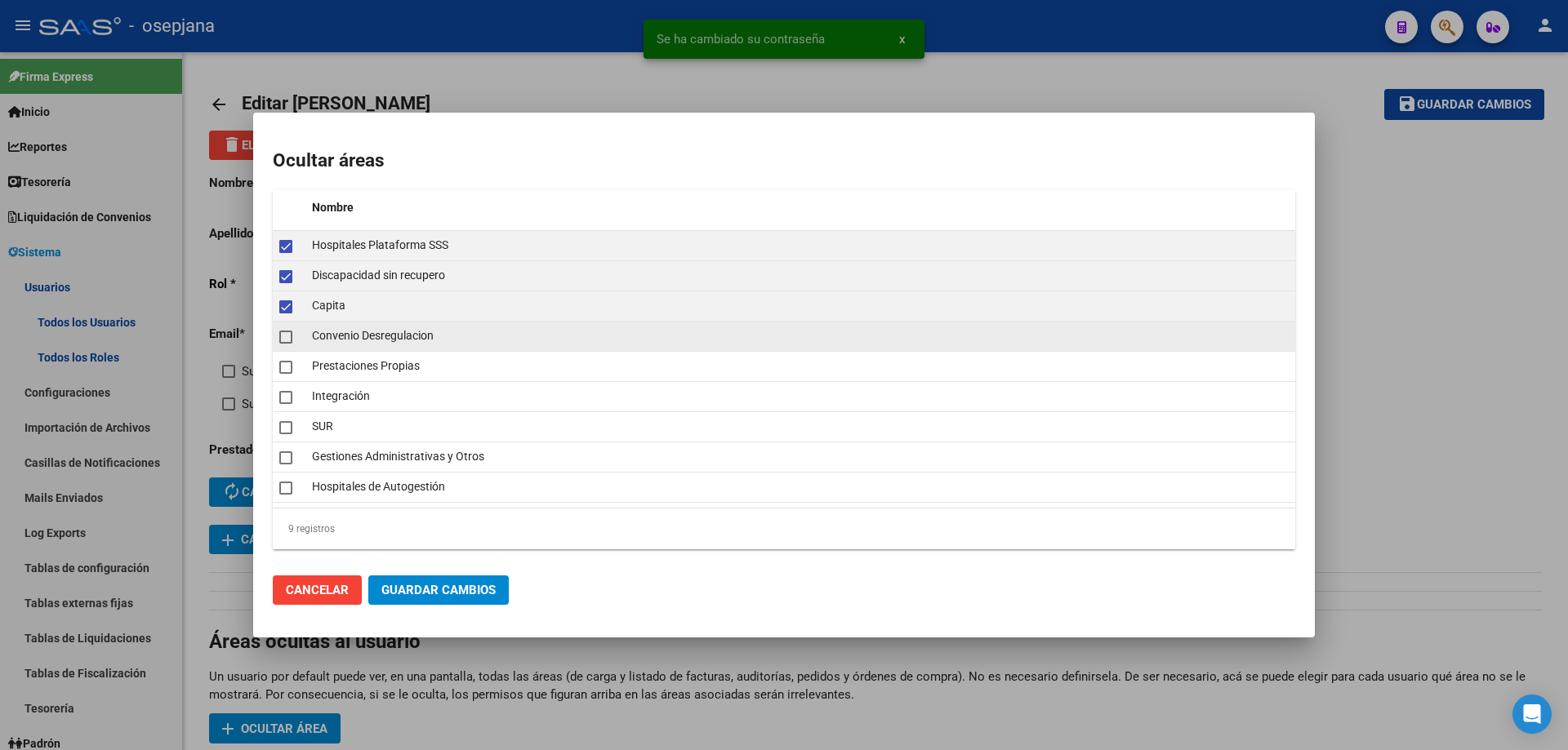
drag, startPoint x: 290, startPoint y: 333, endPoint x: 290, endPoint y: 343, distance: 10.0
click at [290, 336] on span at bounding box center [286, 337] width 13 height 13
checkbox input "true"
click at [287, 368] on span at bounding box center [286, 368] width 13 height 13
checkbox input "true"
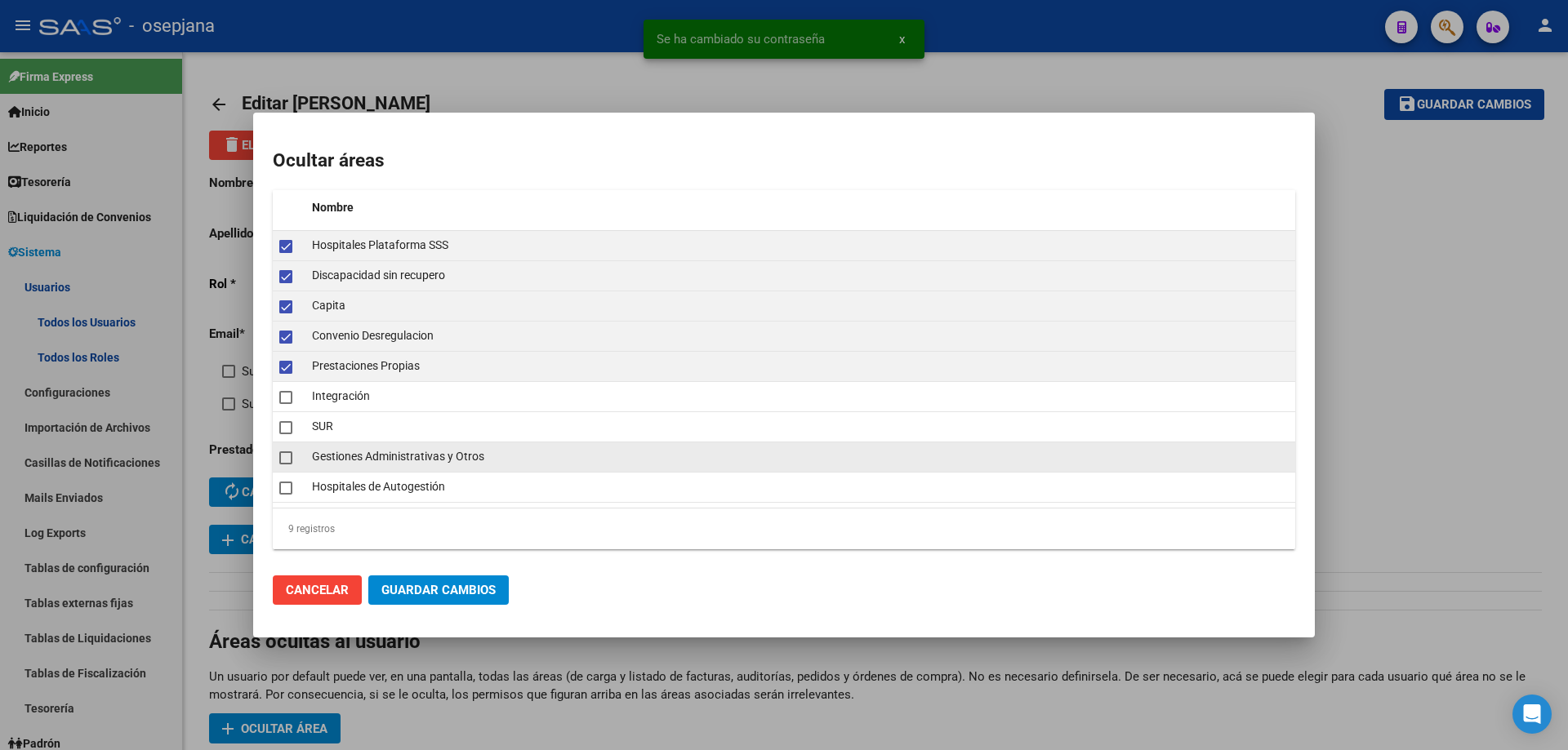
drag, startPoint x: 288, startPoint y: 427, endPoint x: 288, endPoint y: 445, distance: 18.0
click at [288, 433] on span at bounding box center [286, 427] width 13 height 13
checkbox input "true"
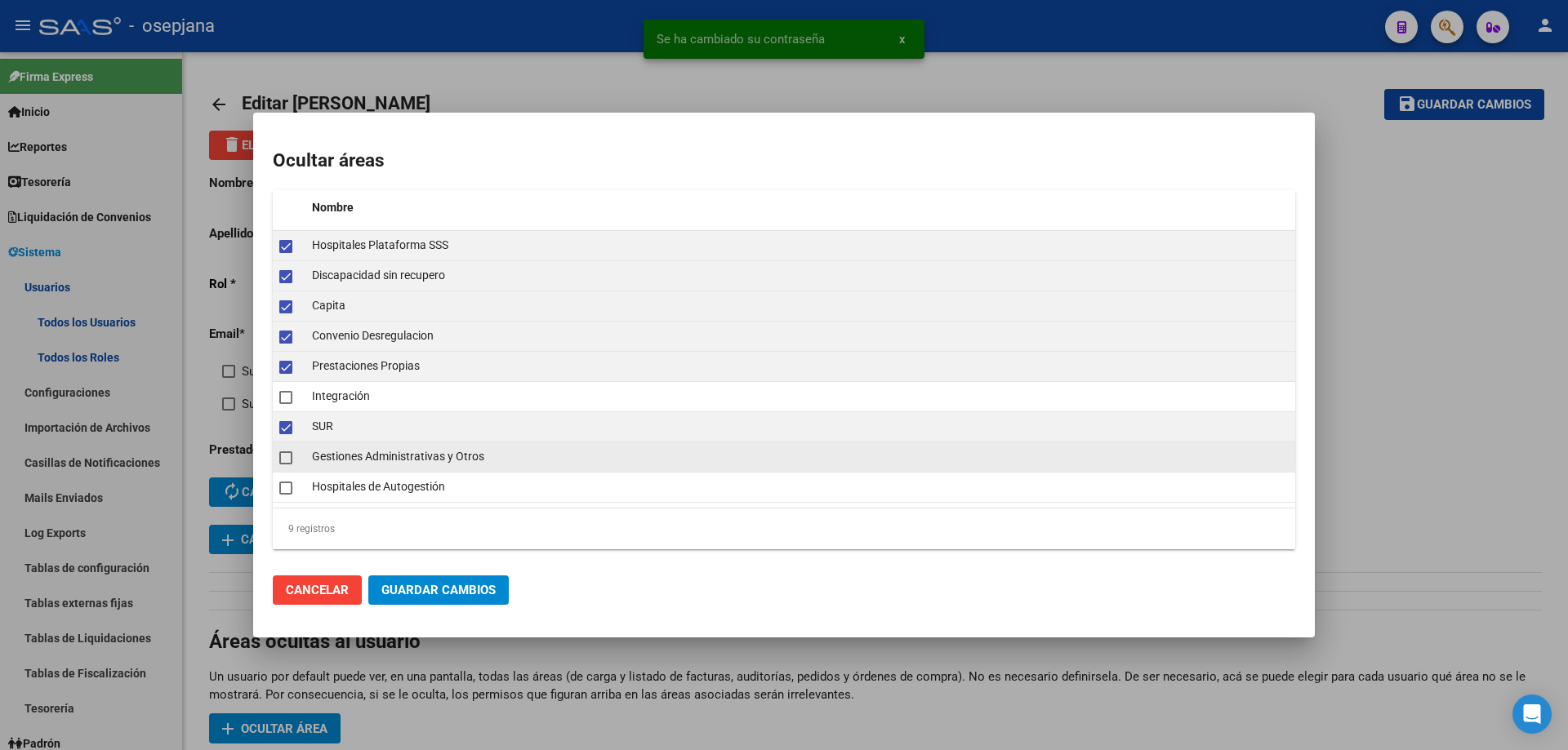
click at [288, 468] on datatable-body-cell at bounding box center [289, 457] width 33 height 29
checkbox input "true"
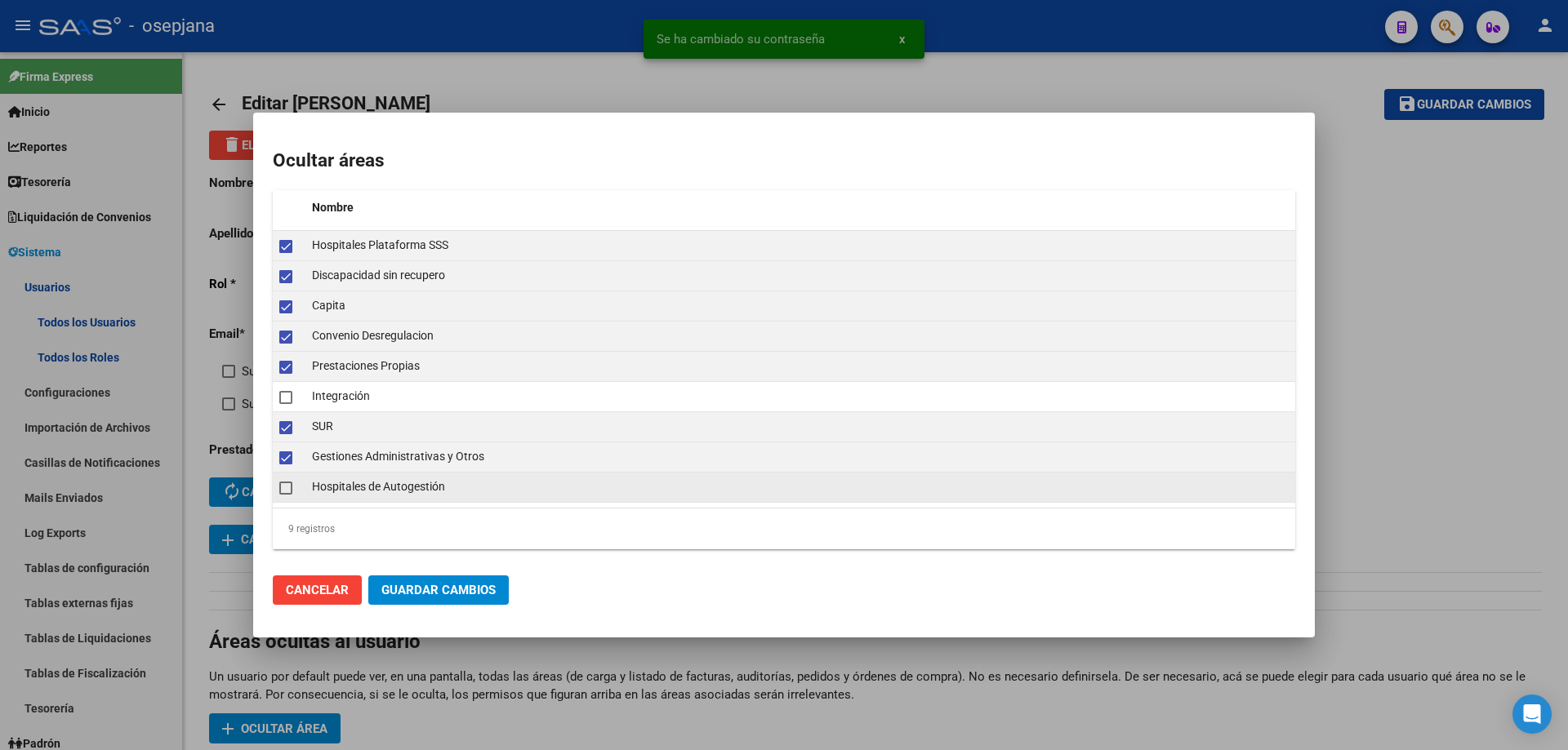
click at [292, 491] on span at bounding box center [286, 488] width 13 height 13
checkbox input "true"
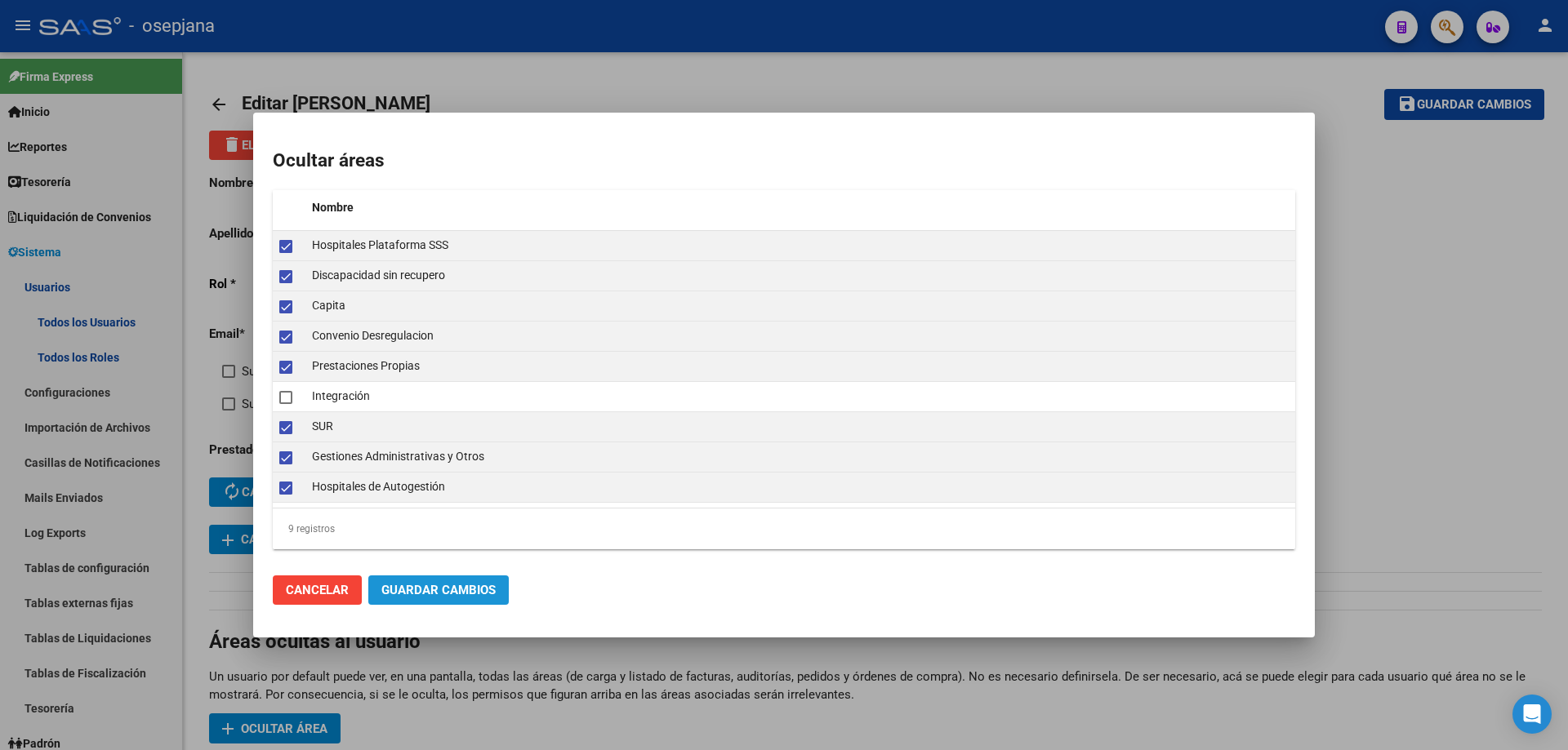
click at [455, 596] on span "Guardar Cambios" at bounding box center [439, 590] width 115 height 15
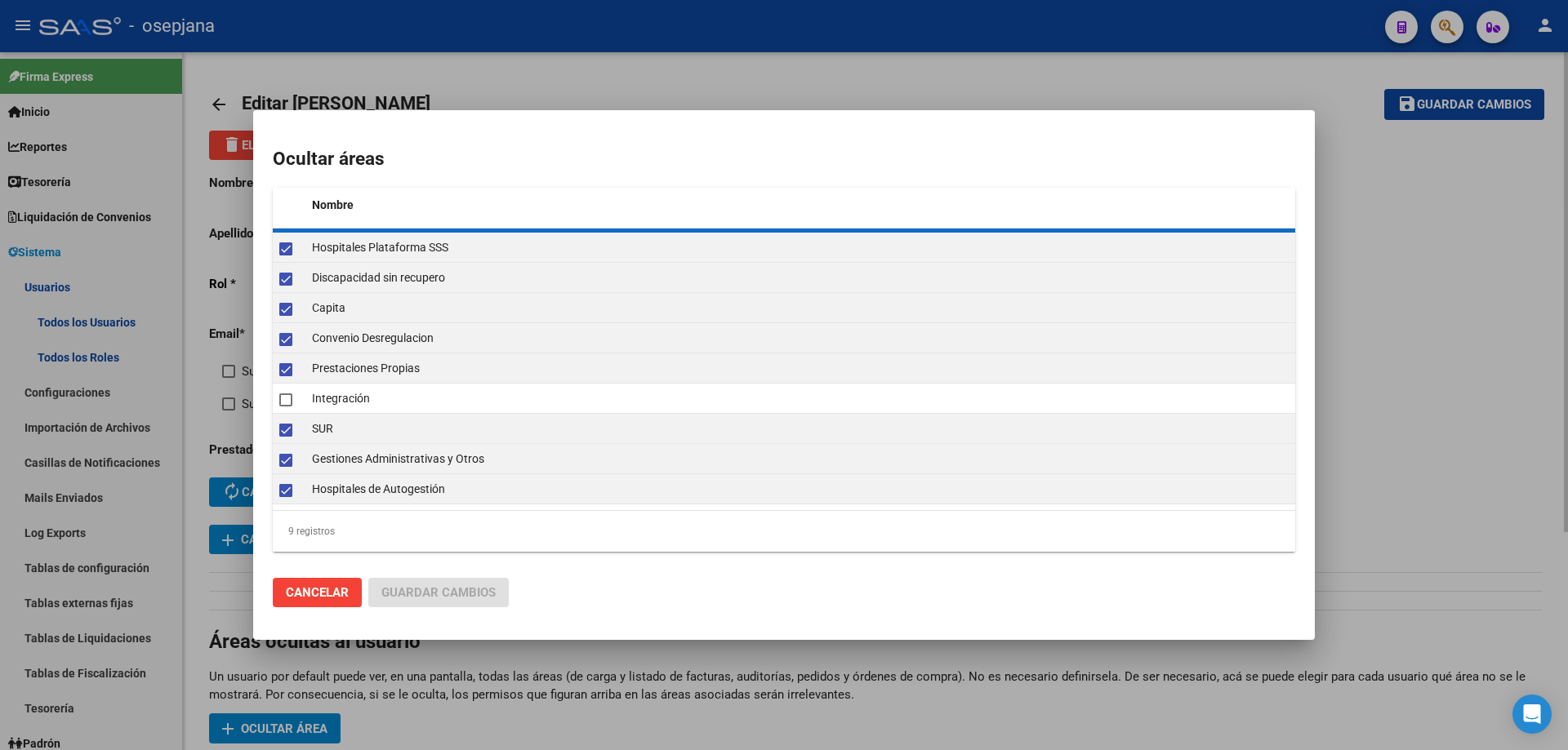
checkbox input "false"
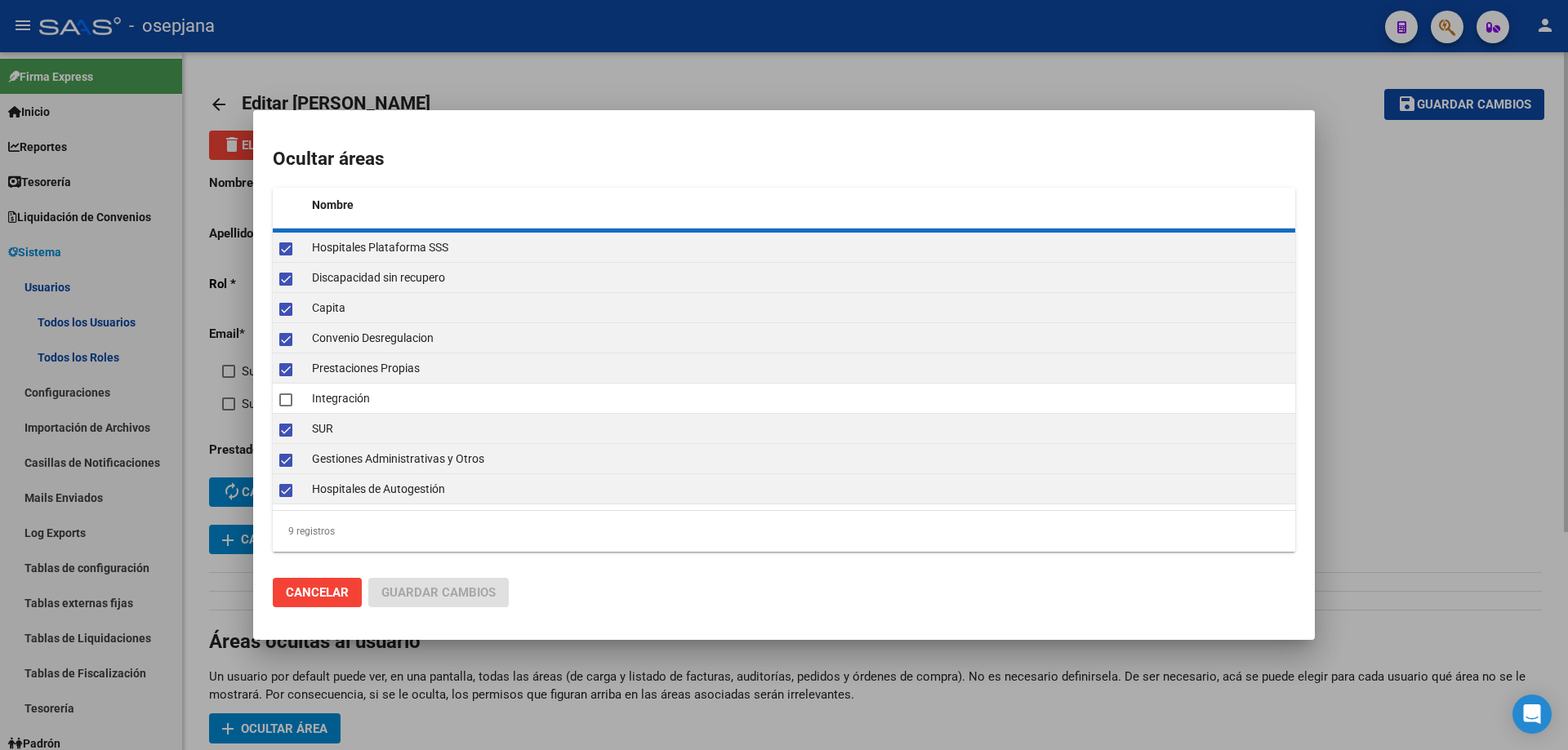
checkbox input "false"
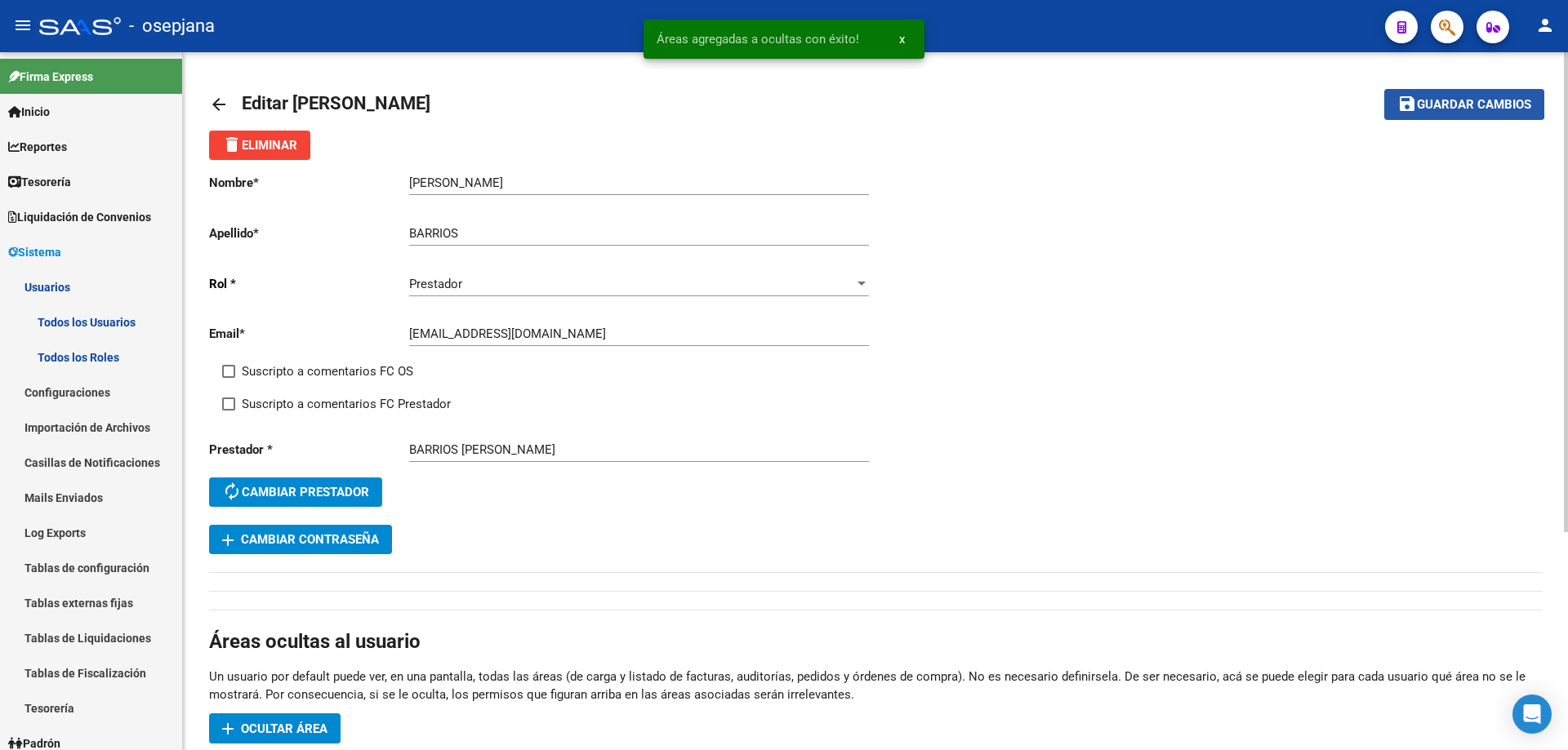
click at [1447, 101] on span "Guardar cambios" at bounding box center [1475, 106] width 115 height 15
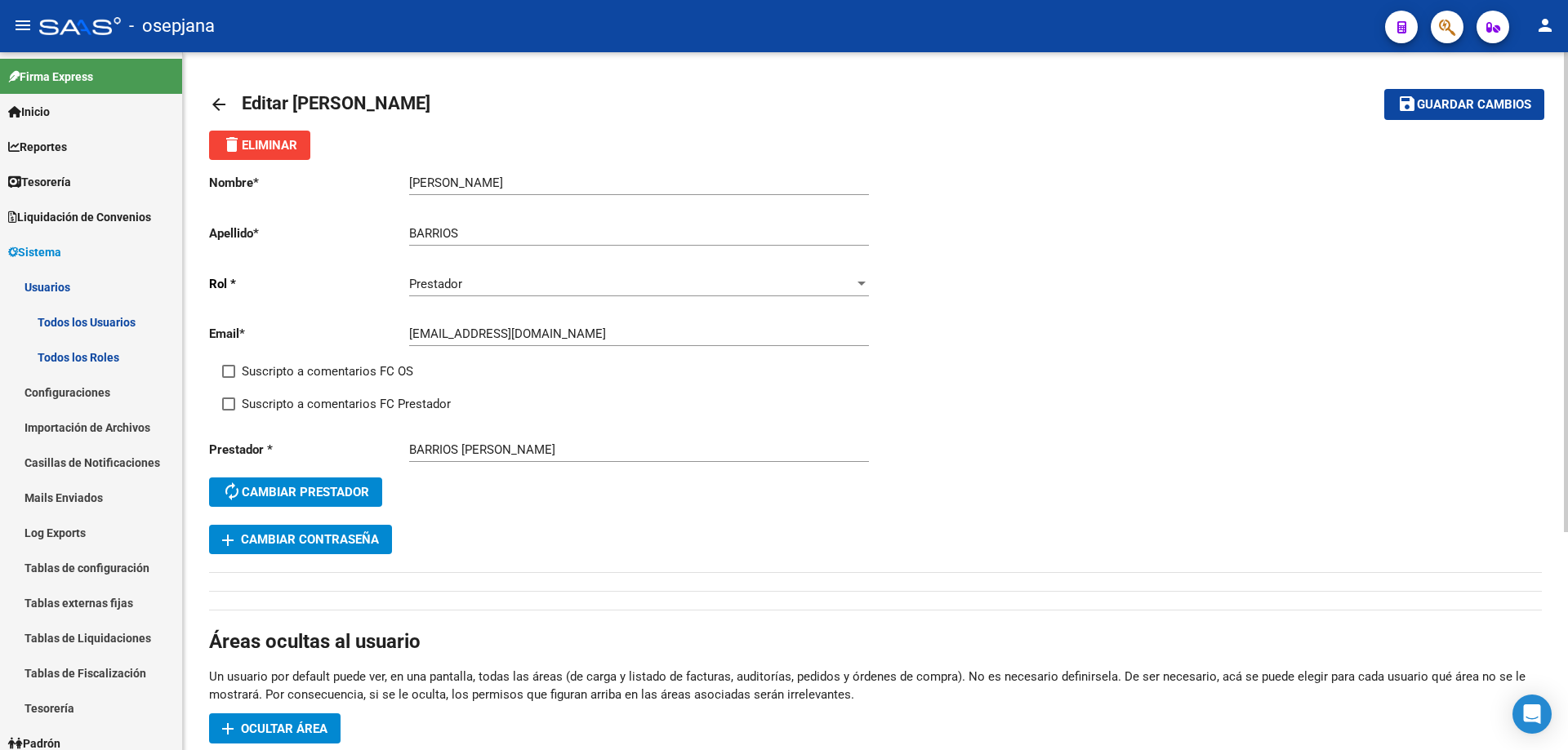
click at [1438, 90] on button "save Guardar cambios" at bounding box center [1464, 104] width 160 height 30
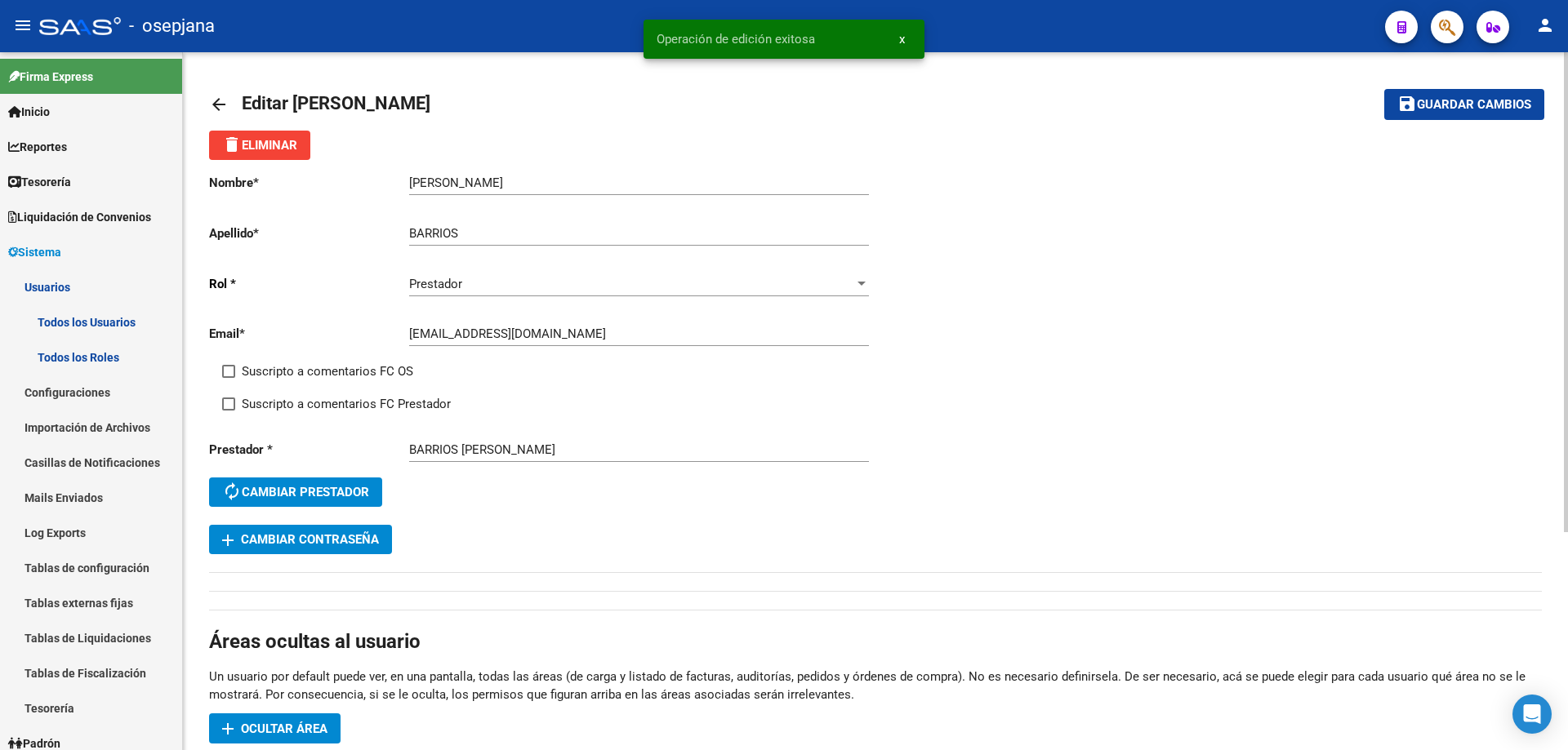
click at [202, 103] on div "arrow_back Editar MARIA TERESA save Guardar cambios delete Eliminar Nombre * MA…" at bounding box center [875, 559] width 1385 height 1014
click at [217, 101] on mat-icon "arrow_back" at bounding box center [219, 105] width 20 height 20
